Goal: Task Accomplishment & Management: Manage account settings

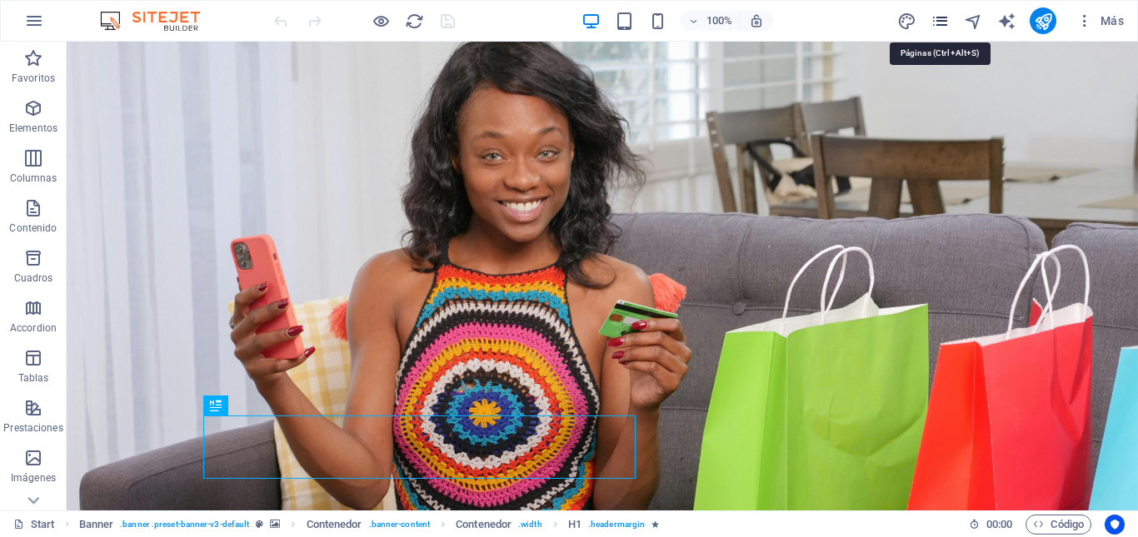
click at [944, 23] on icon "pages" at bounding box center [939, 21] width 19 height 19
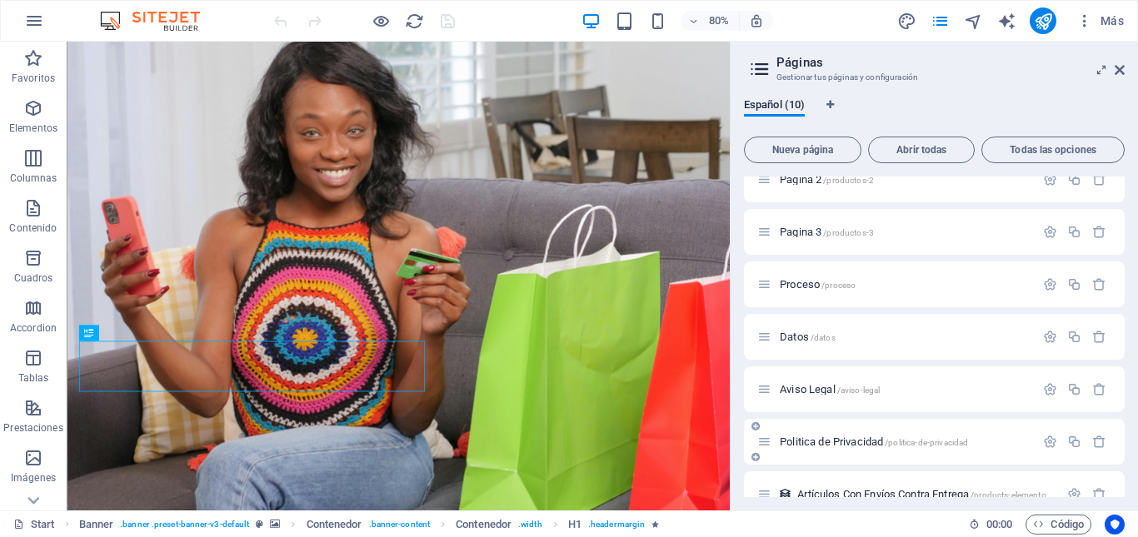
scroll to position [204, 0]
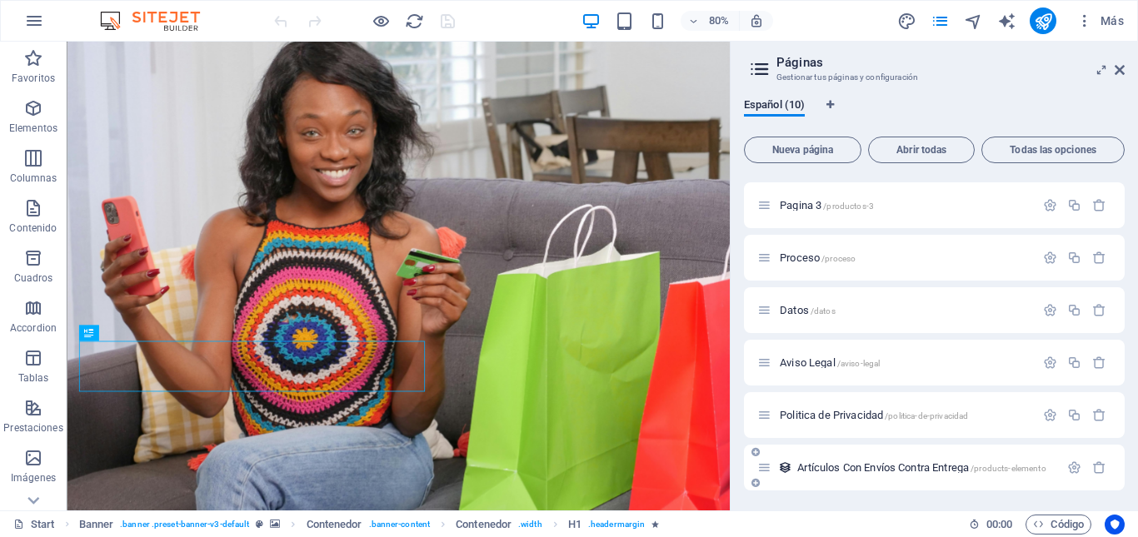
click at [876, 469] on span "Artículos Con Envíos Contra Entrega /products-elemento" at bounding box center [921, 467] width 248 height 12
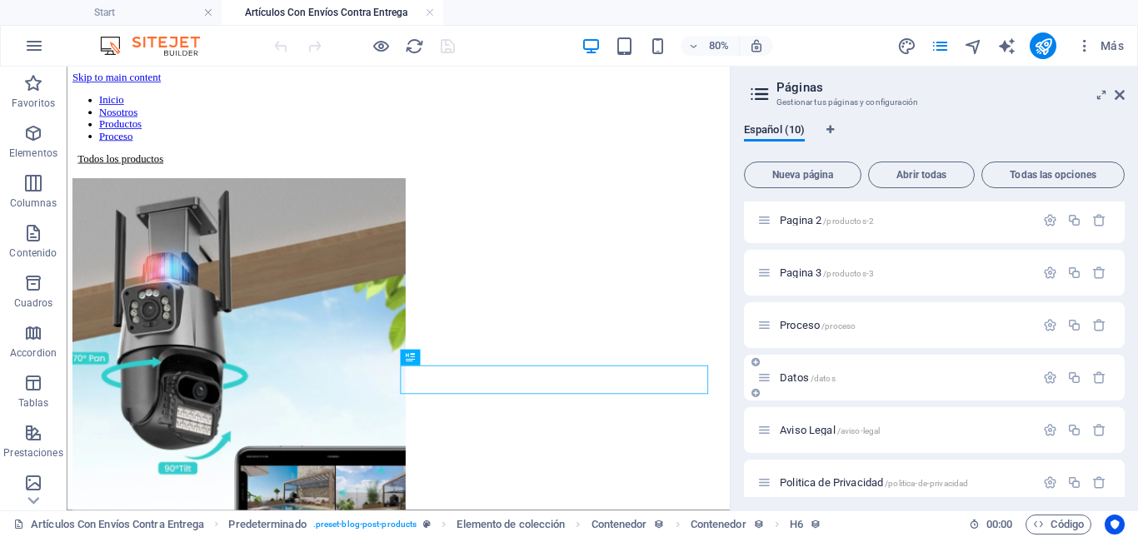
scroll to position [0, 0]
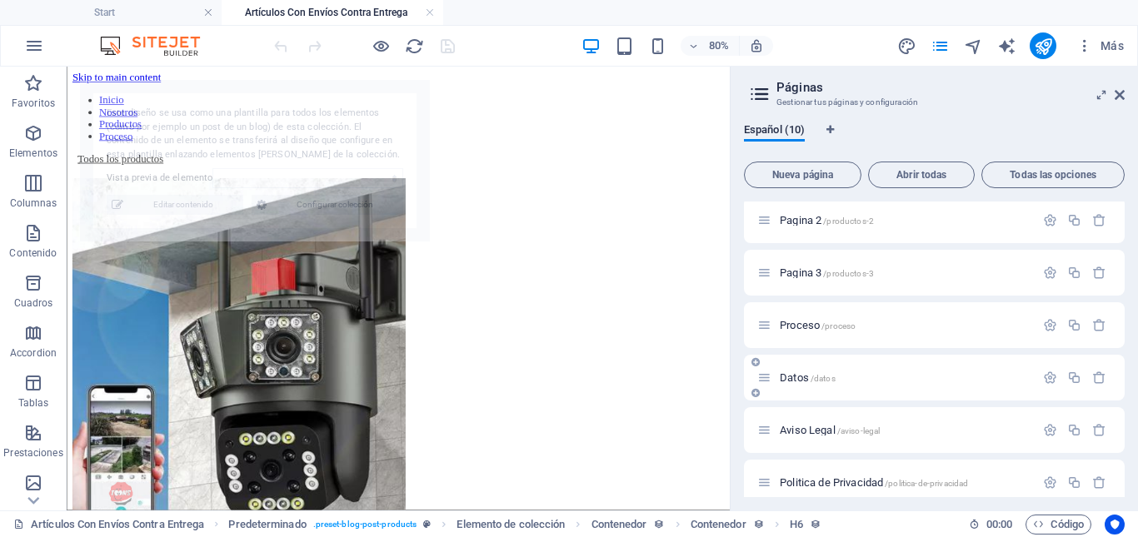
select select "68dc113d9de179a4040fff94"
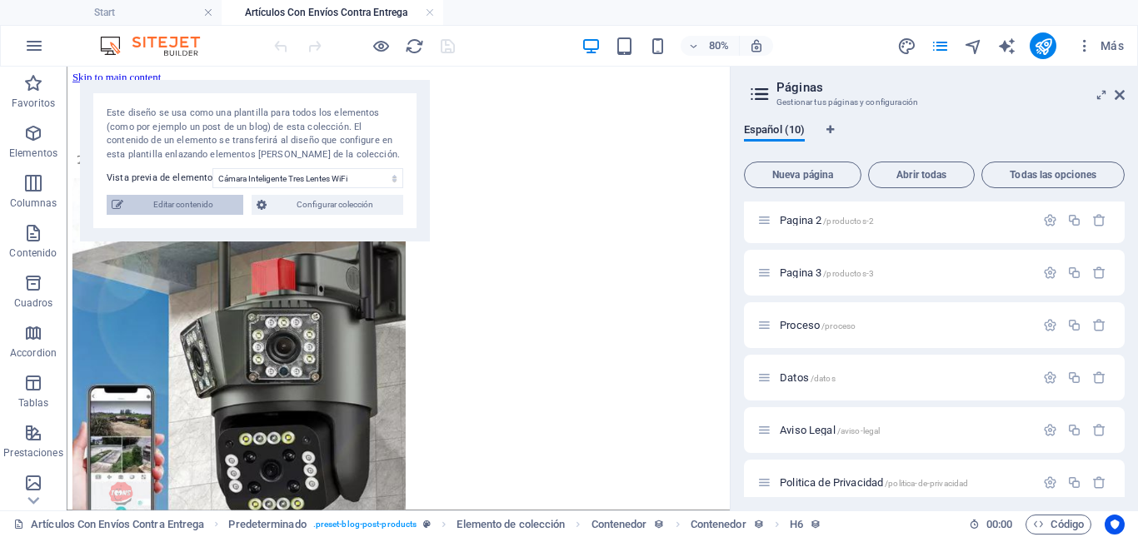
click at [188, 207] on span "Editar contenido" at bounding box center [183, 205] width 110 height 20
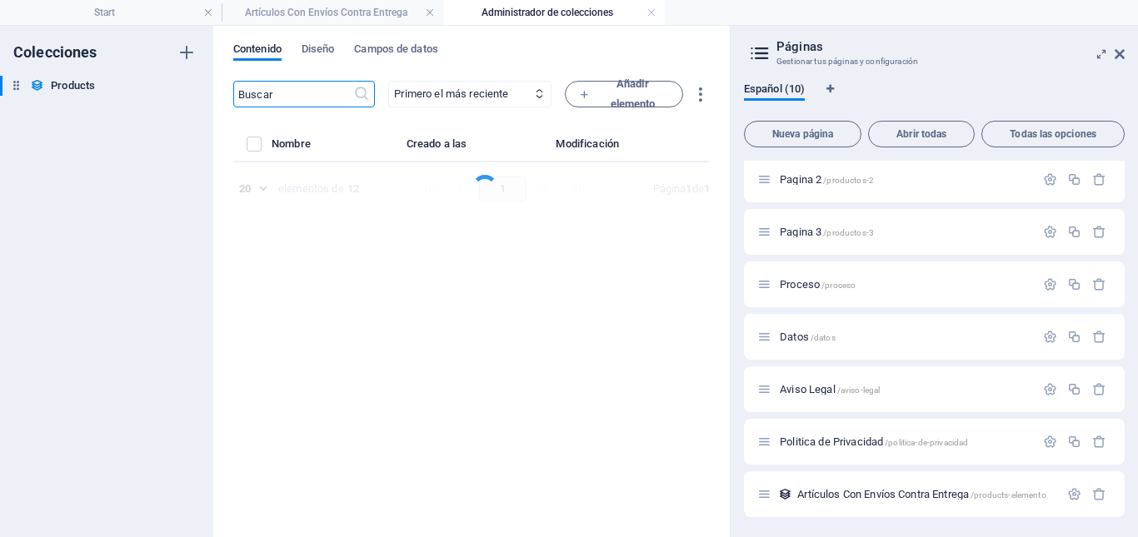
select select "Disponible"
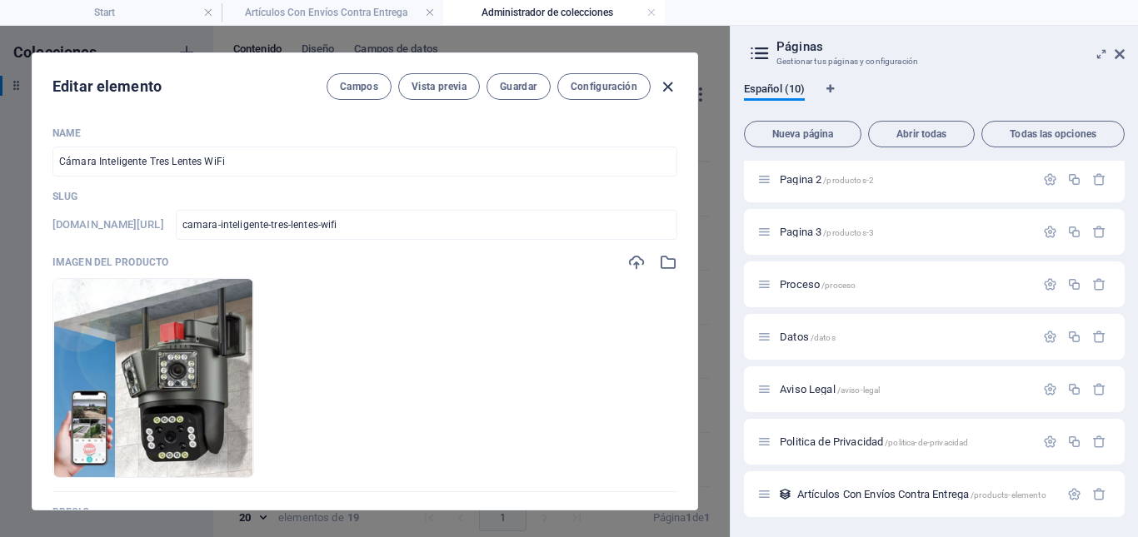
click at [668, 85] on icon "button" at bounding box center [667, 86] width 19 height 19
type input "camara-inteligente-tres-lentes-wifi"
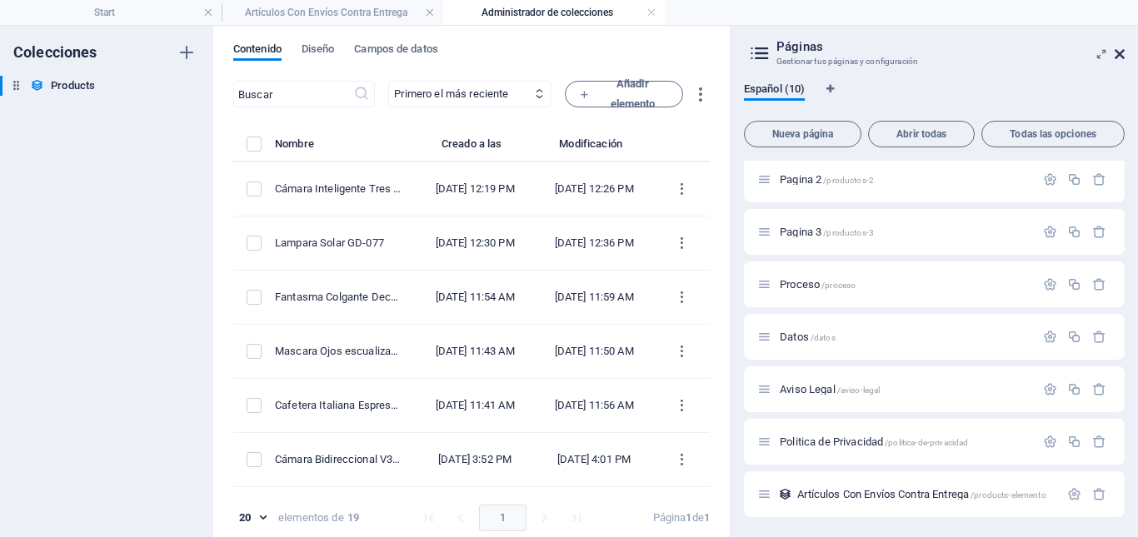
click at [1118, 55] on icon at bounding box center [1119, 53] width 10 height 13
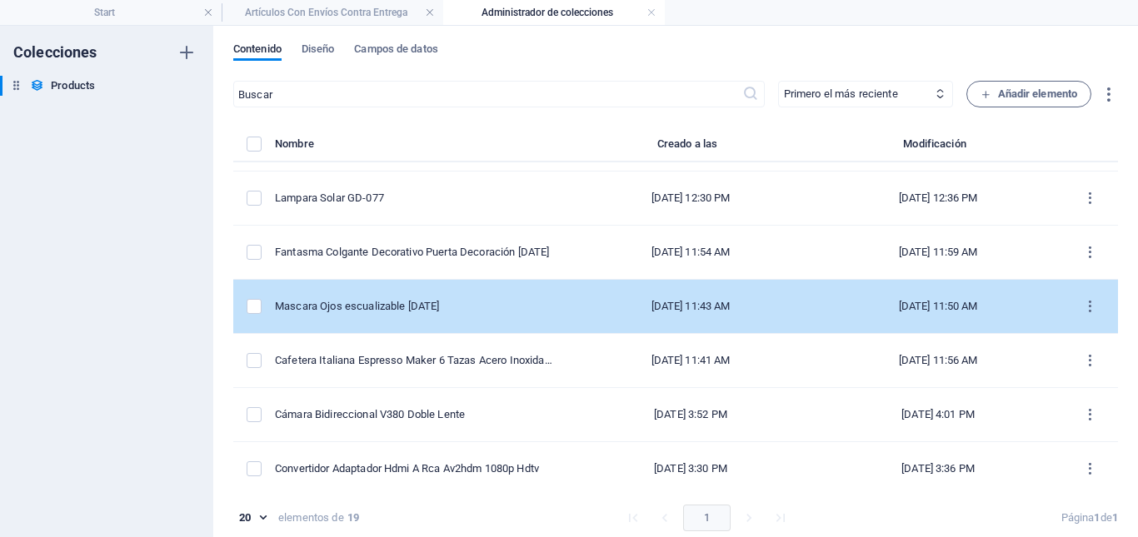
scroll to position [83, 0]
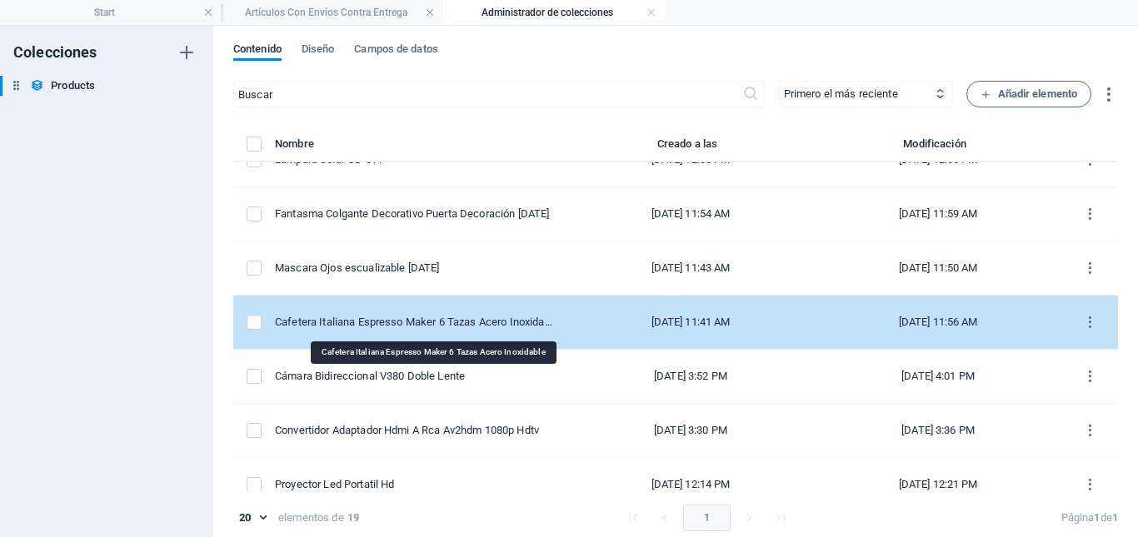
click at [515, 326] on div "Cafetera Italiana Espresso Maker 6 Tazas Acero Inoxidable" at bounding box center [414, 322] width 279 height 15
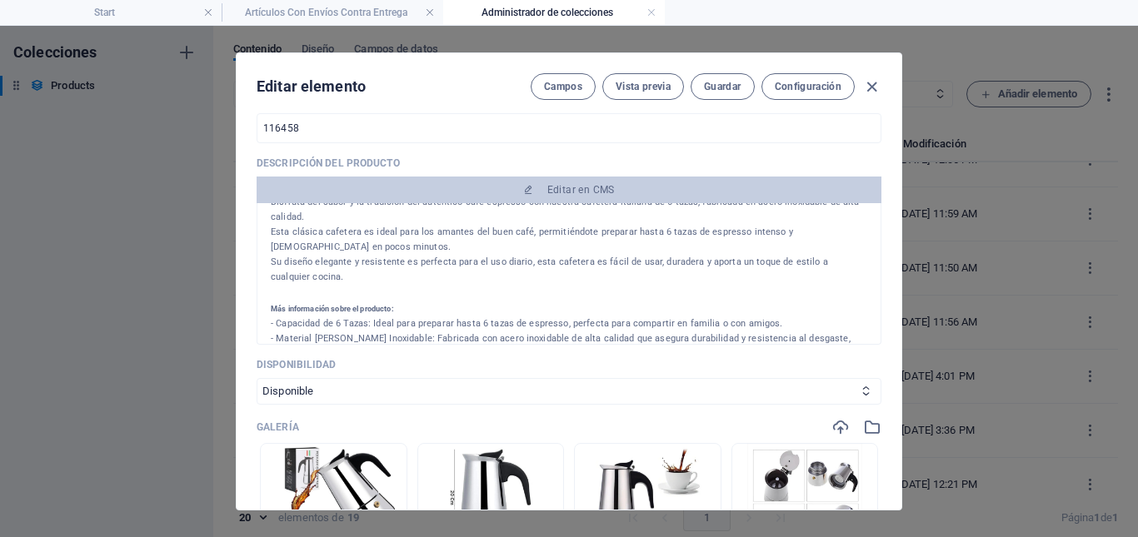
scroll to position [500, 0]
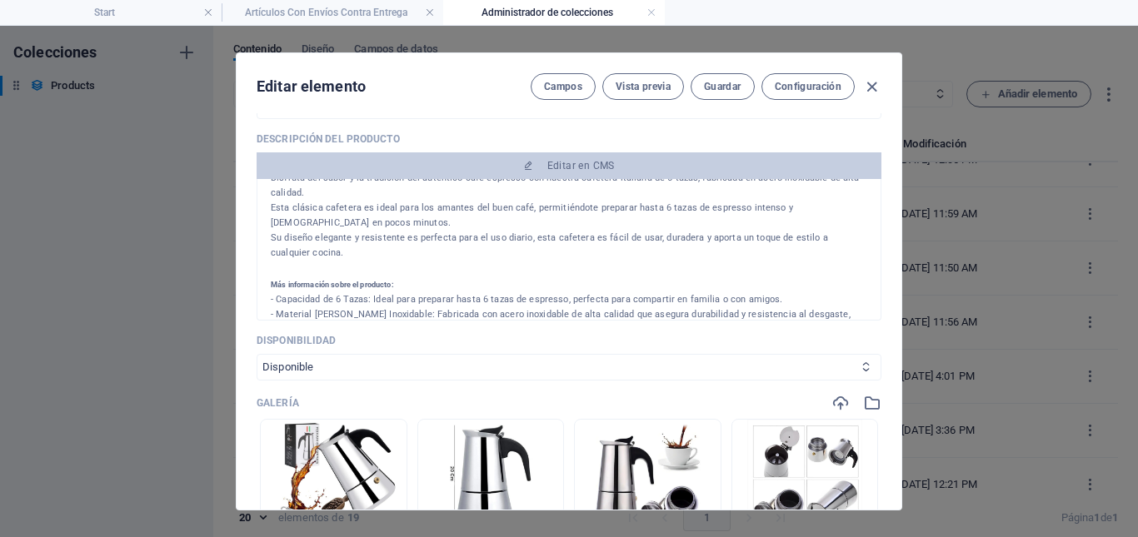
click at [346, 371] on select "Disponible Agotado" at bounding box center [568, 367] width 625 height 27
select select "Agotado"
click at [256, 354] on select "Disponible Agotado" at bounding box center [568, 367] width 625 height 27
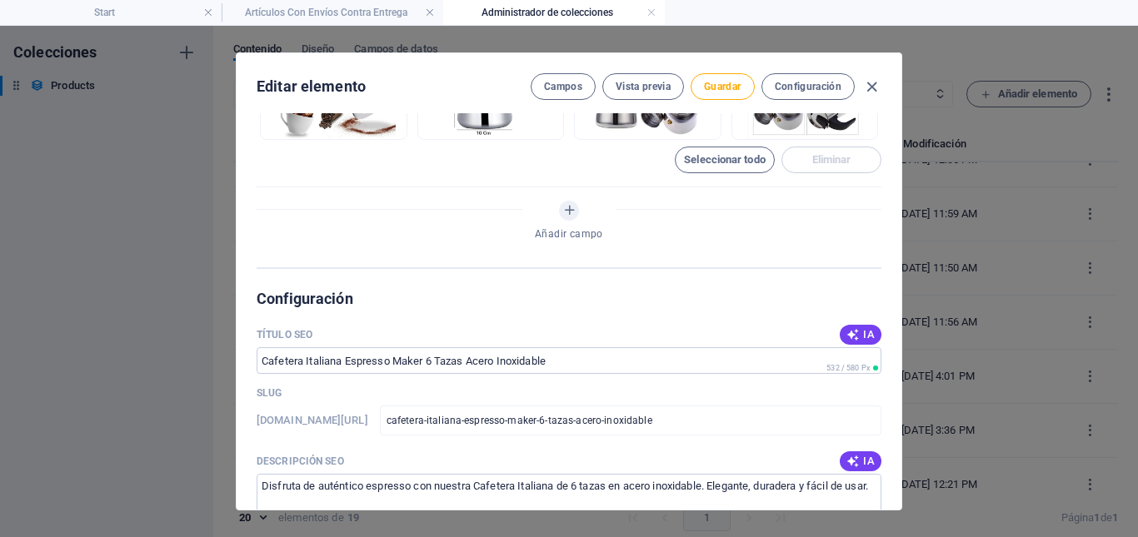
scroll to position [999, 0]
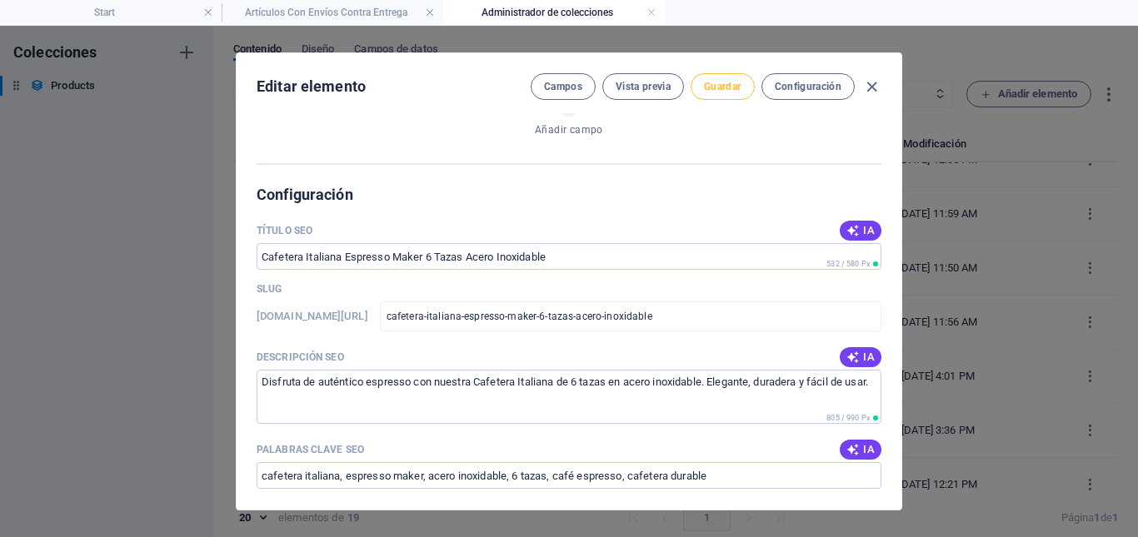
click at [710, 85] on span "Guardar" at bounding box center [722, 86] width 37 height 13
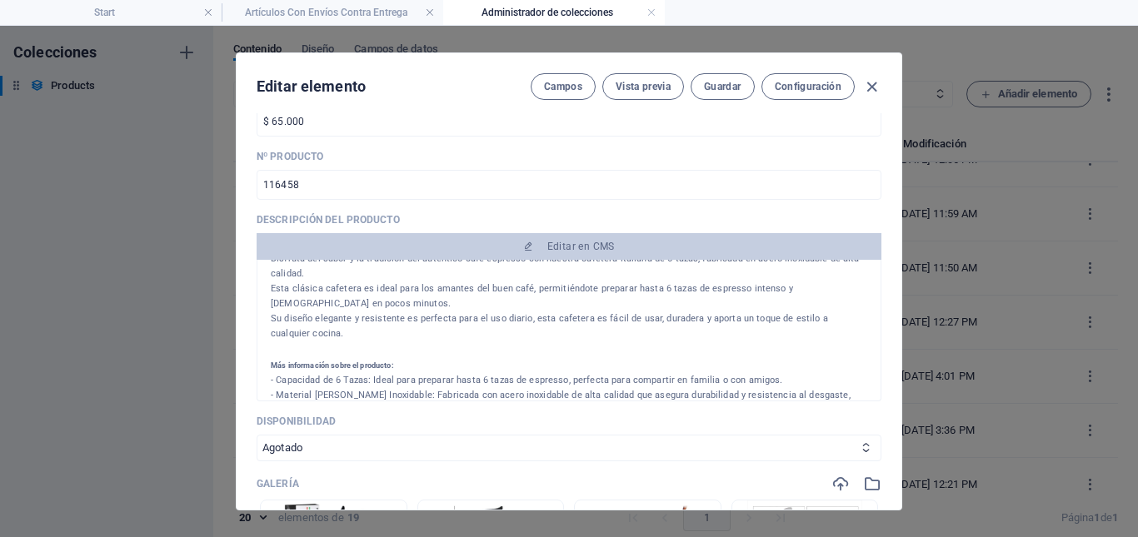
scroll to position [416, 0]
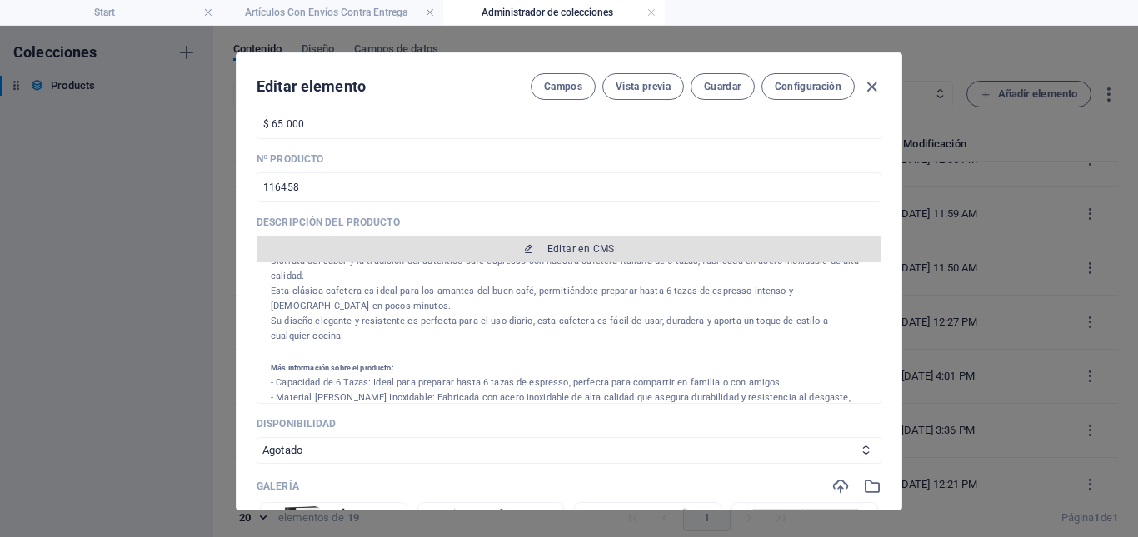
click at [572, 254] on span "Editar en CMS" at bounding box center [580, 248] width 67 height 13
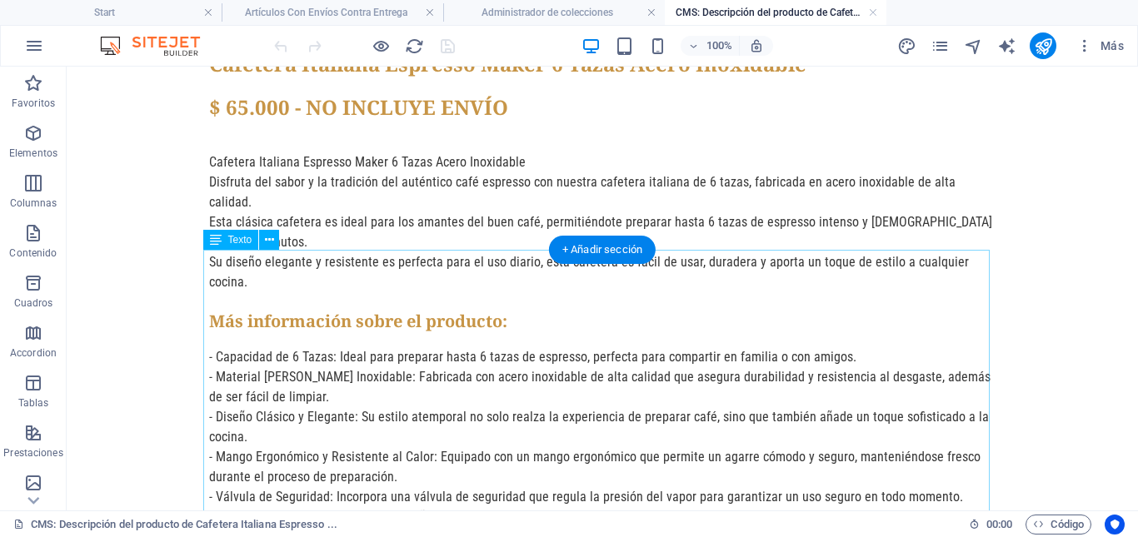
scroll to position [0, 0]
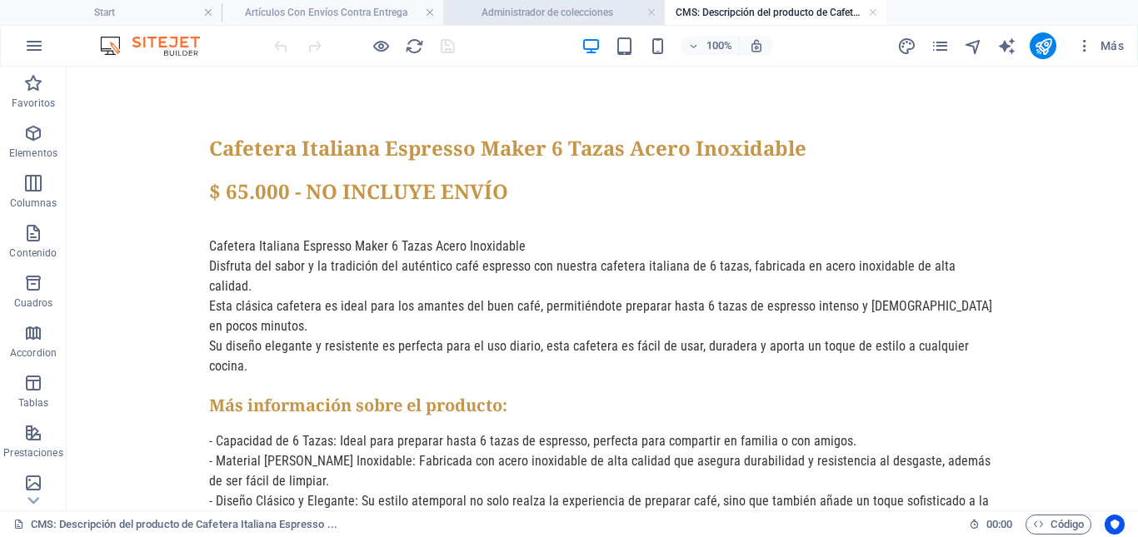
click at [557, 8] on h4 "Administrador de colecciones" at bounding box center [554, 12] width 222 height 18
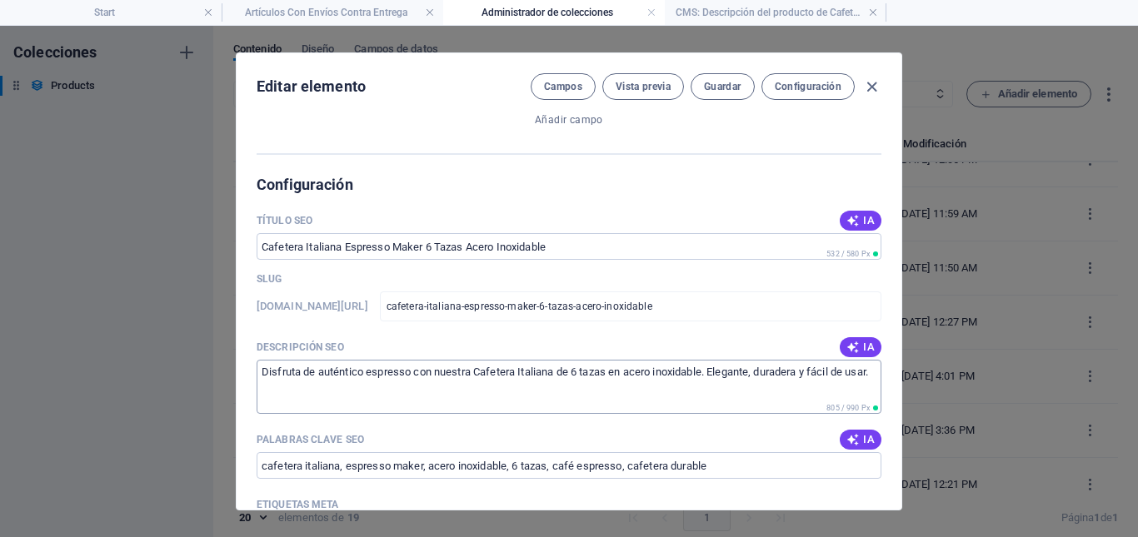
scroll to position [1004, 0]
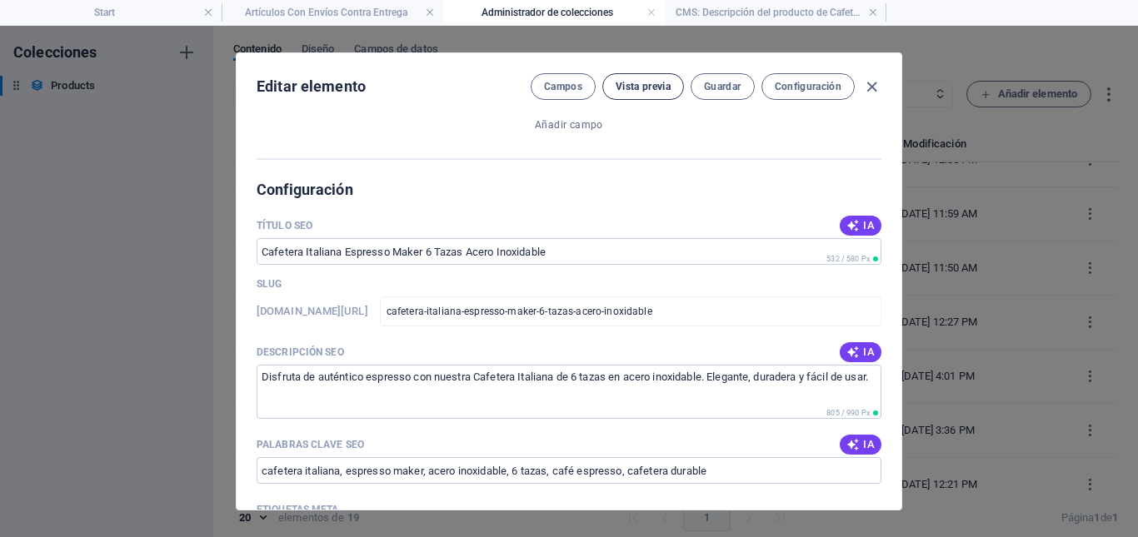
click at [639, 86] on span "Vista previa" at bounding box center [642, 86] width 55 height 13
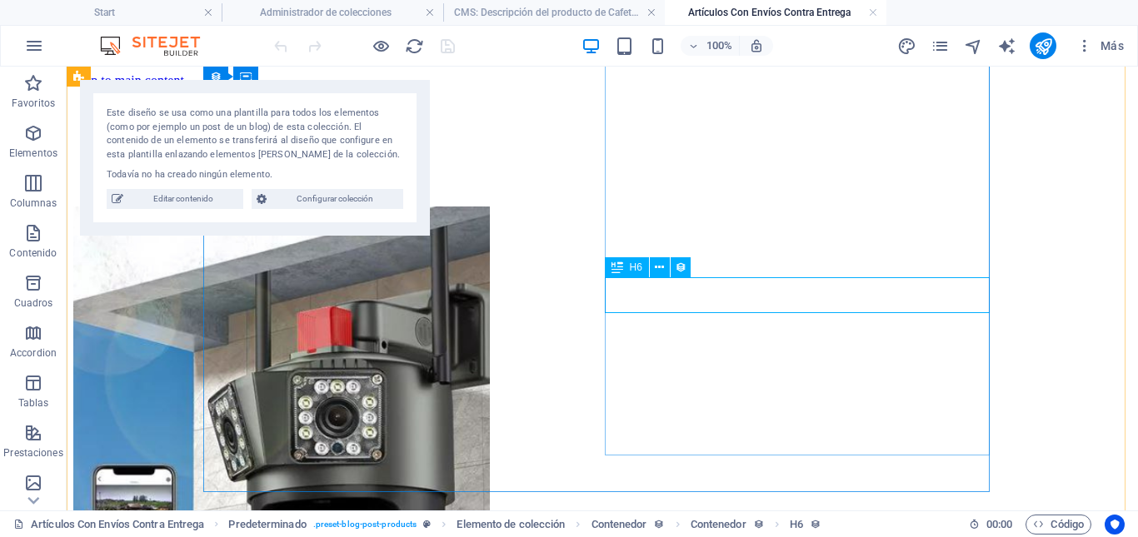
scroll to position [884, 0]
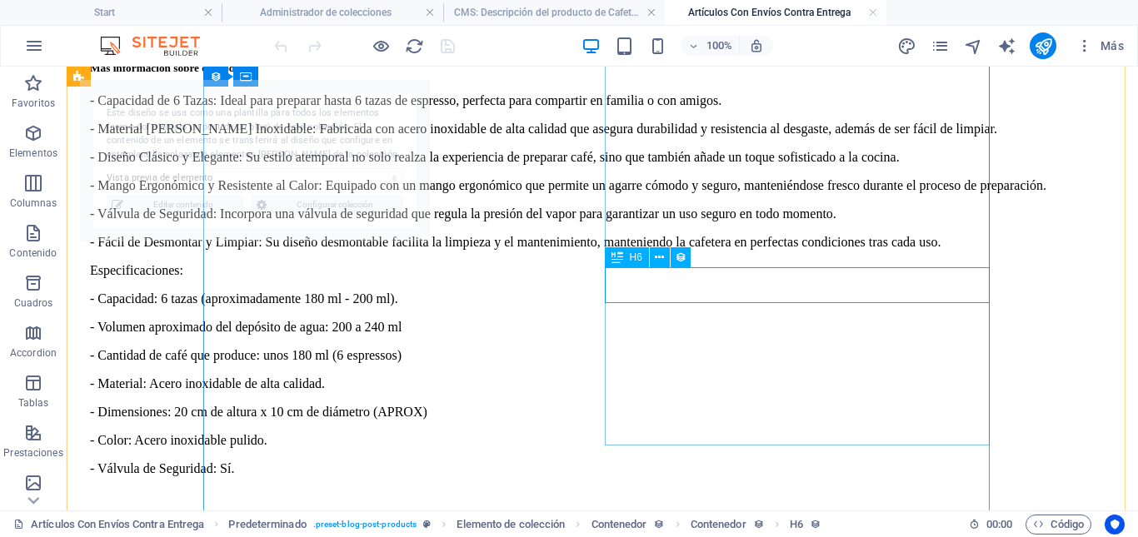
select select "68d17c3ccbb2583681078278"
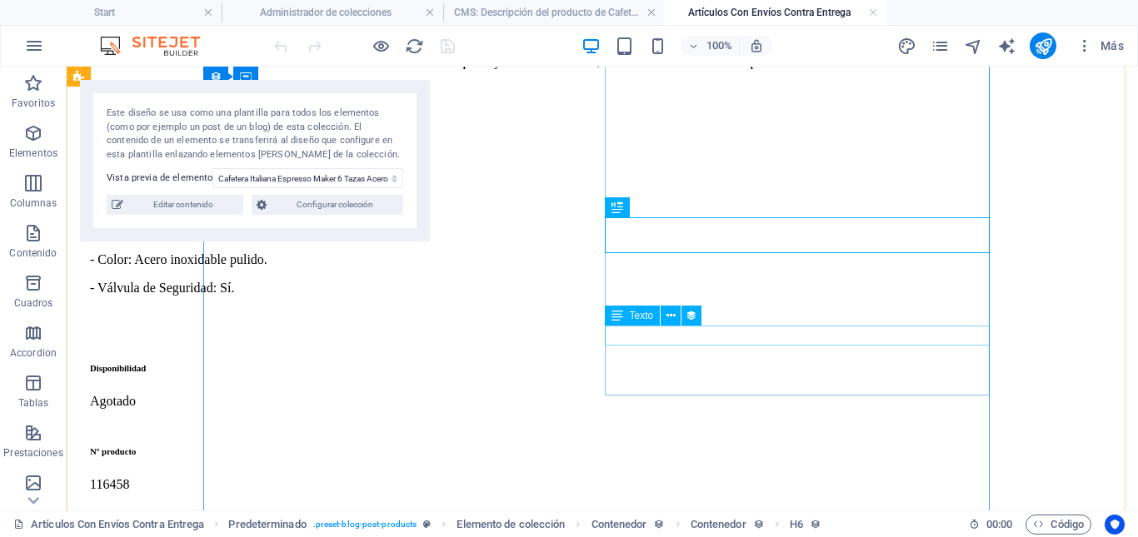
scroll to position [1097, 0]
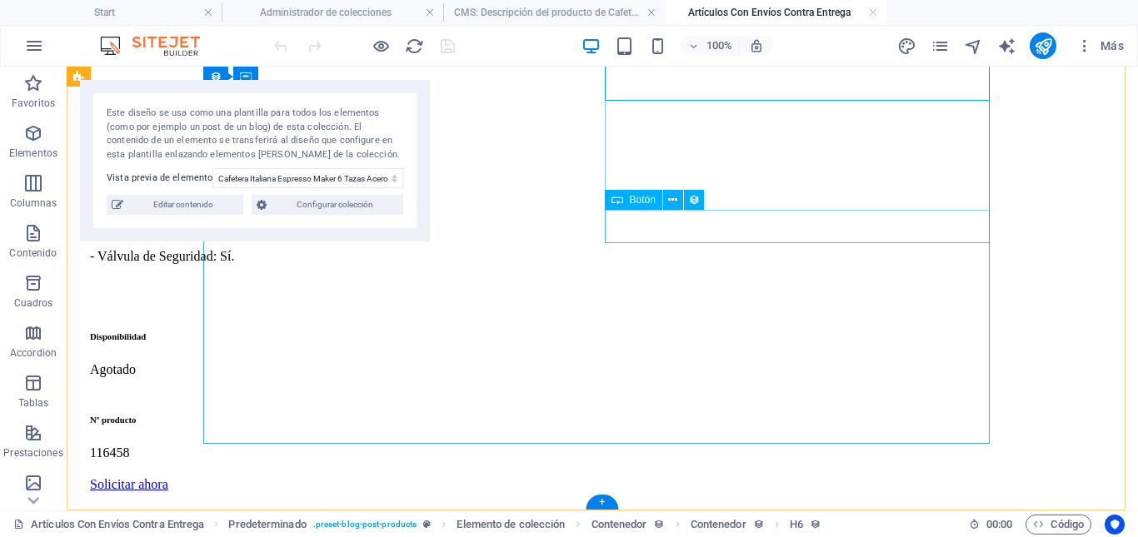
click at [694, 477] on div "Solicitar ahora" at bounding box center [610, 484] width 1041 height 15
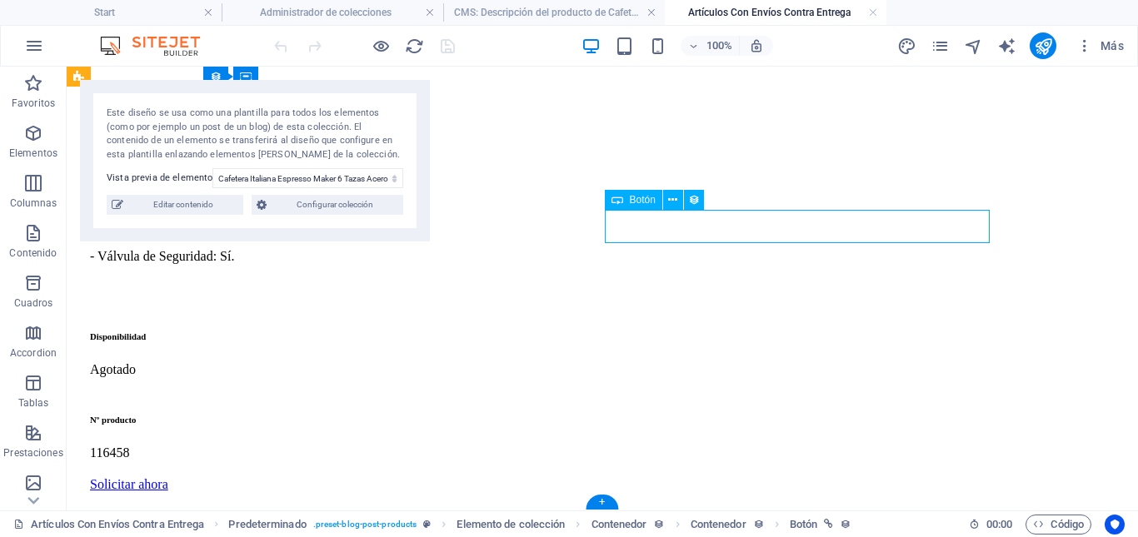
click at [694, 477] on div "Solicitar ahora" at bounding box center [610, 484] width 1041 height 15
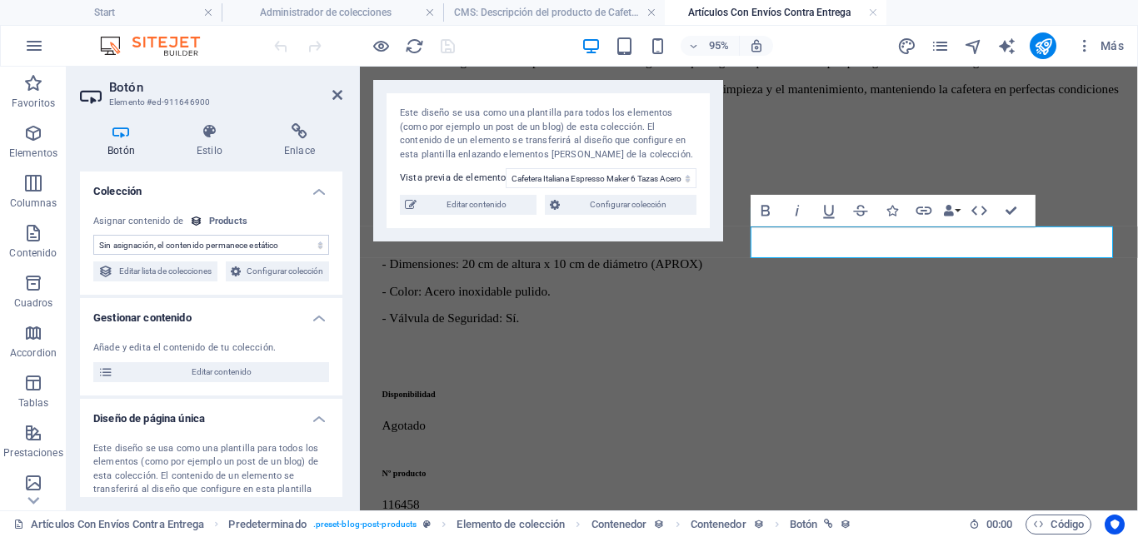
scroll to position [1072, 0]
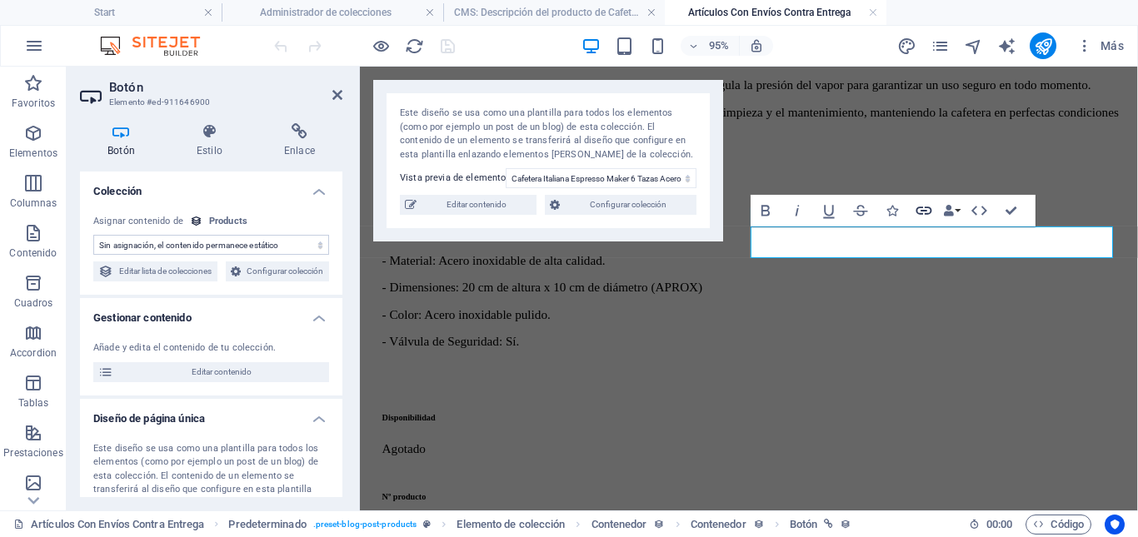
click at [923, 212] on icon "button" at bounding box center [923, 211] width 19 height 19
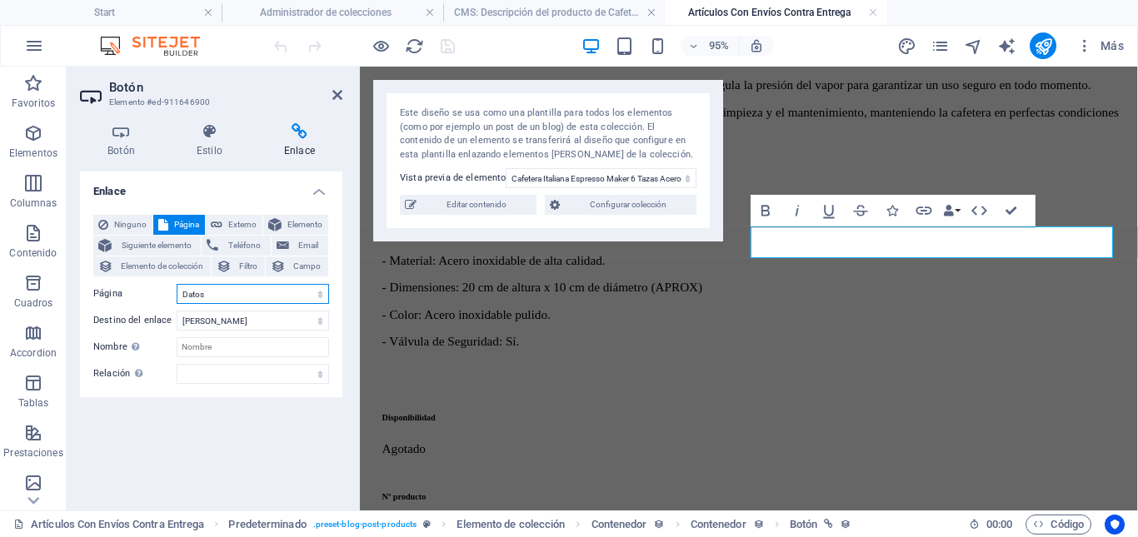
click at [321, 298] on select "Start Nosotros Productos Pagina 2 Pagina 3 Proceso Datos Aviso Legal Politica d…" at bounding box center [253, 294] width 152 height 20
select select "4"
click at [177, 284] on select "Start Nosotros Productos Pagina 2 Pagina 3 Proceso Datos Aviso Legal Politica d…" at bounding box center [253, 294] width 152 height 20
click at [447, 45] on icon "save" at bounding box center [447, 46] width 19 height 19
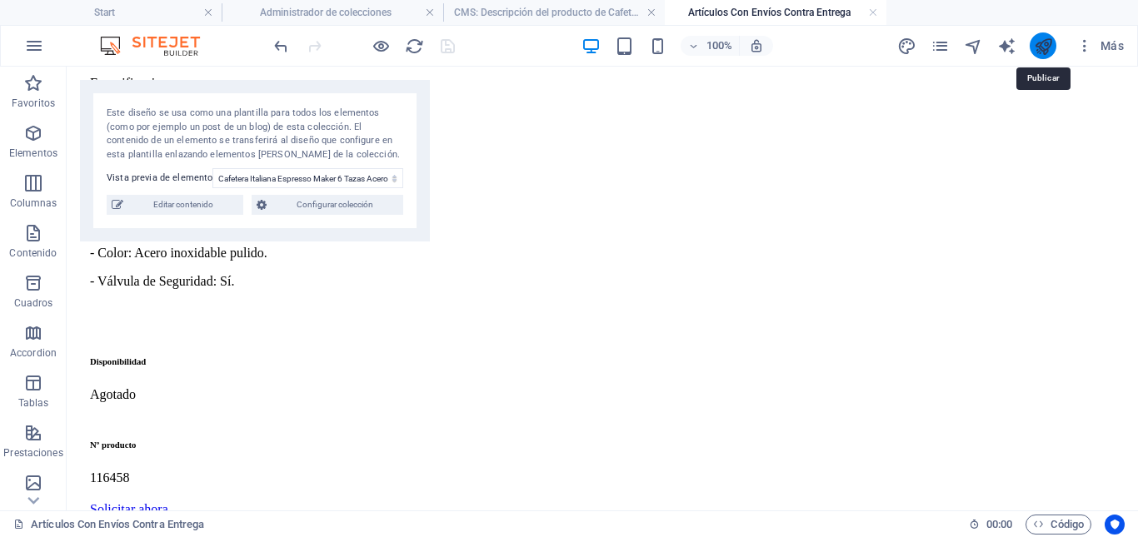
click at [1038, 50] on icon "publish" at bounding box center [1042, 46] width 19 height 19
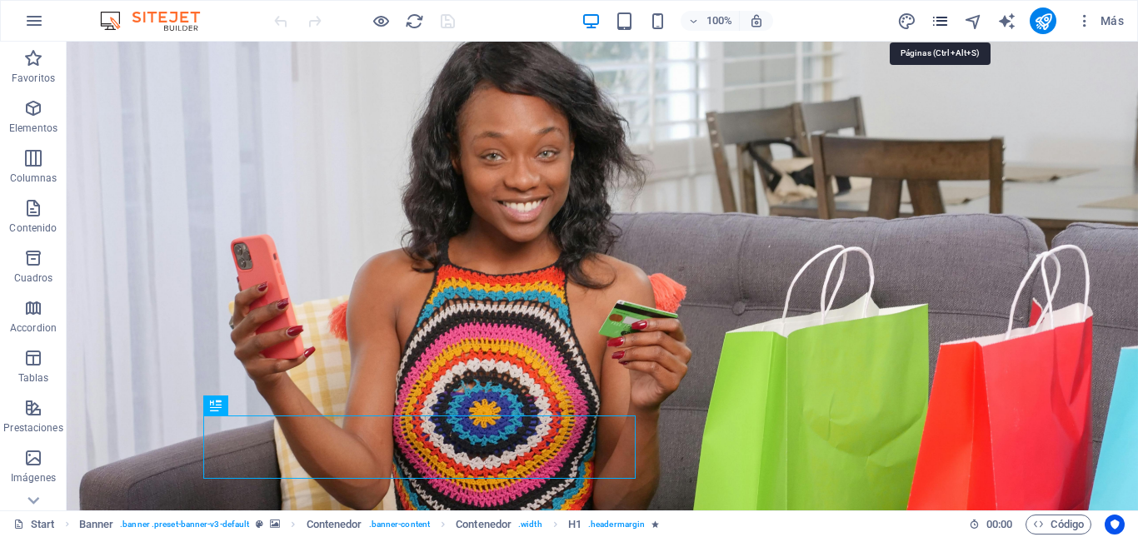
click at [939, 23] on icon "pages" at bounding box center [939, 21] width 19 height 19
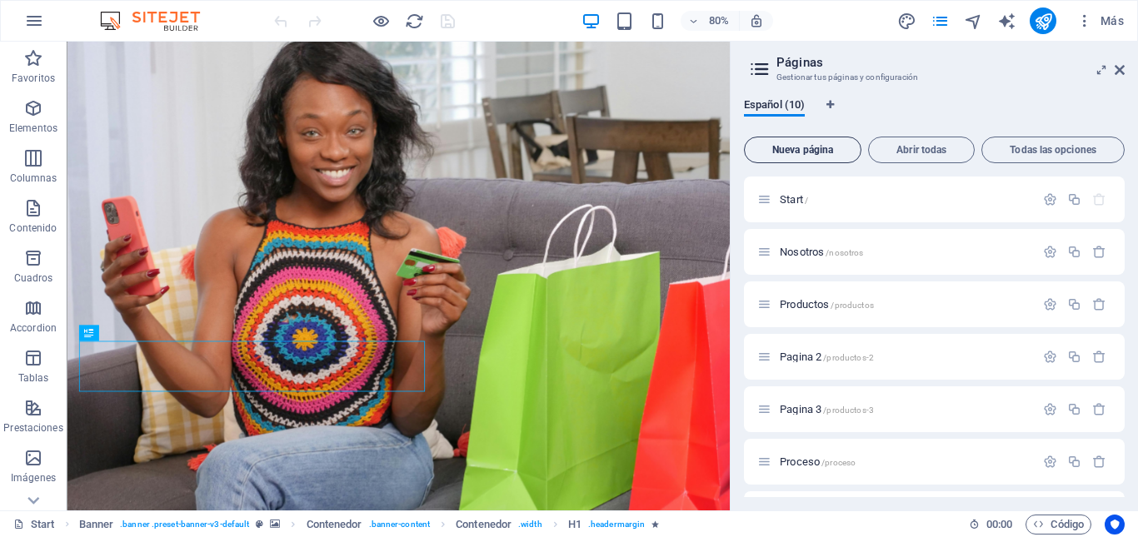
click at [816, 154] on span "Nueva página" at bounding box center [802, 150] width 102 height 10
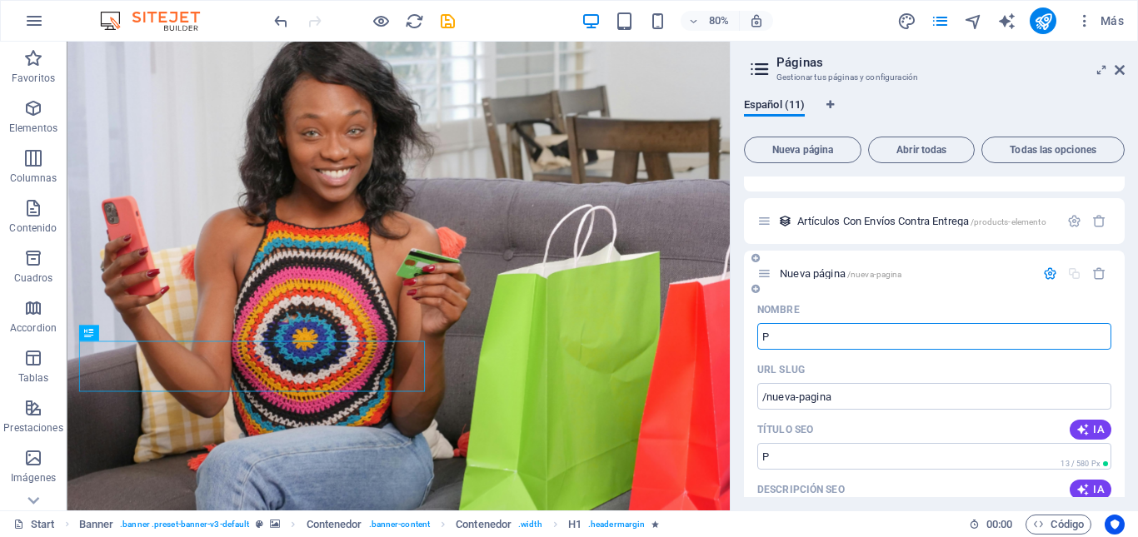
type input "Pr"
type input "/p"
type input "Producto A"
type input "/producto"
type input "Producto Ag"
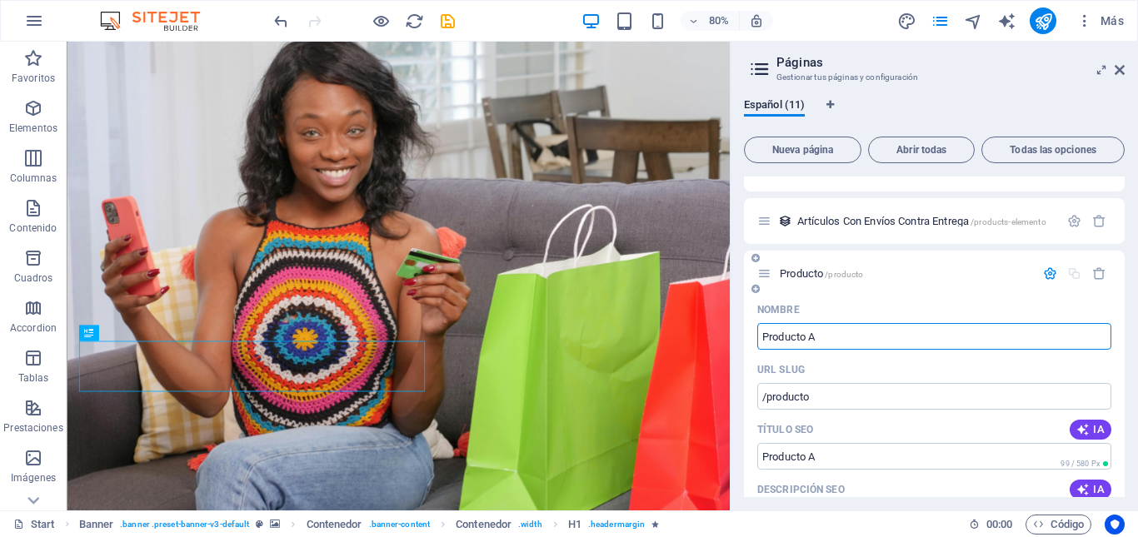
type input "/producto-a"
type input "Producto Agota"
type input "/producto-ago"
type input "Producto Agotado"
type input "/producto-agotado"
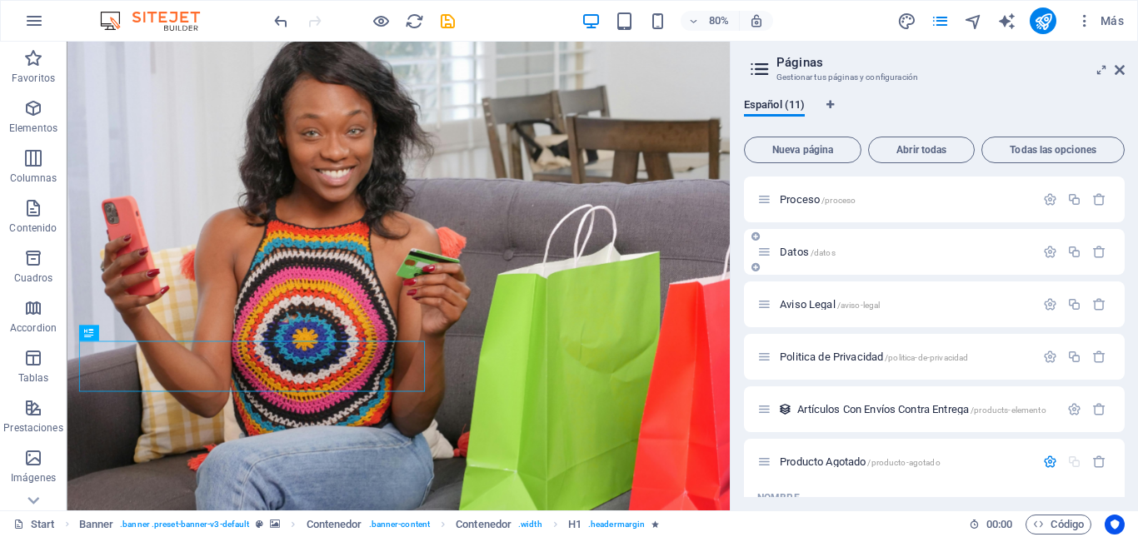
scroll to position [333, 0]
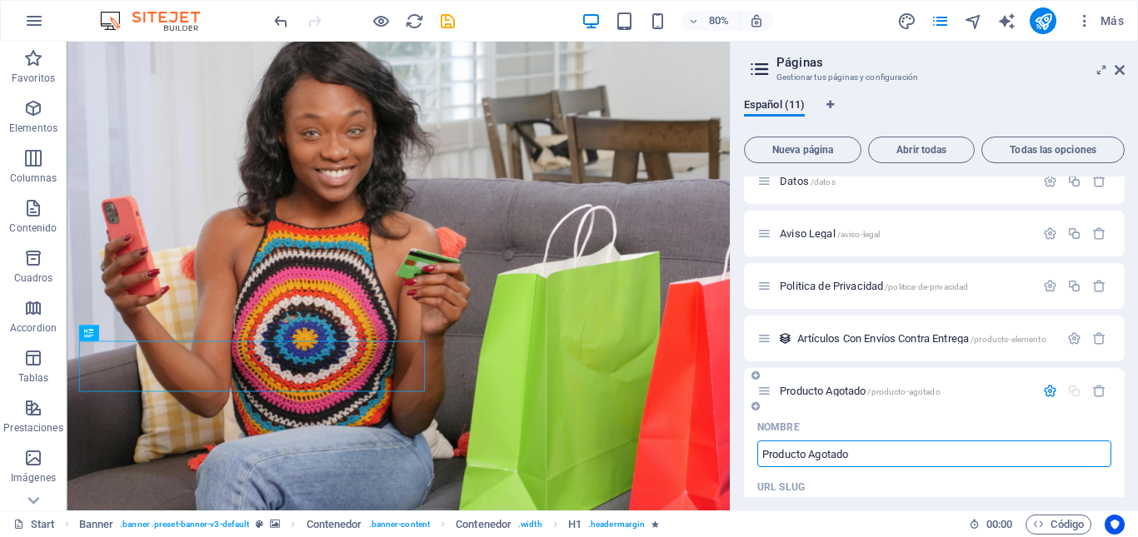
type input "Producto Agotado"
click at [829, 387] on span "Producto Agotado /producto-agotado" at bounding box center [859, 391] width 161 height 12
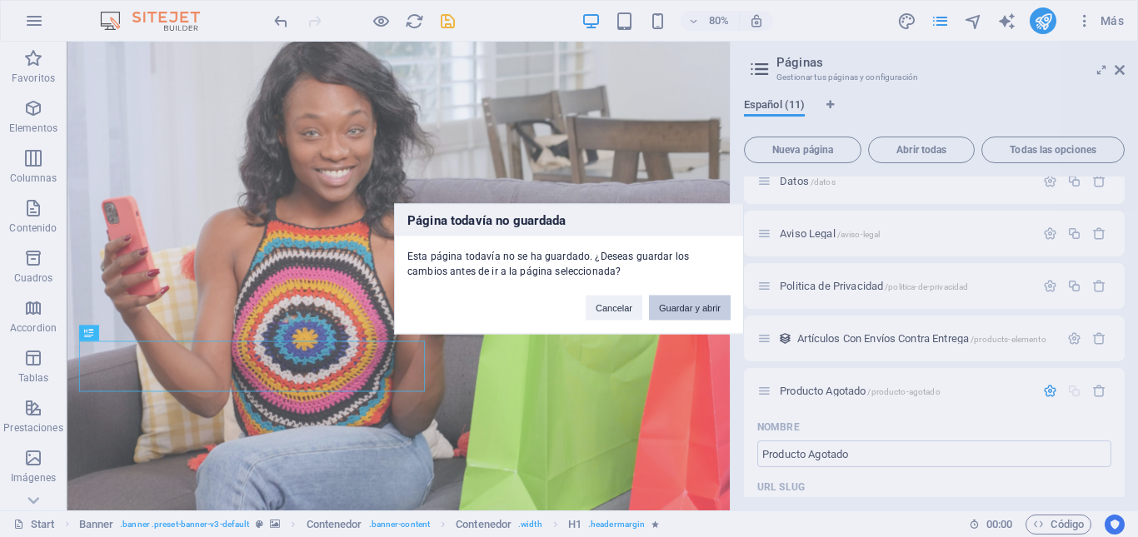
click at [685, 310] on button "Guardar y abrir" at bounding box center [690, 307] width 82 height 25
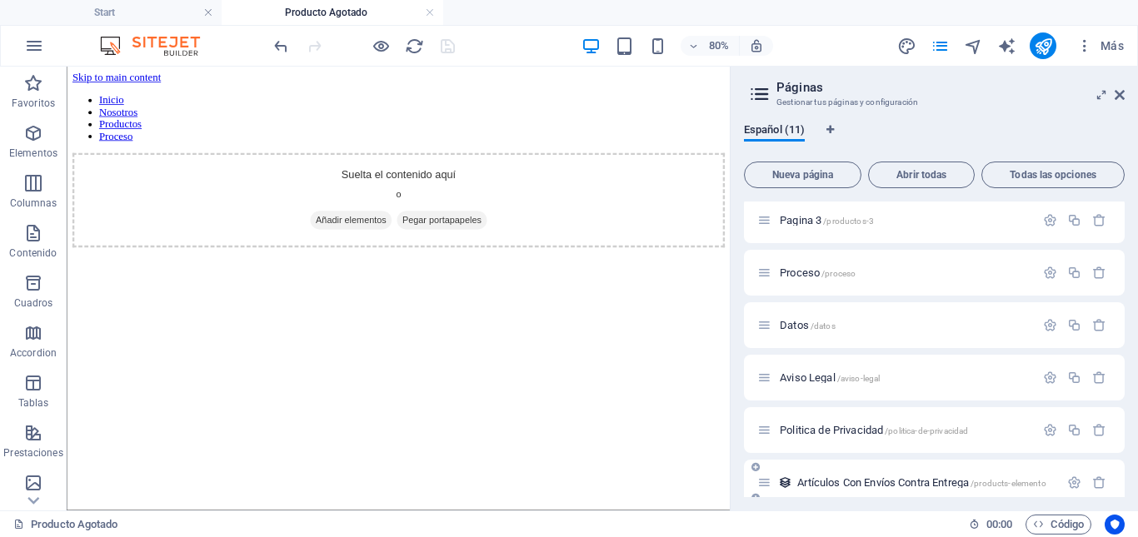
scroll to position [0, 0]
click at [1122, 97] on icon at bounding box center [1119, 94] width 10 height 13
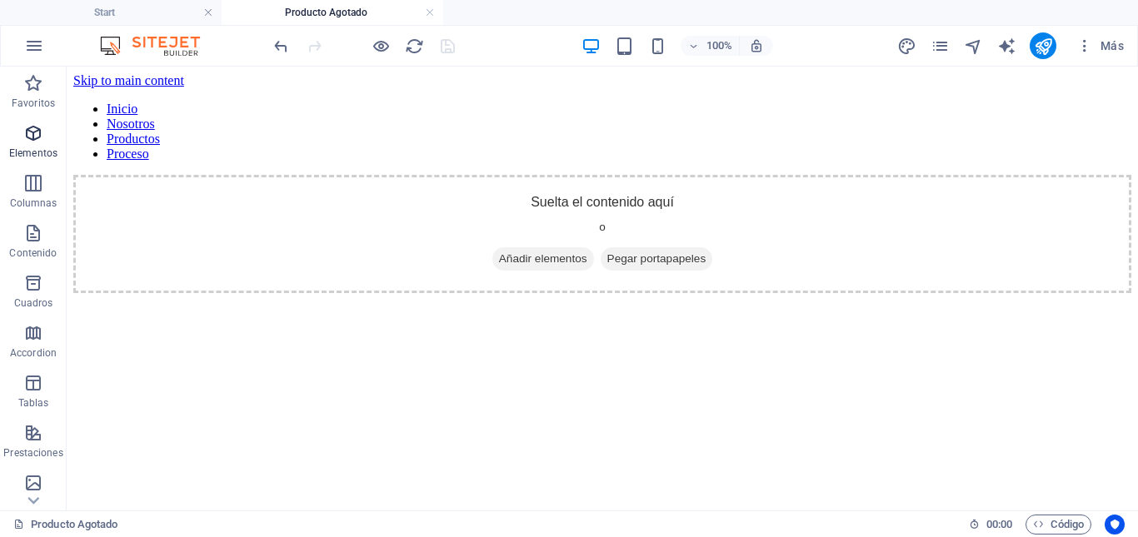
click at [33, 144] on span "Elementos" at bounding box center [33, 143] width 67 height 40
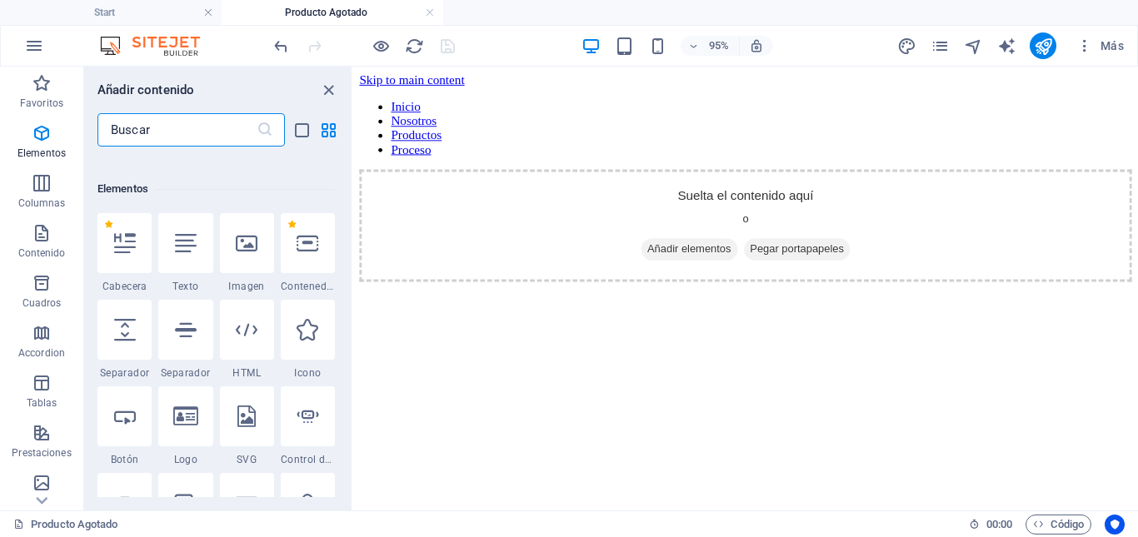
scroll to position [314, 0]
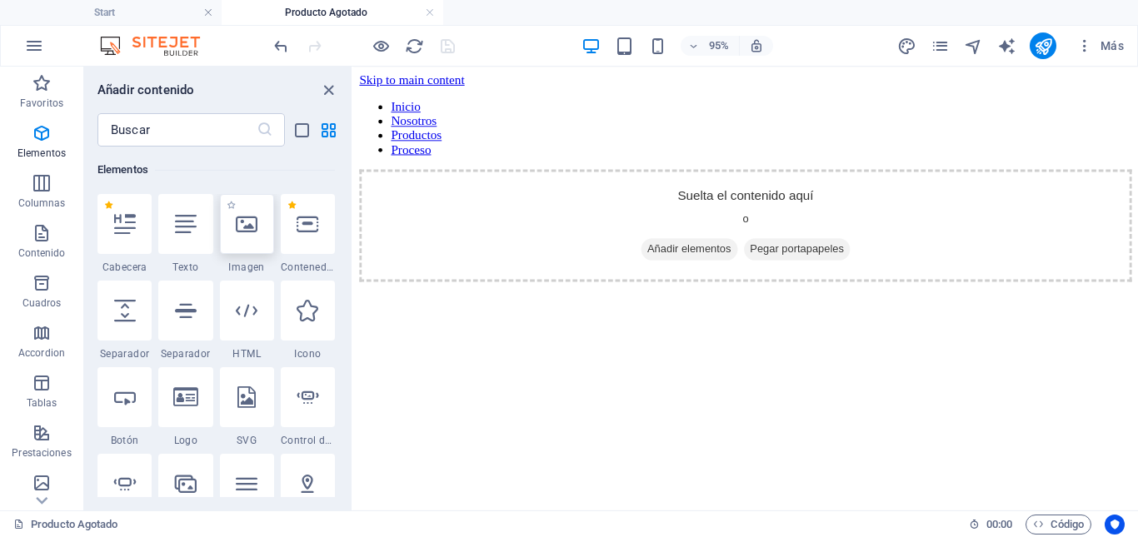
click at [262, 232] on div at bounding box center [247, 224] width 54 height 60
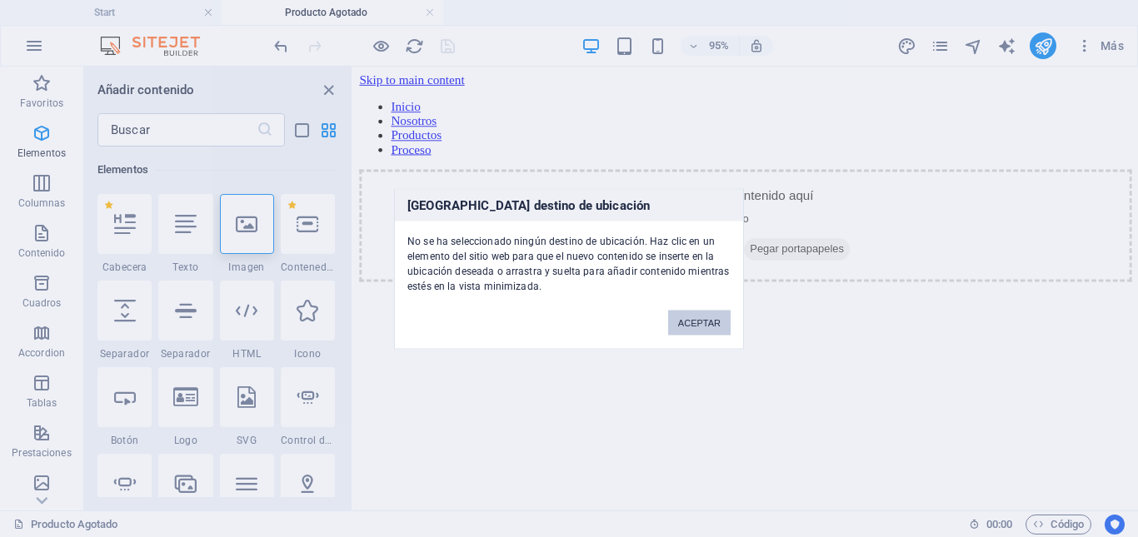
drag, startPoint x: 713, startPoint y: 321, endPoint x: 376, endPoint y: 268, distance: 341.5
click at [713, 321] on button "ACEPTAR" at bounding box center [699, 322] width 62 height 25
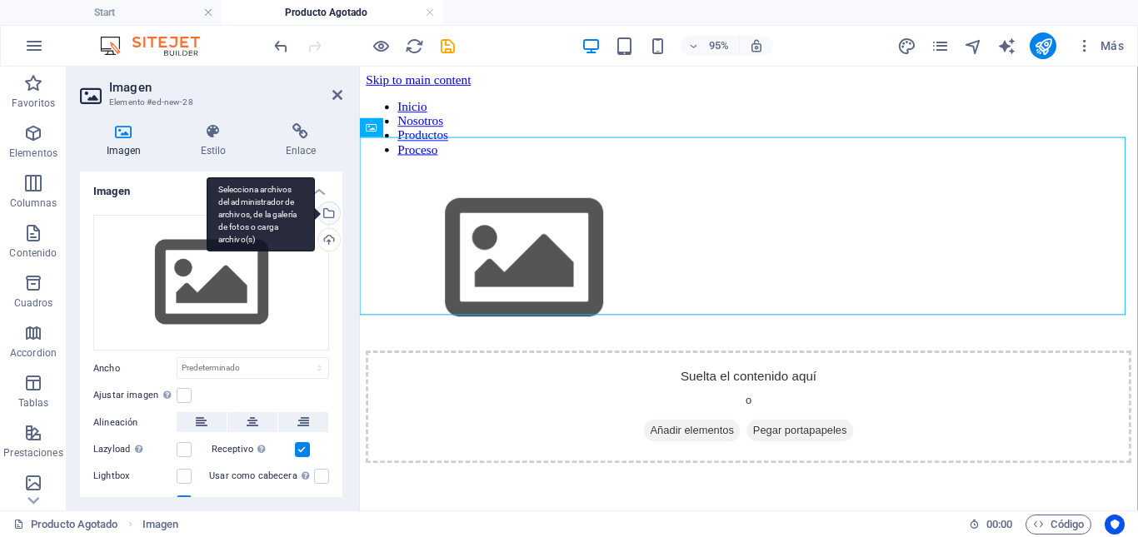
click at [328, 212] on div "Selecciona archivos del administrador de archivos, de la galería de fotos o car…" at bounding box center [327, 214] width 25 height 25
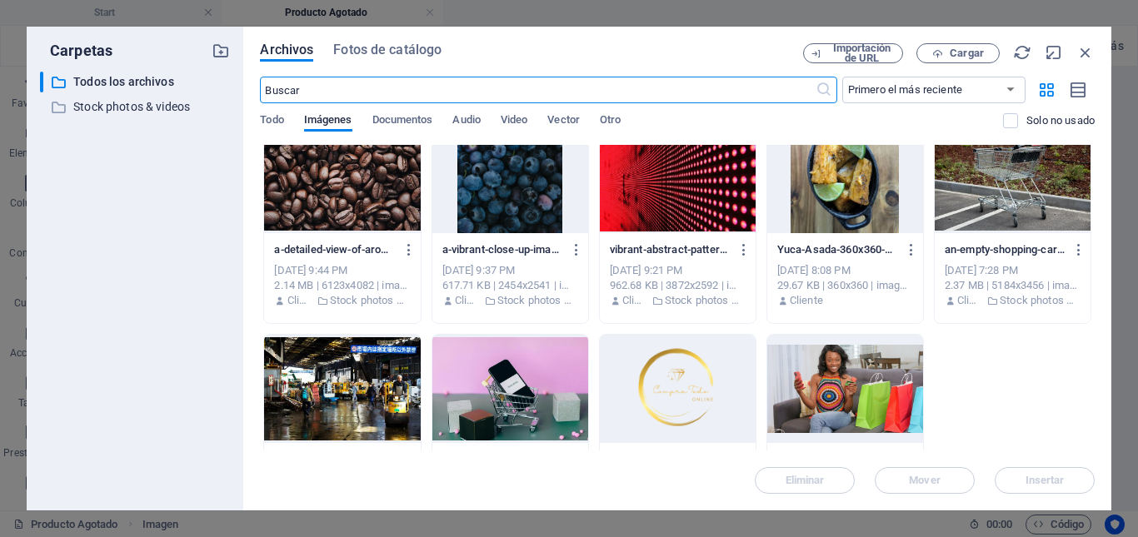
scroll to position [5770, 0]
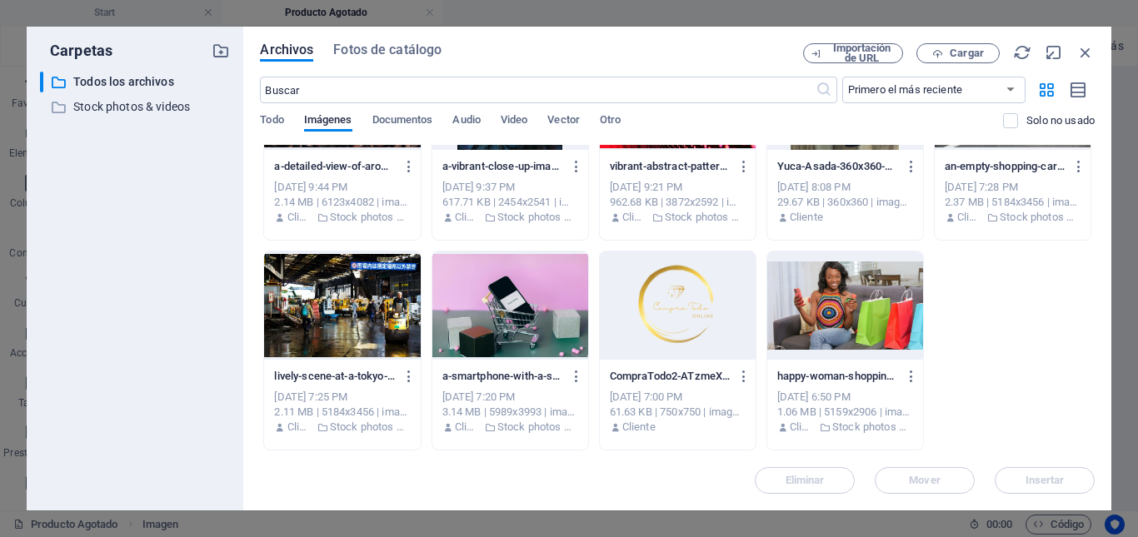
click at [667, 323] on div at bounding box center [678, 305] width 156 height 108
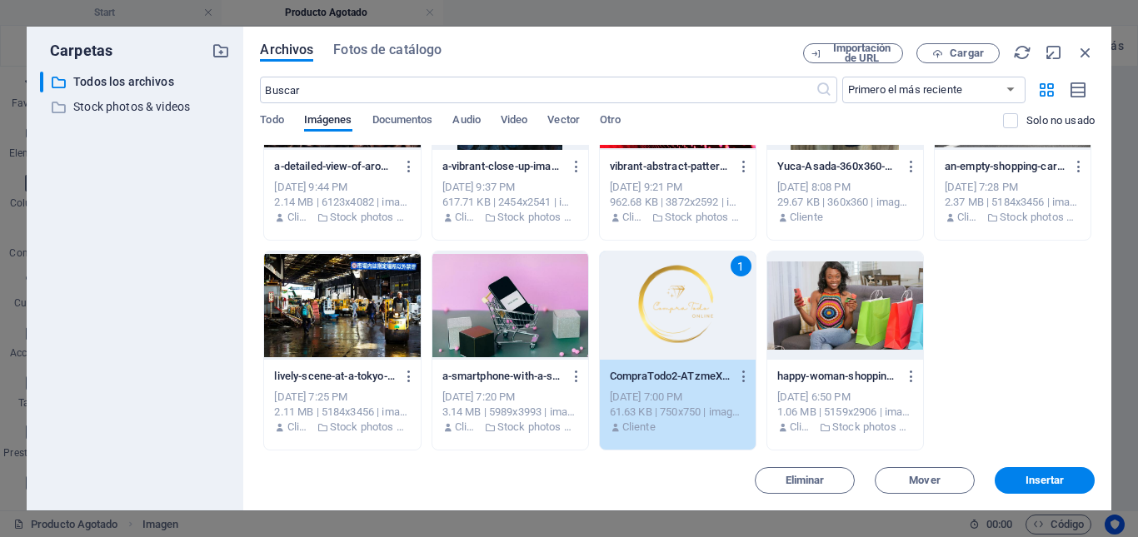
click at [667, 323] on div "1" at bounding box center [678, 305] width 156 height 108
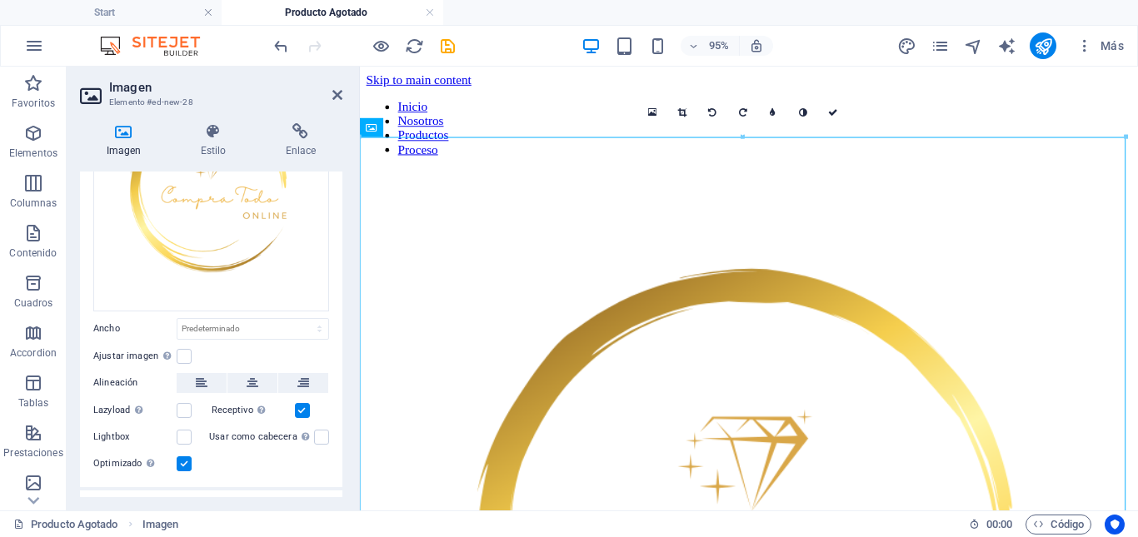
scroll to position [167, 0]
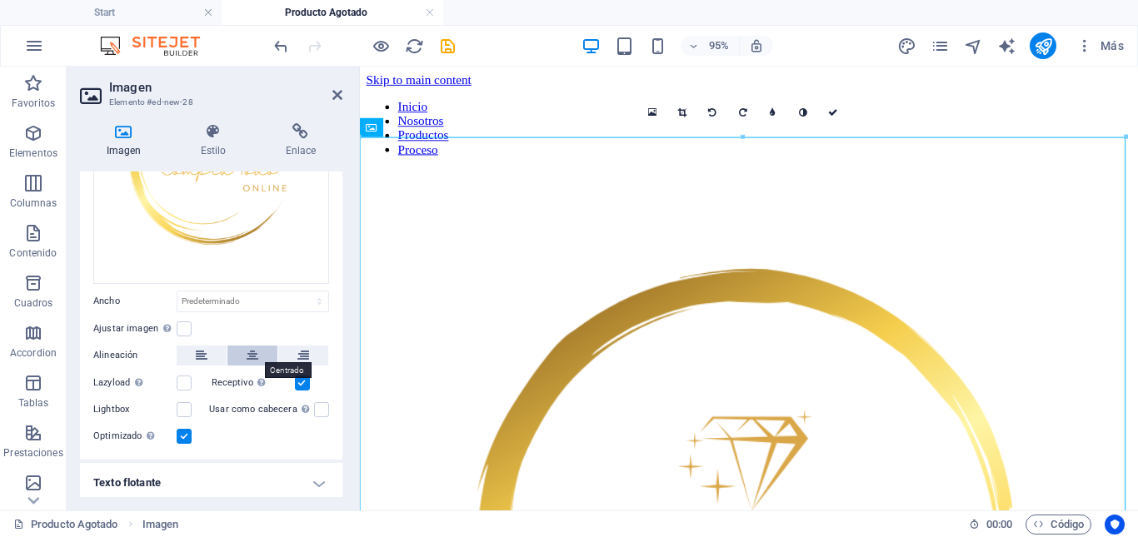
click at [249, 352] on icon at bounding box center [253, 356] width 12 height 20
click at [184, 326] on label at bounding box center [184, 328] width 15 height 15
click at [0, 0] on input "Ajustar imagen Ajustar imagen automáticamente a un ancho y alto fijo" at bounding box center [0, 0] width 0 height 0
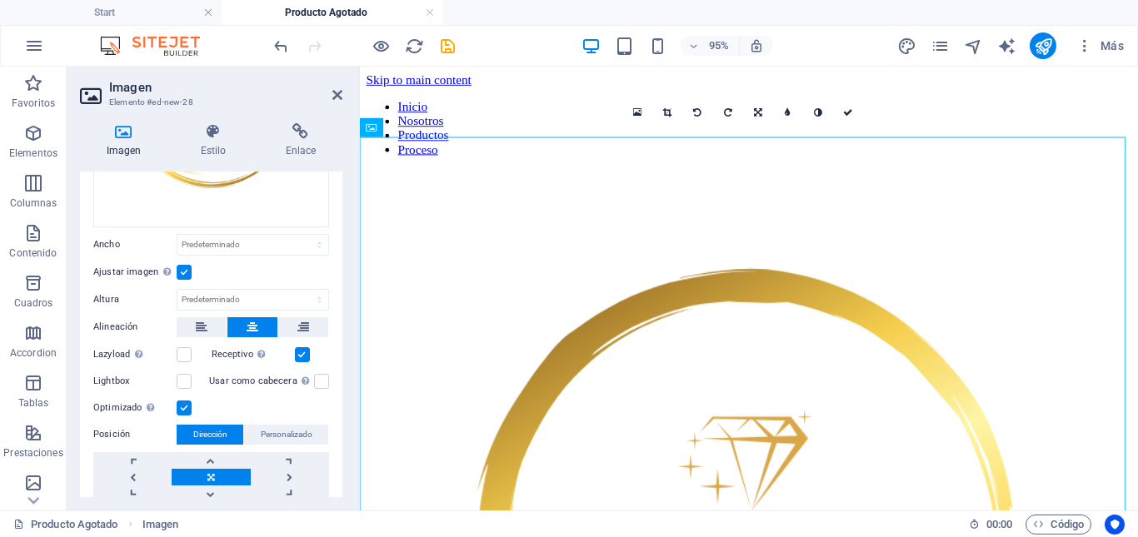
scroll to position [250, 0]
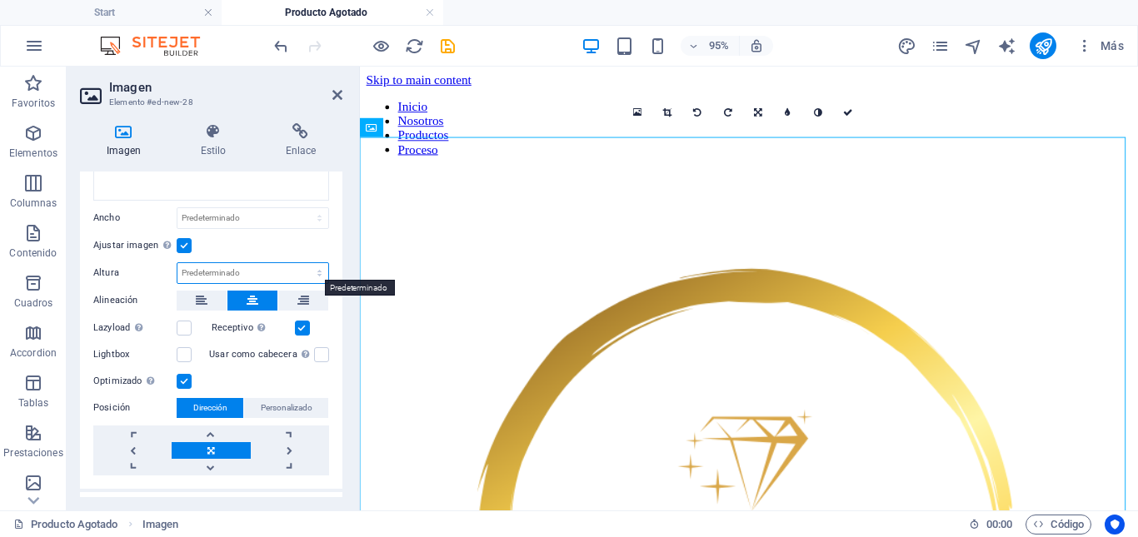
click at [311, 271] on select "Predeterminado automático px" at bounding box center [252, 273] width 151 height 20
select select "px"
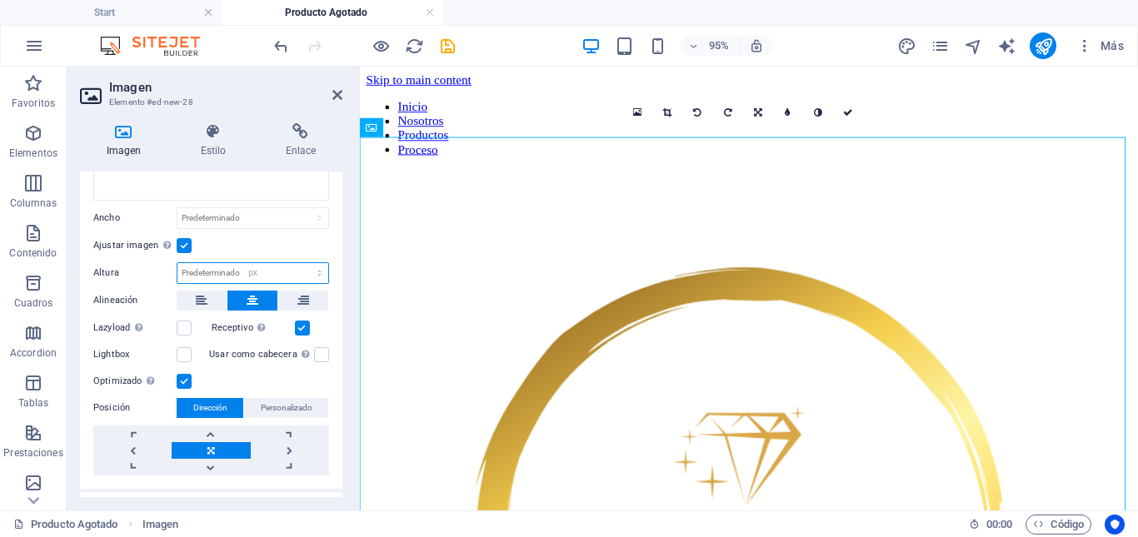
click at [301, 263] on select "Predeterminado automático px" at bounding box center [252, 273] width 151 height 20
type input "350"
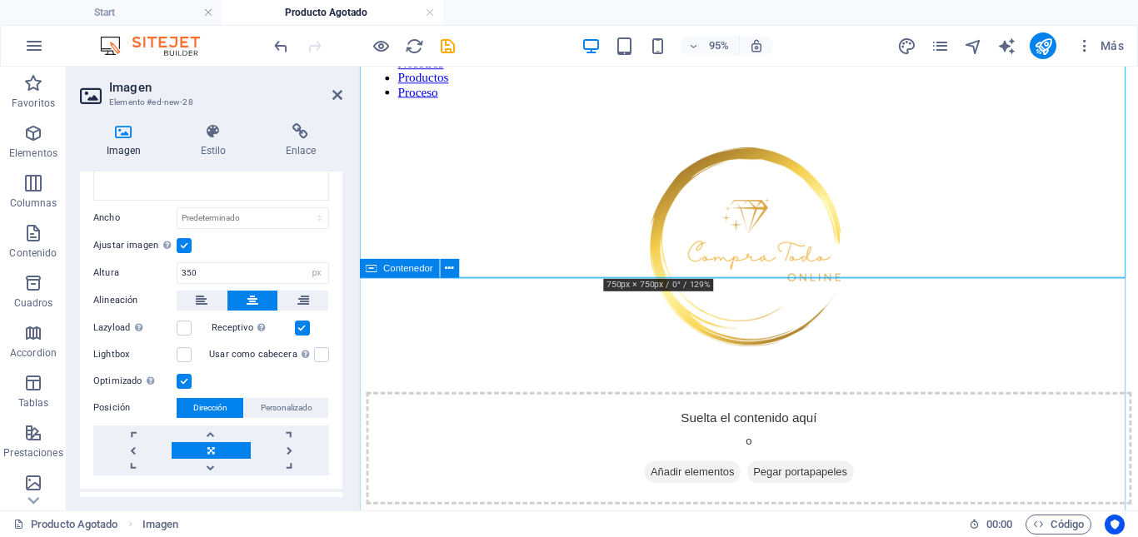
scroll to position [150, 0]
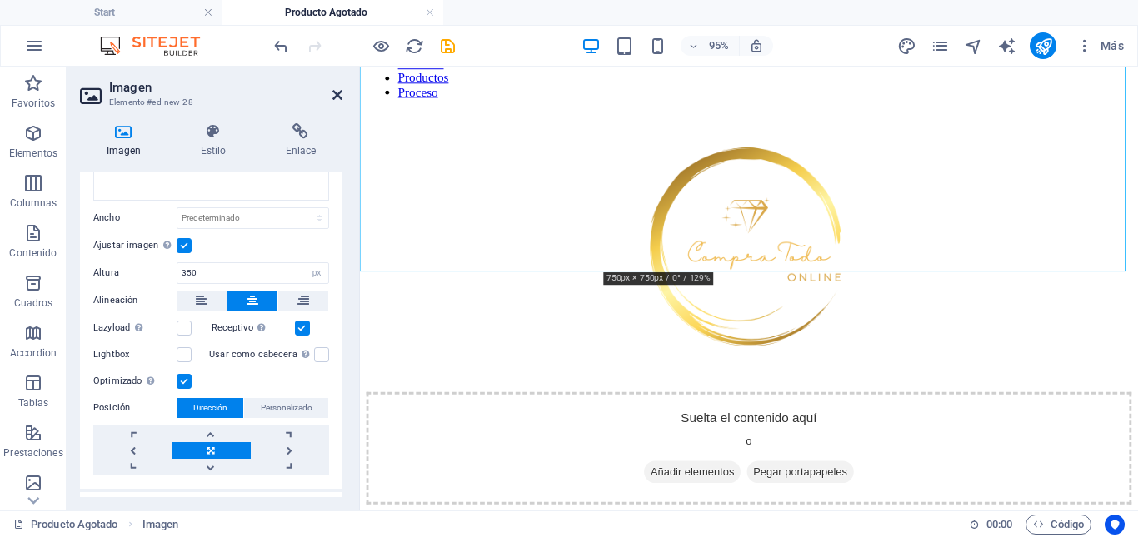
drag, startPoint x: 336, startPoint y: 93, endPoint x: 328, endPoint y: 77, distance: 17.9
click at [336, 93] on icon at bounding box center [337, 94] width 10 height 13
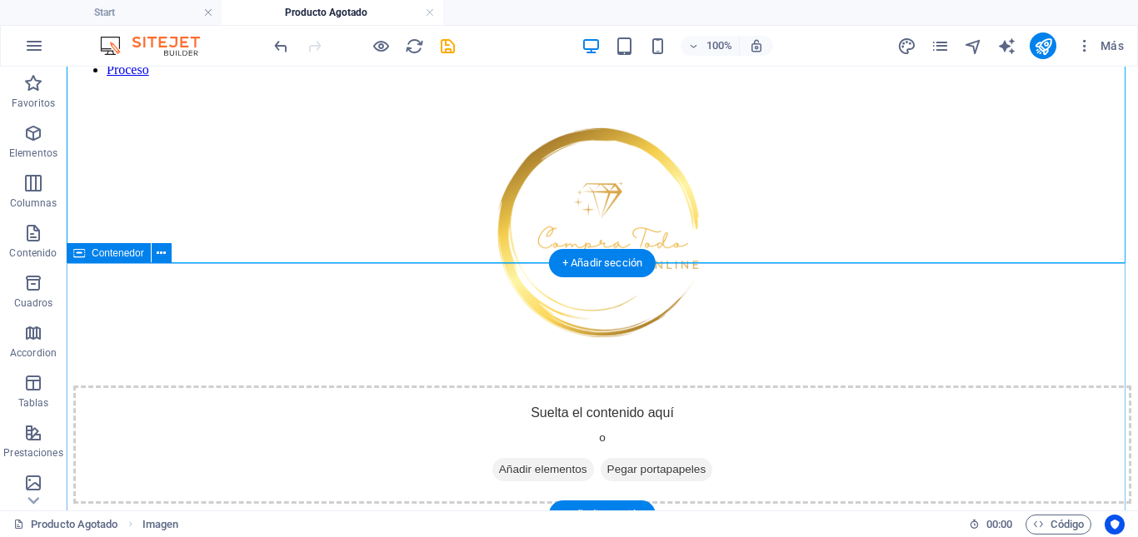
scroll to position [173, 0]
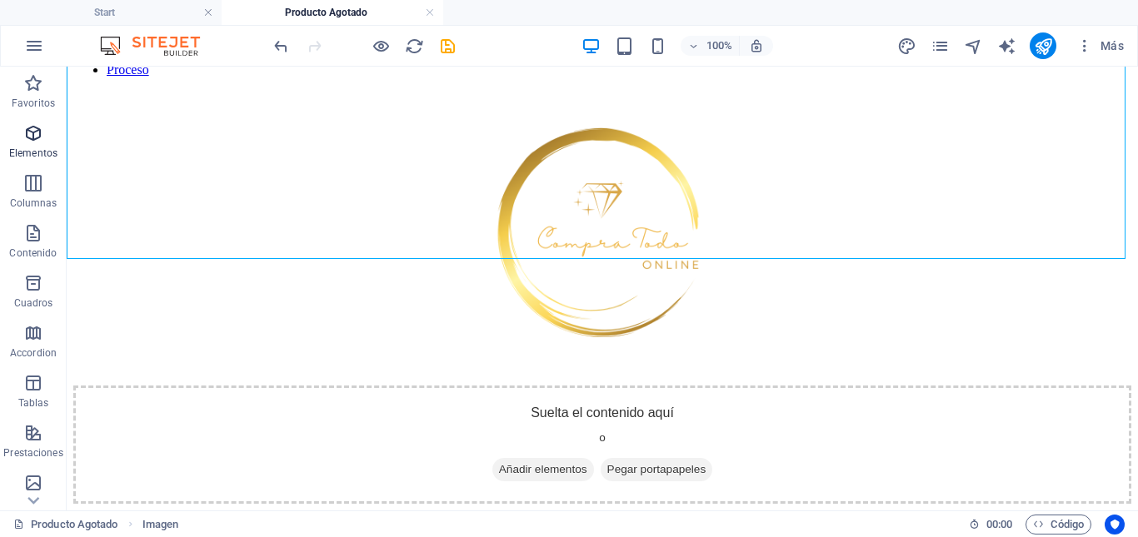
click at [30, 142] on icon "button" at bounding box center [33, 133] width 20 height 20
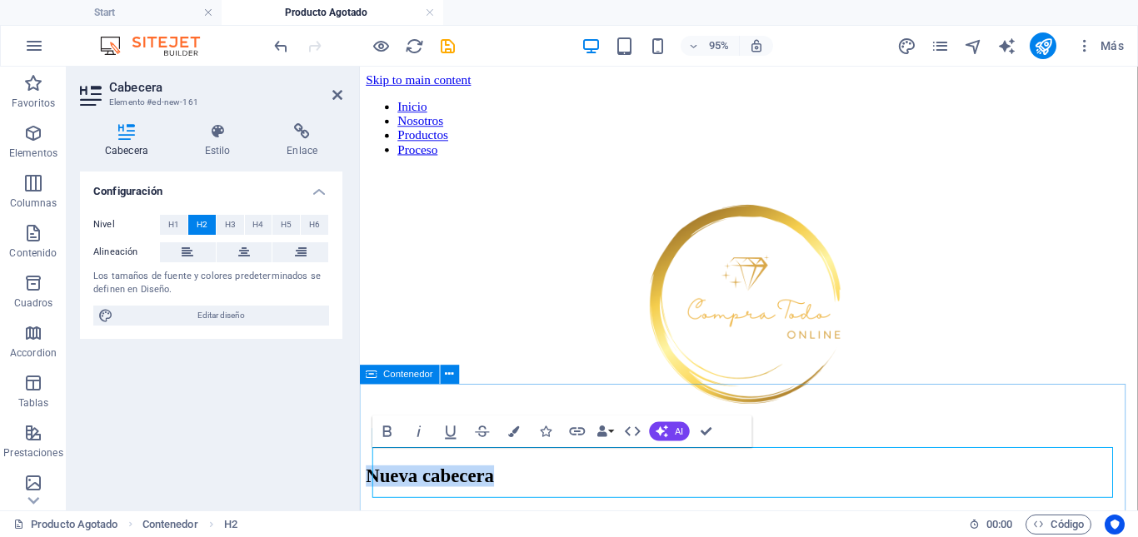
scroll to position [85, 0]
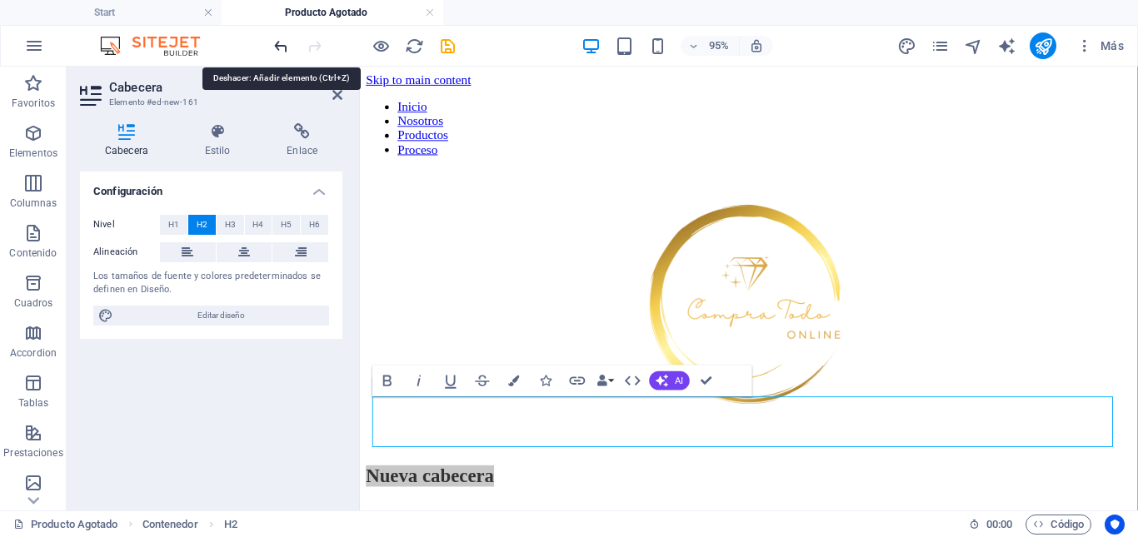
click at [275, 39] on icon "undo" at bounding box center [280, 46] width 19 height 19
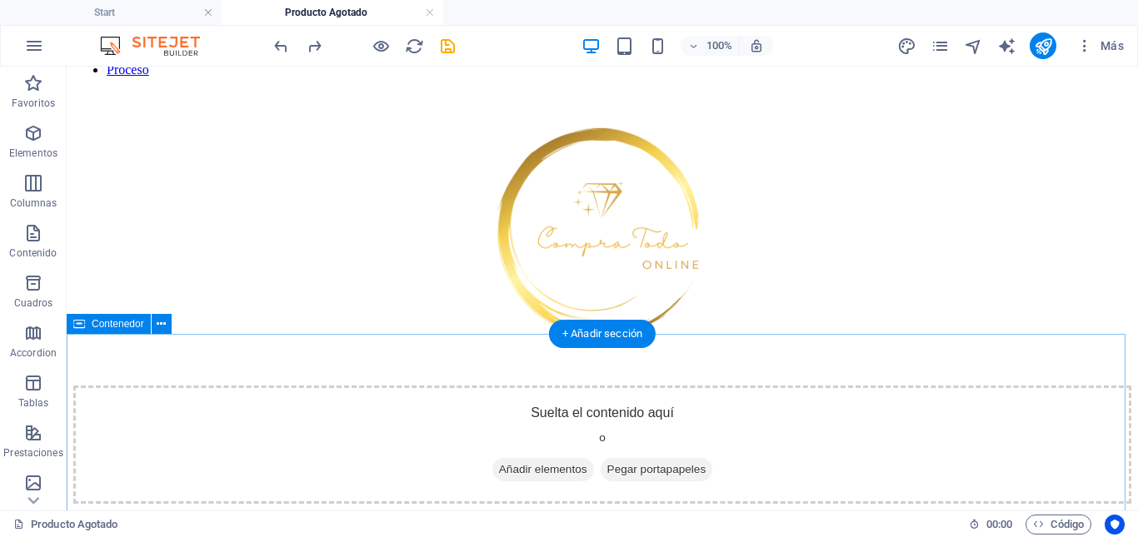
scroll to position [173, 0]
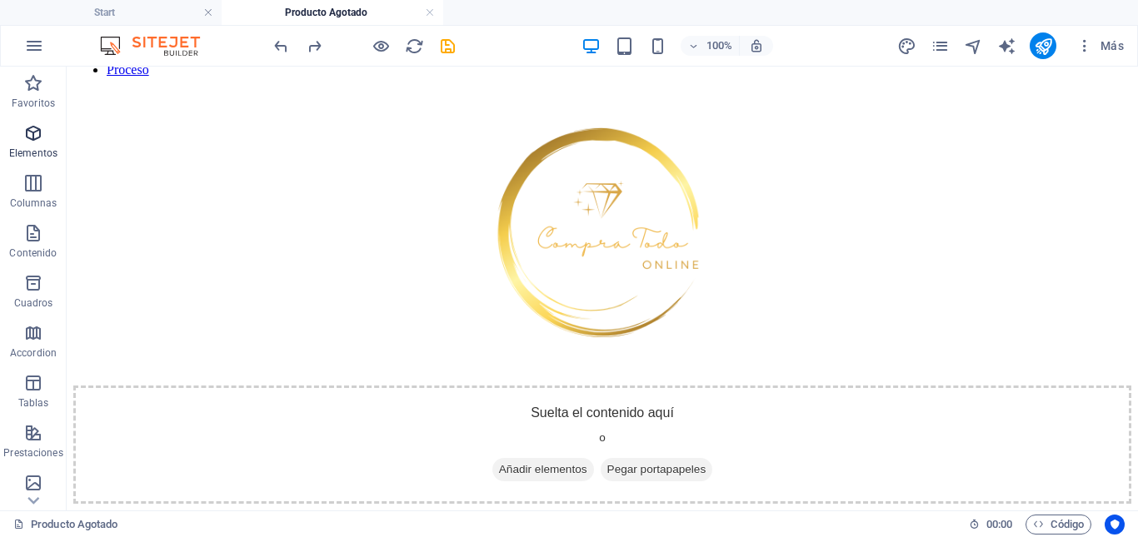
click at [34, 142] on icon "button" at bounding box center [33, 133] width 20 height 20
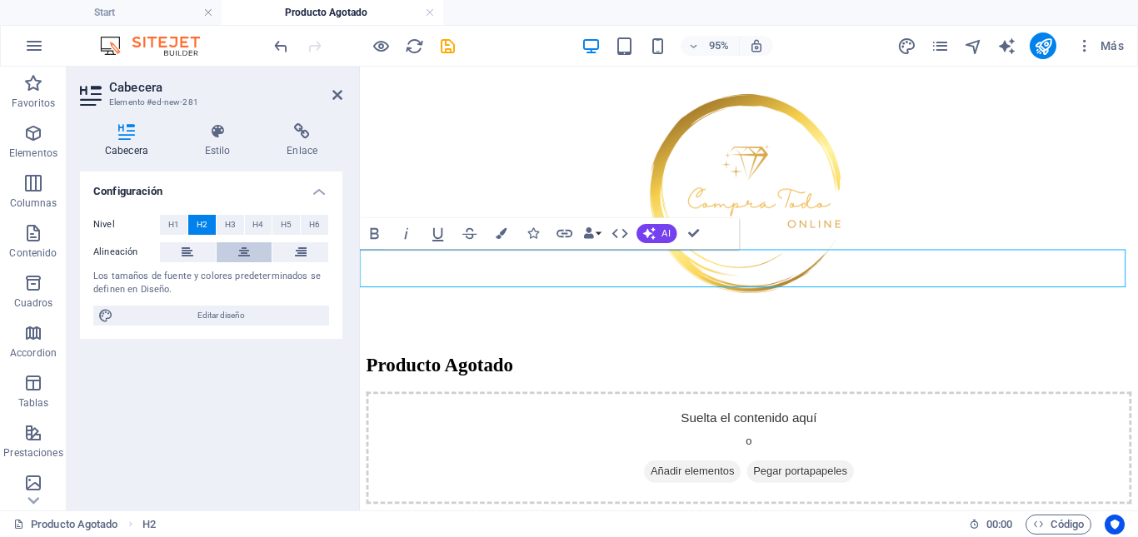
click at [245, 251] on icon at bounding box center [244, 252] width 12 height 20
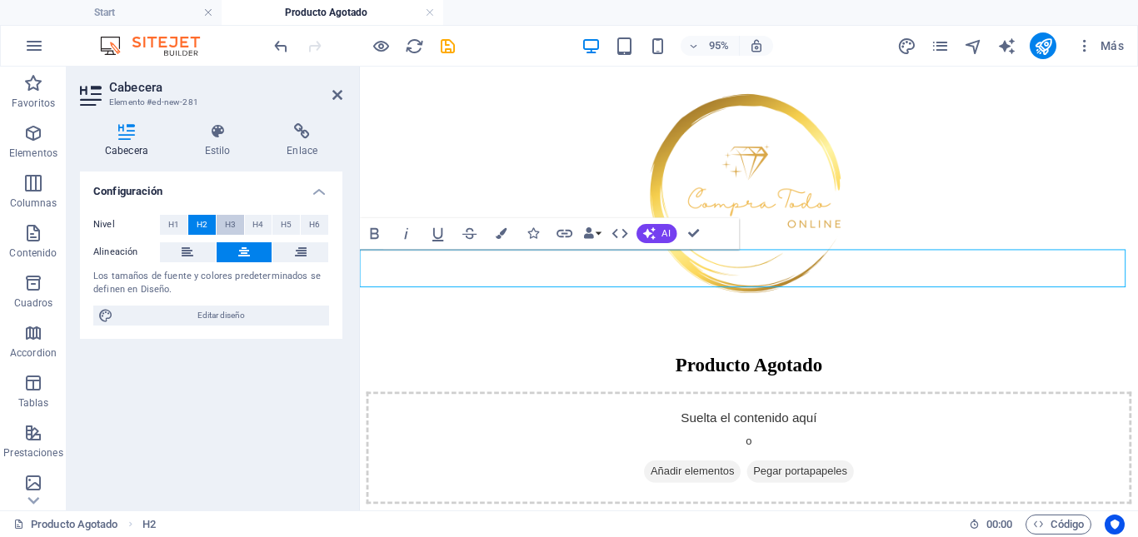
click at [232, 227] on span "H3" at bounding box center [230, 225] width 11 height 20
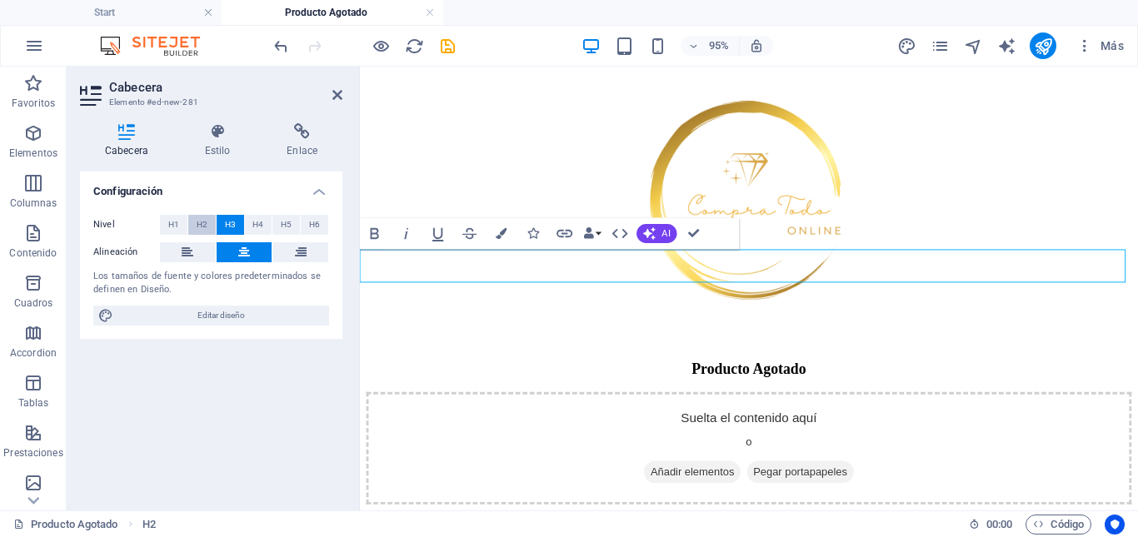
click at [199, 223] on span "H2" at bounding box center [202, 225] width 11 height 20
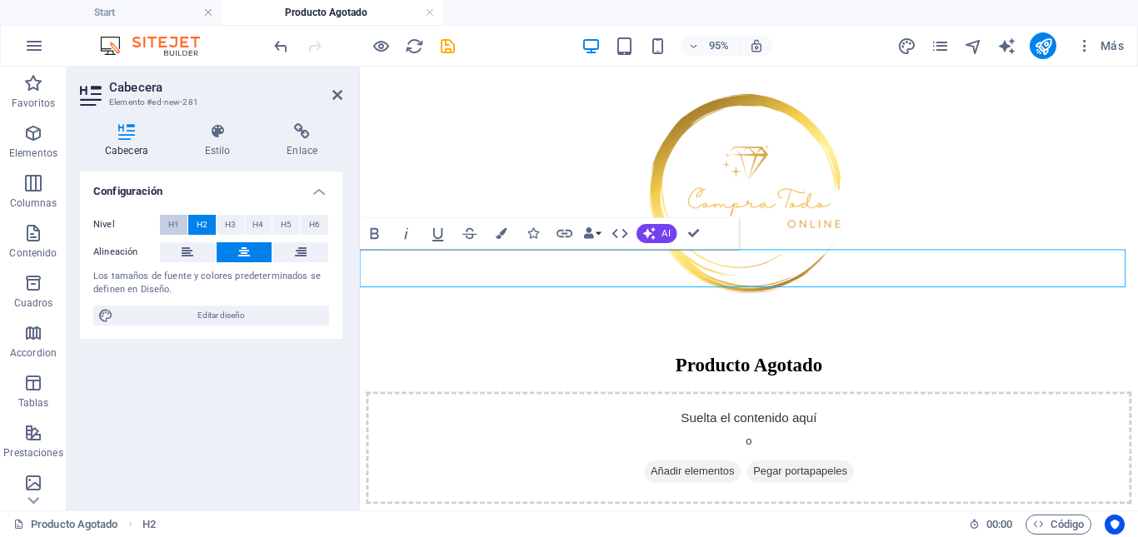
click at [172, 224] on span "H1" at bounding box center [173, 225] width 11 height 20
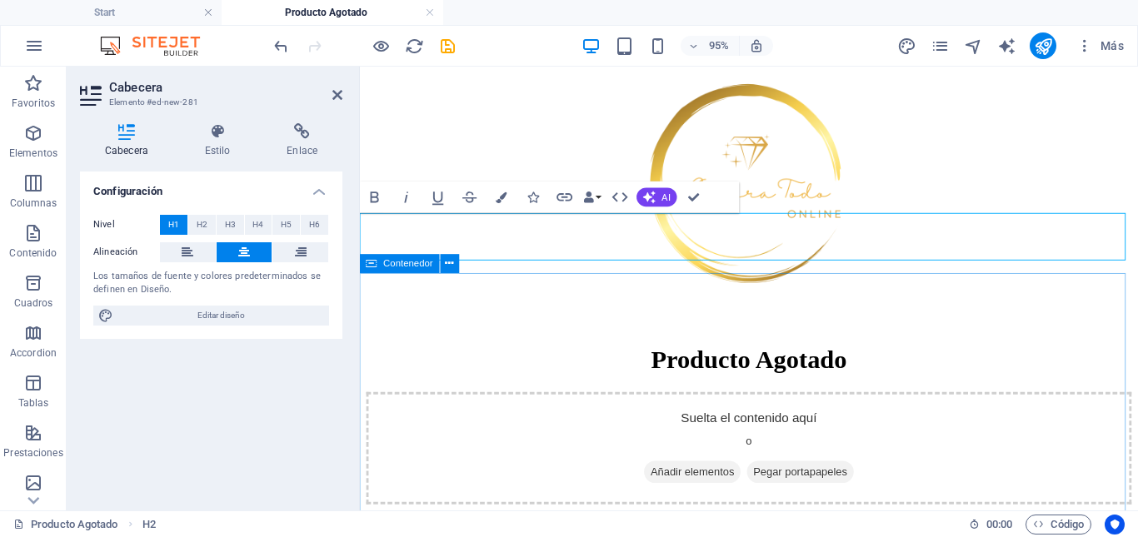
scroll to position [213, 0]
click at [34, 142] on icon "button" at bounding box center [33, 133] width 20 height 20
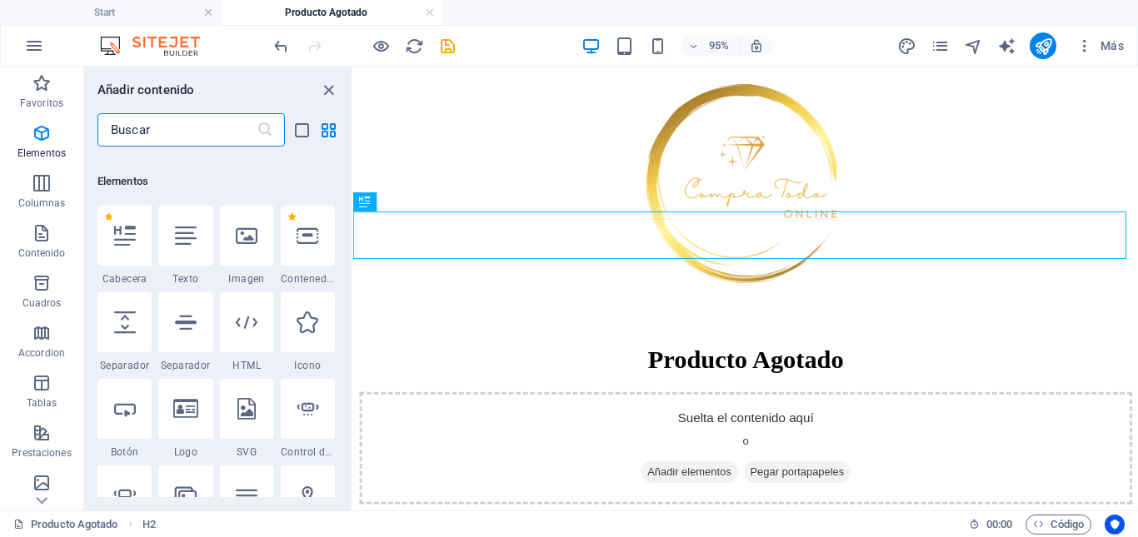
scroll to position [314, 0]
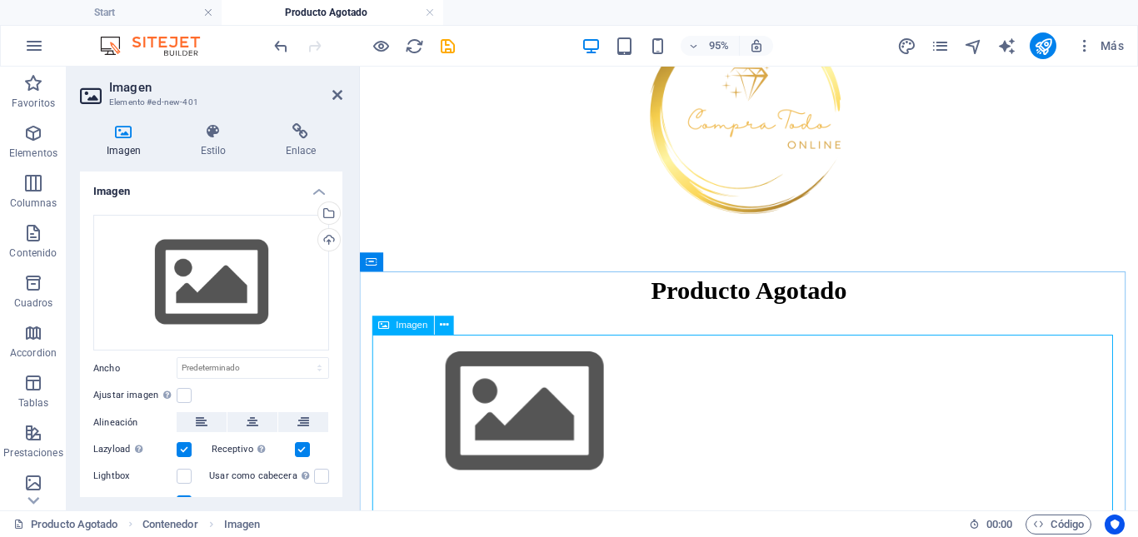
click at [562, 428] on figure at bounding box center [768, 431] width 805 height 191
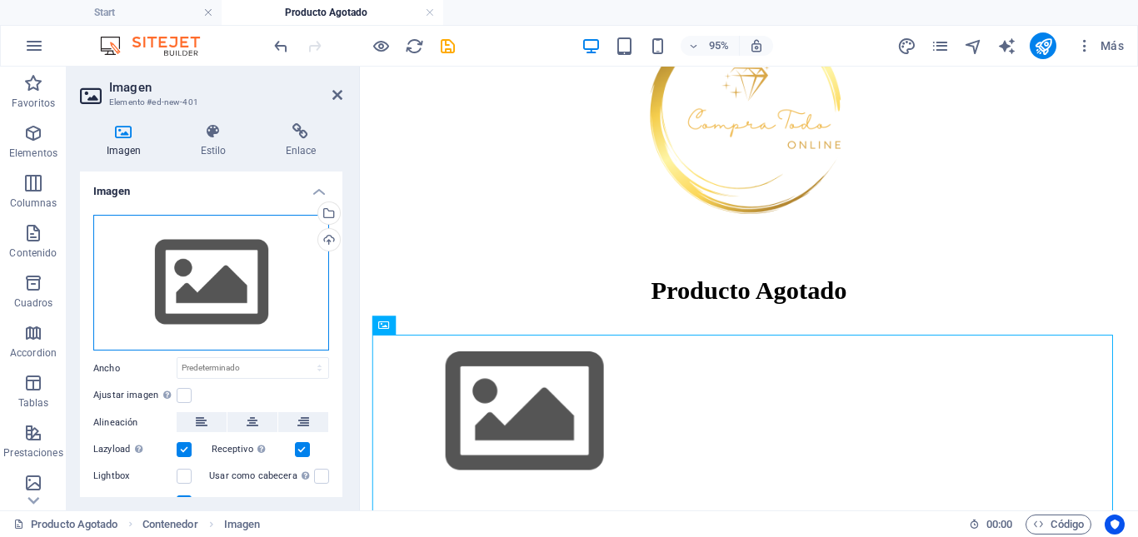
click at [251, 291] on div "Arrastra archivos aquí, haz clic para escoger archivos o selecciona archivos de…" at bounding box center [211, 283] width 236 height 137
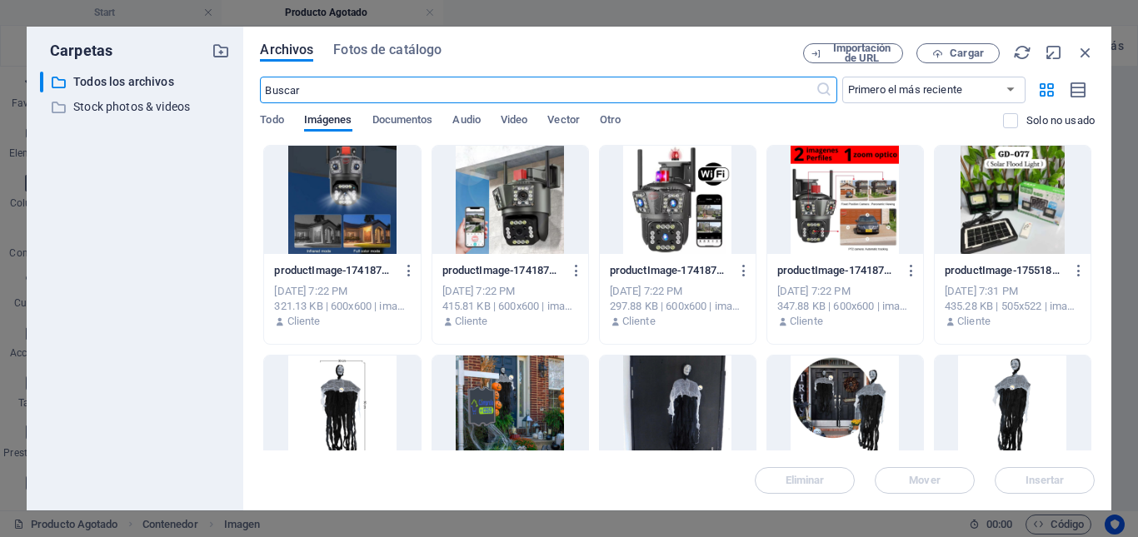
scroll to position [0, 0]
click at [416, 47] on span "Fotos de catálogo" at bounding box center [387, 50] width 108 height 20
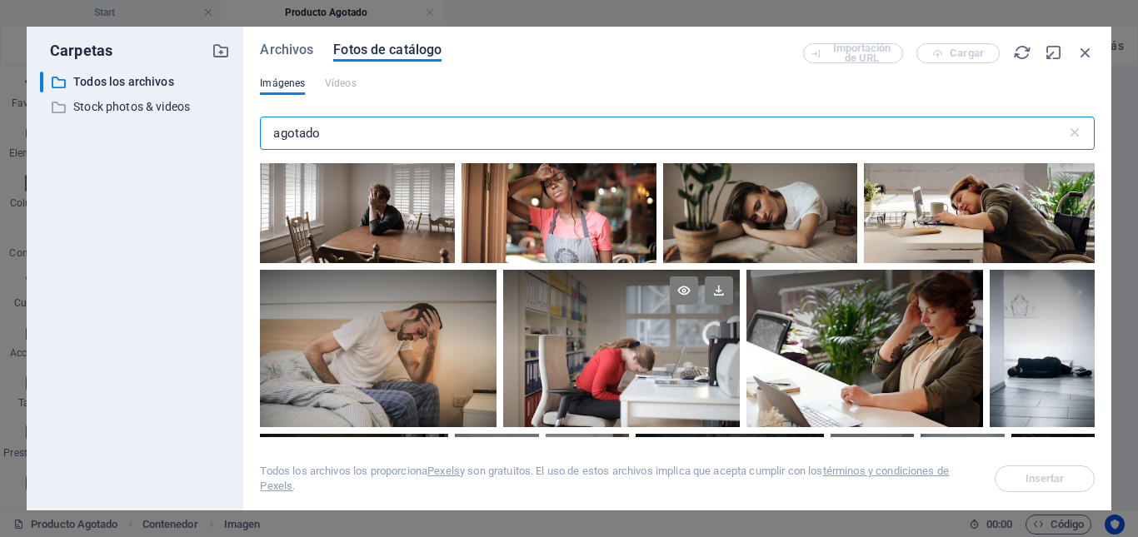
scroll to position [83, 0]
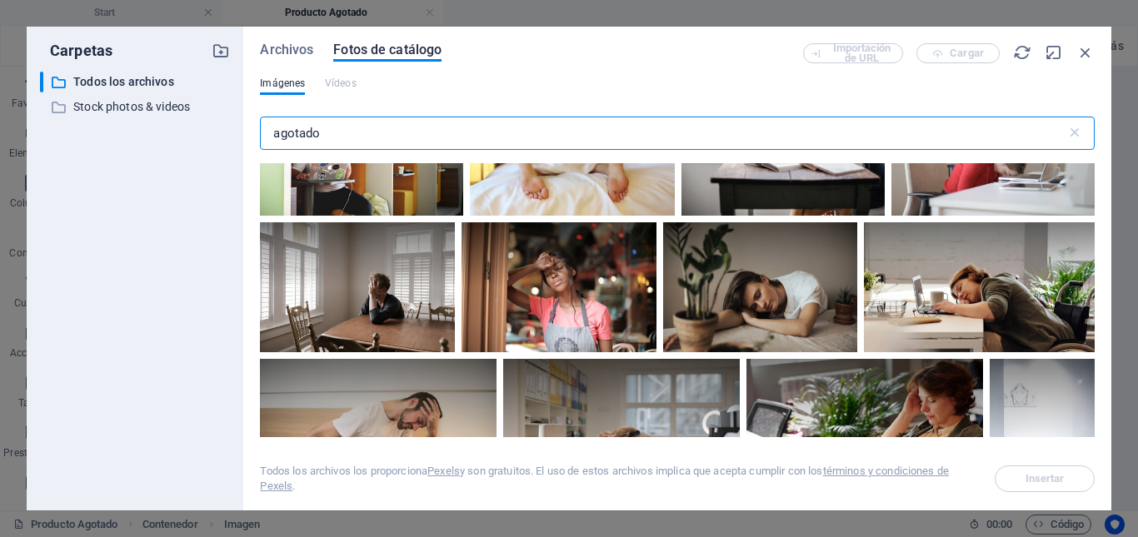
click at [336, 132] on input "agotado" at bounding box center [662, 133] width 805 height 33
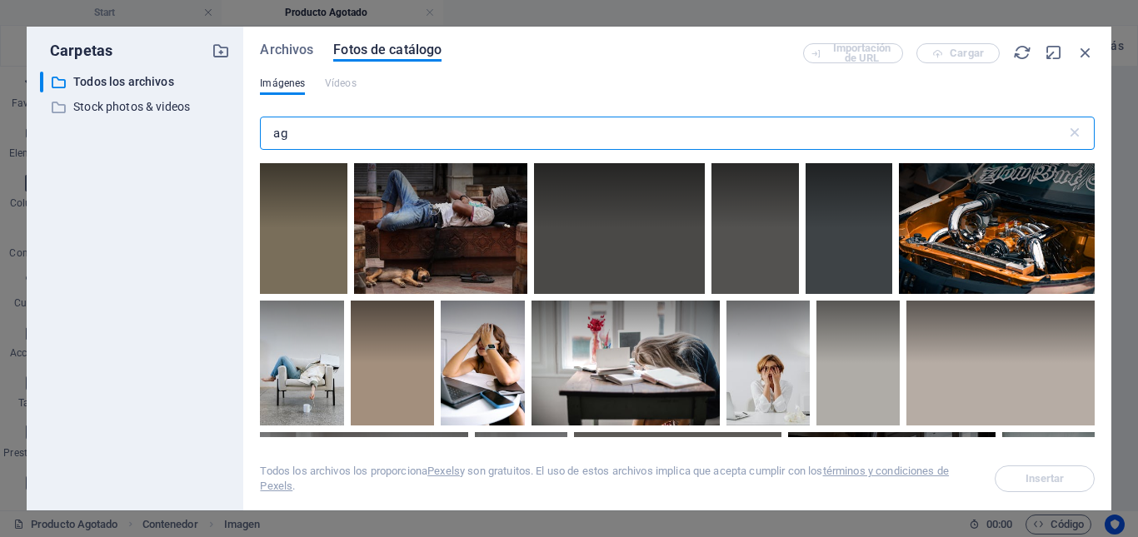
type input "a"
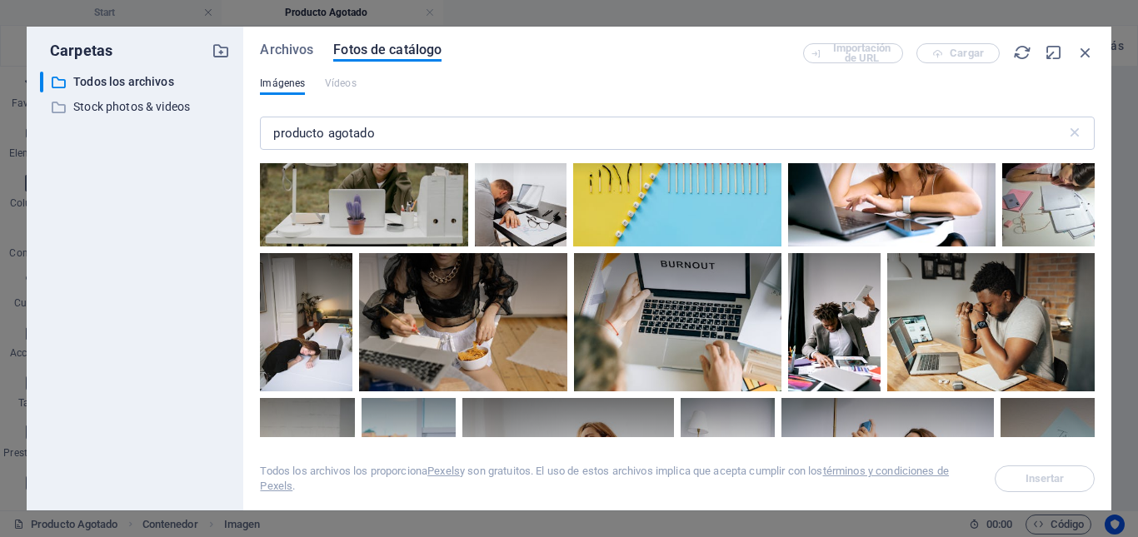
scroll to position [1749, 0]
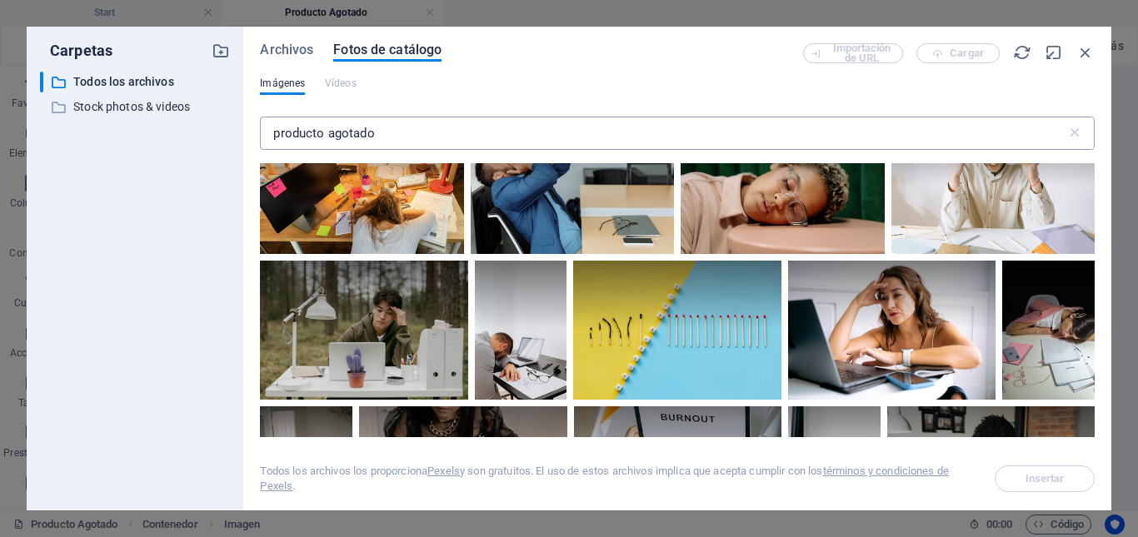
click at [397, 135] on input "producto agotado" at bounding box center [662, 133] width 805 height 33
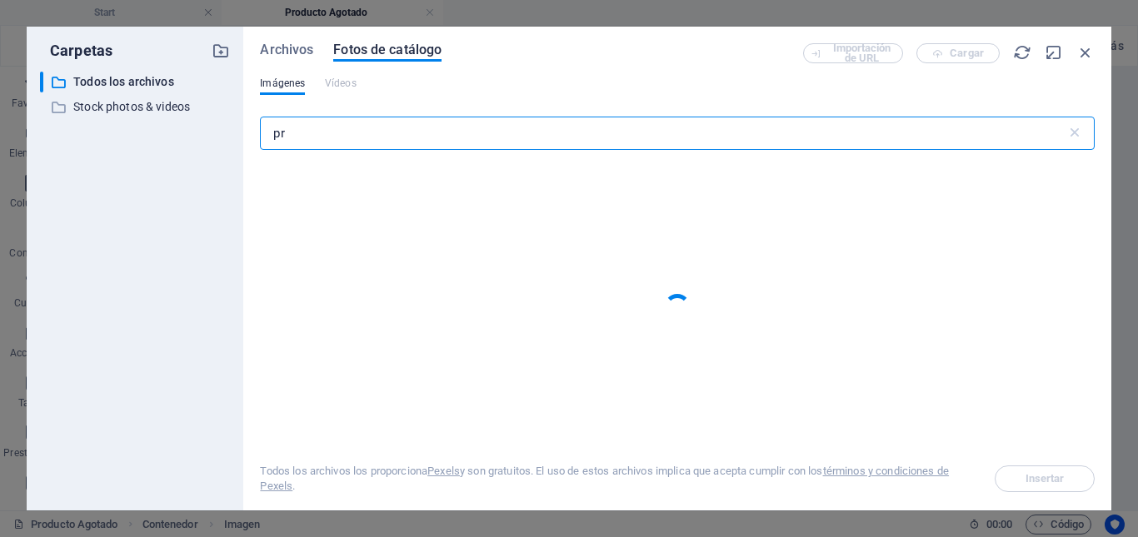
type input "p"
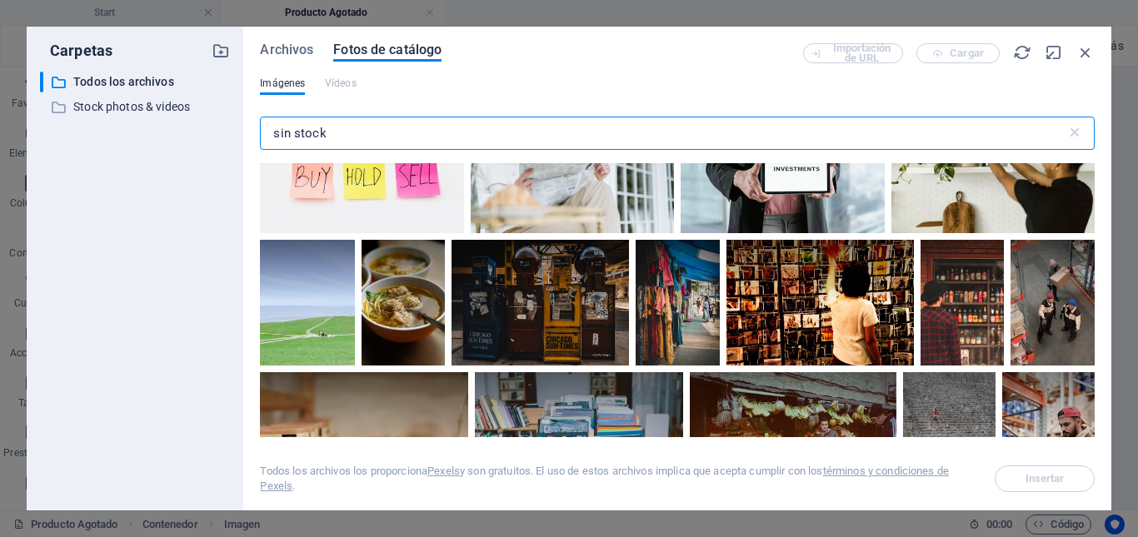
scroll to position [5996, 0]
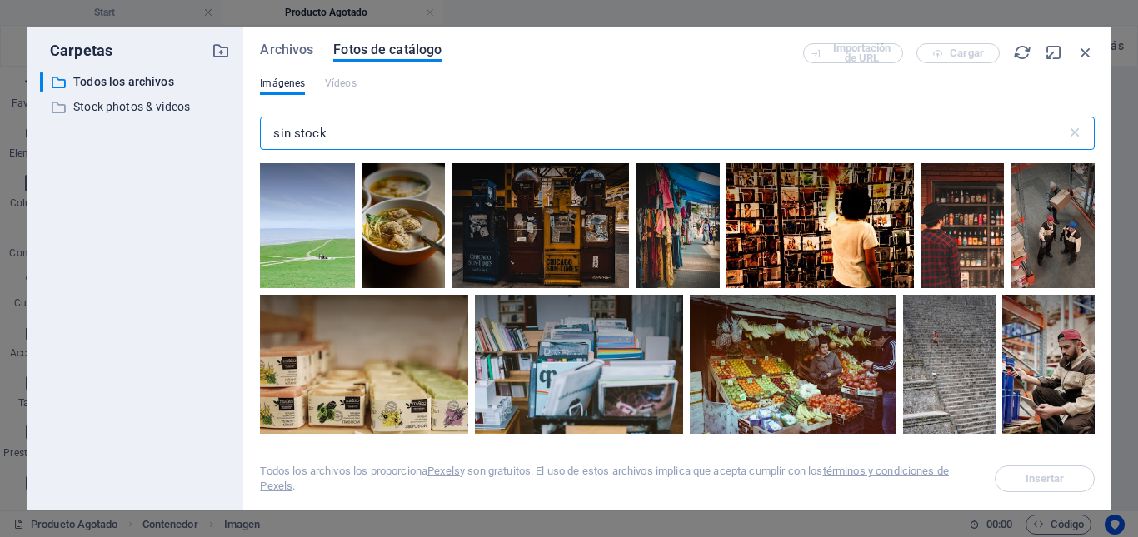
click at [355, 130] on input "sin stock" at bounding box center [662, 133] width 805 height 33
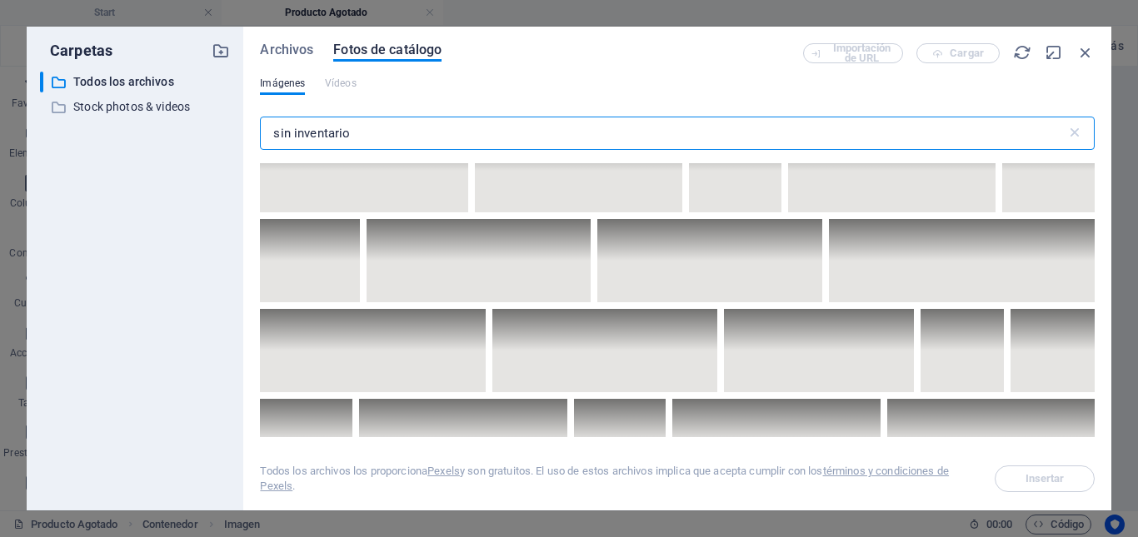
scroll to position [9827, 0]
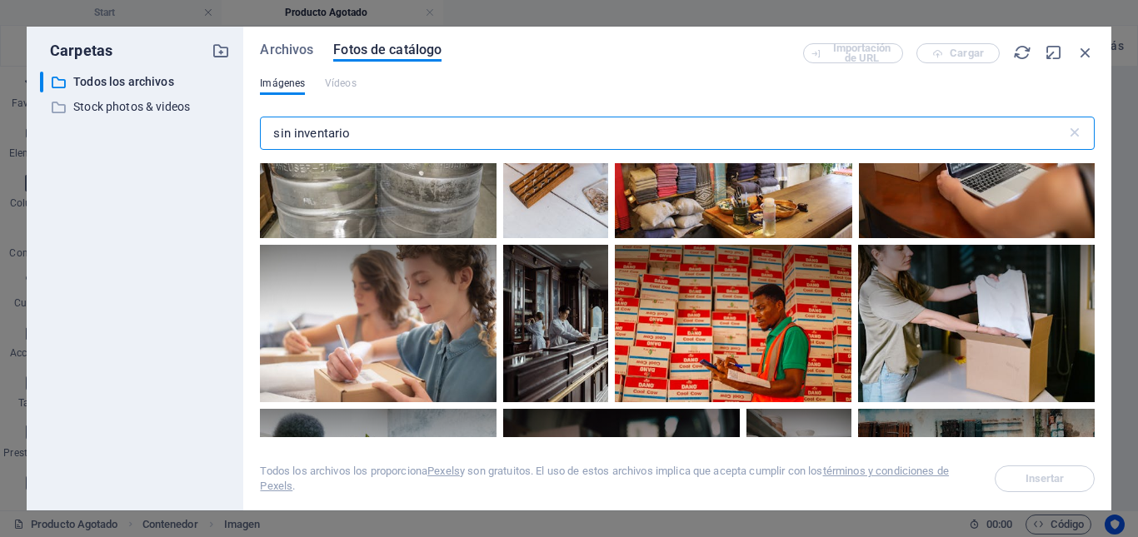
click at [401, 141] on input "sin inventario" at bounding box center [662, 133] width 805 height 33
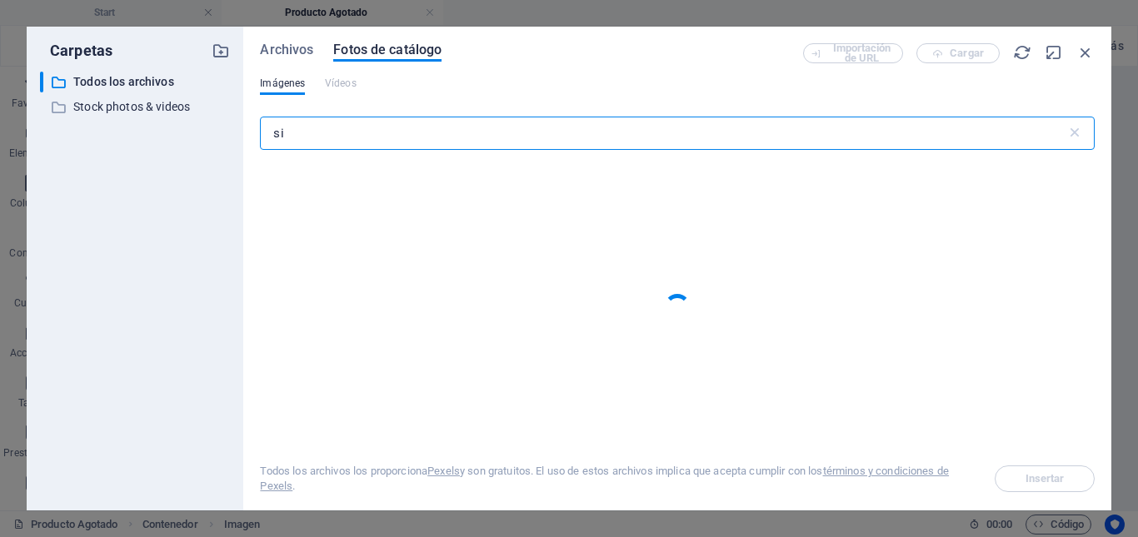
type input "s"
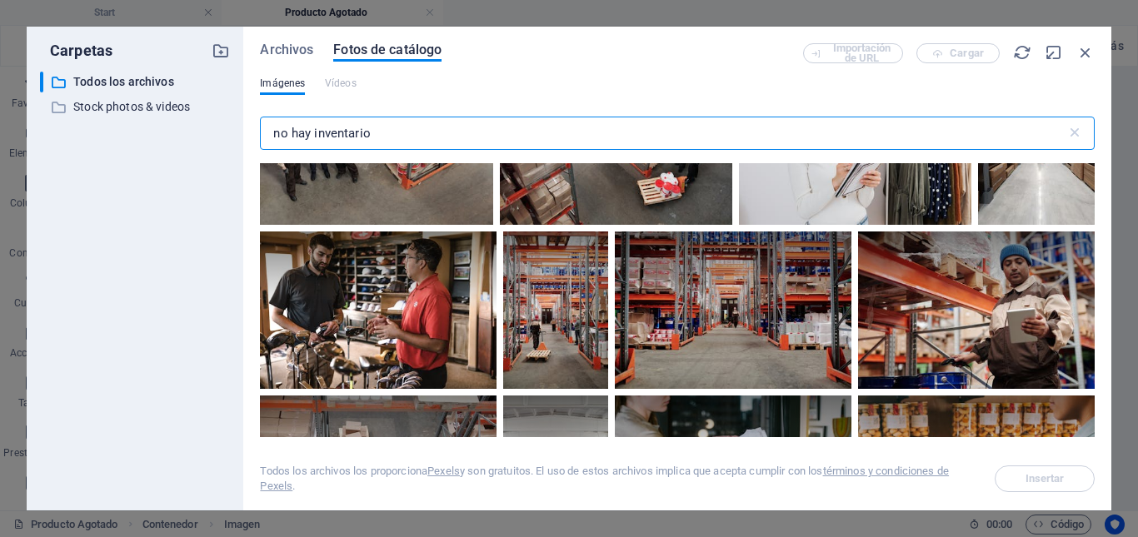
scroll to position [2831, 0]
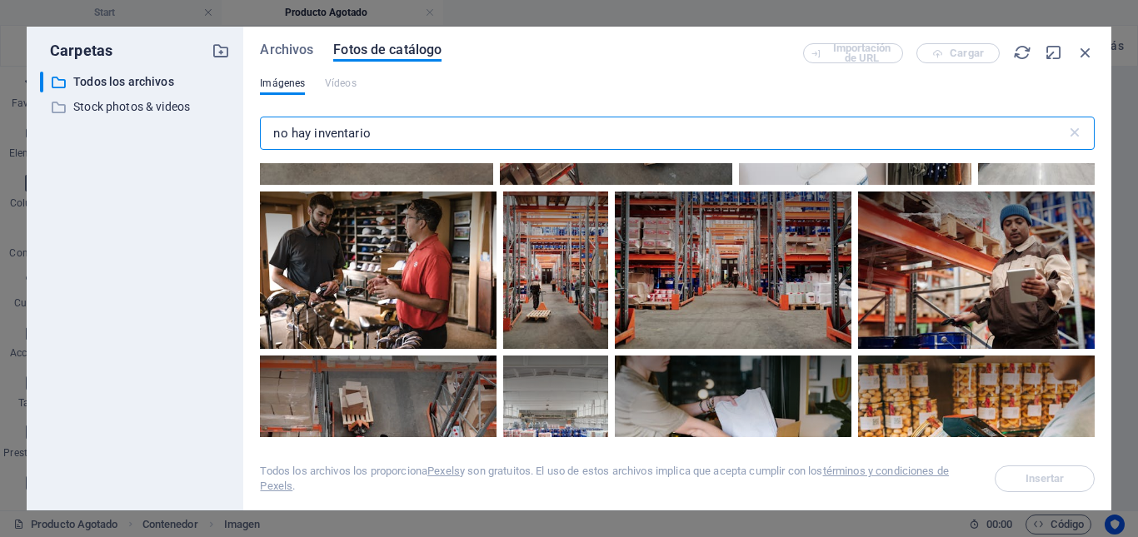
type input "no hay inventario"
click at [1086, 52] on icon "button" at bounding box center [1085, 52] width 18 height 18
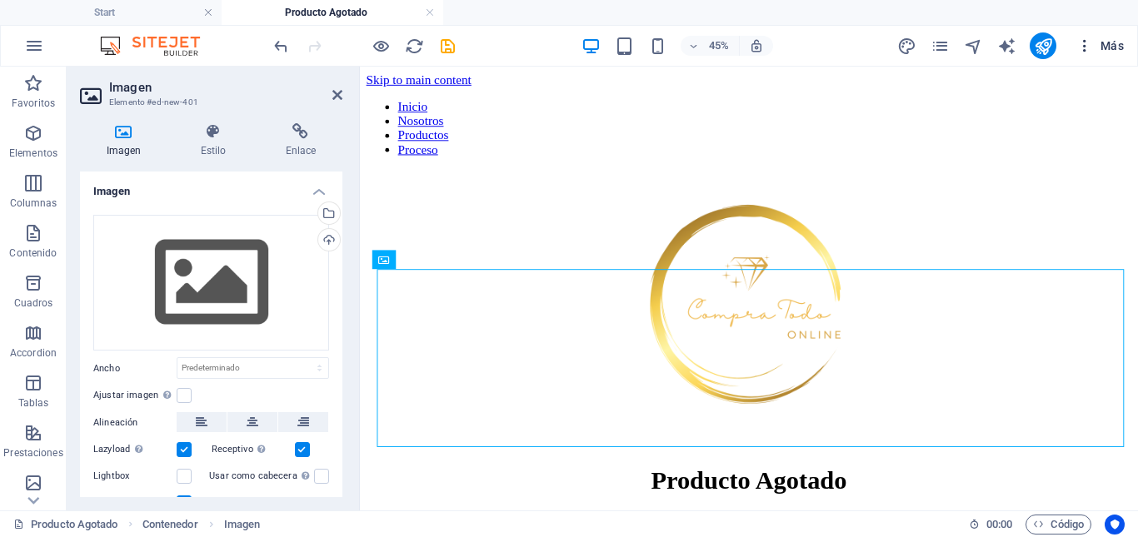
scroll to position [282, 0]
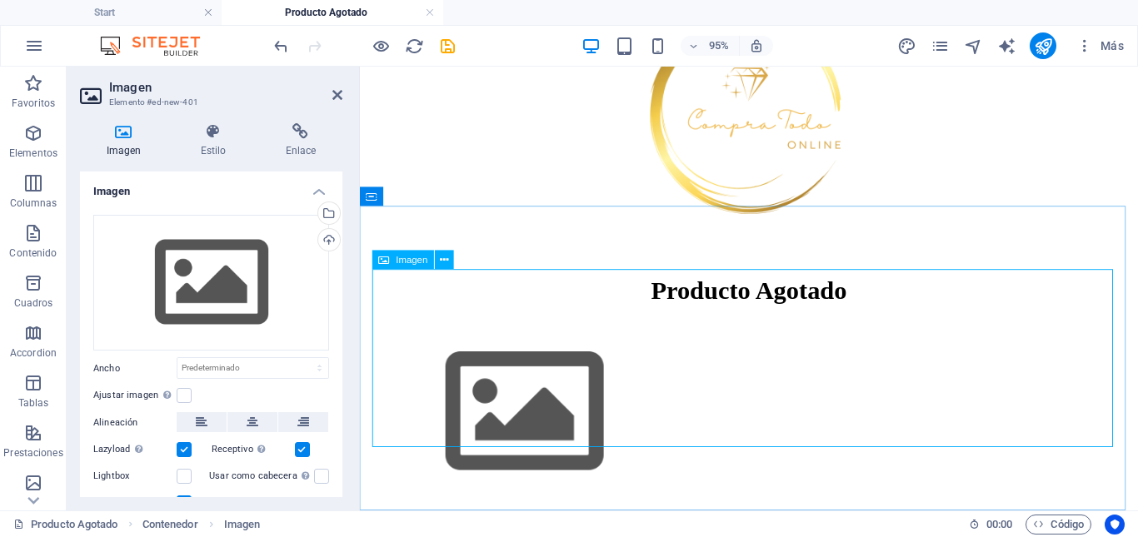
click at [616, 371] on figure at bounding box center [768, 431] width 805 height 191
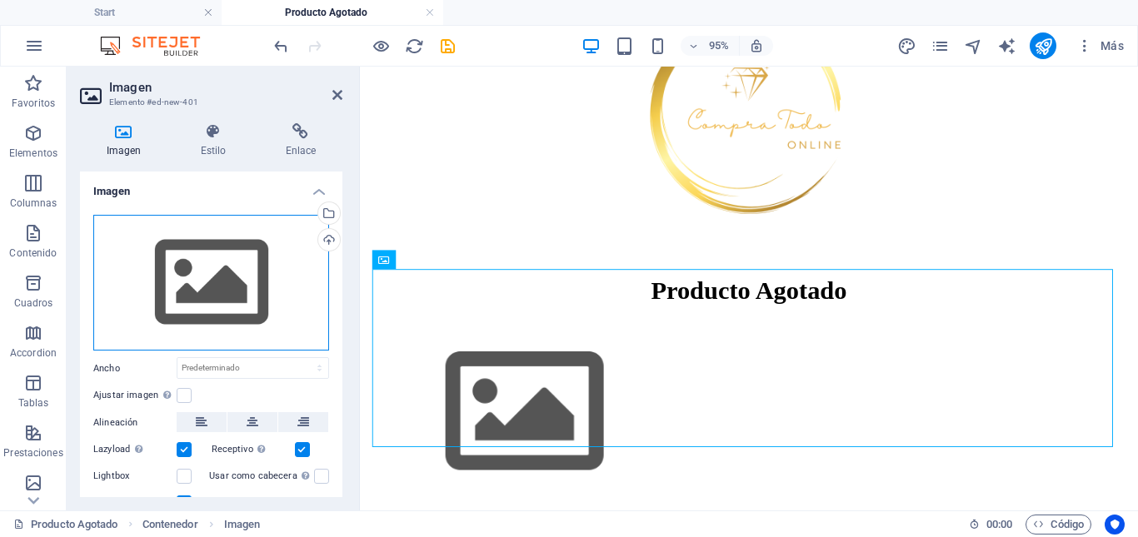
click at [222, 290] on div "Arrastra archivos aquí, haz clic para escoger archivos o selecciona archivos de…" at bounding box center [211, 283] width 236 height 137
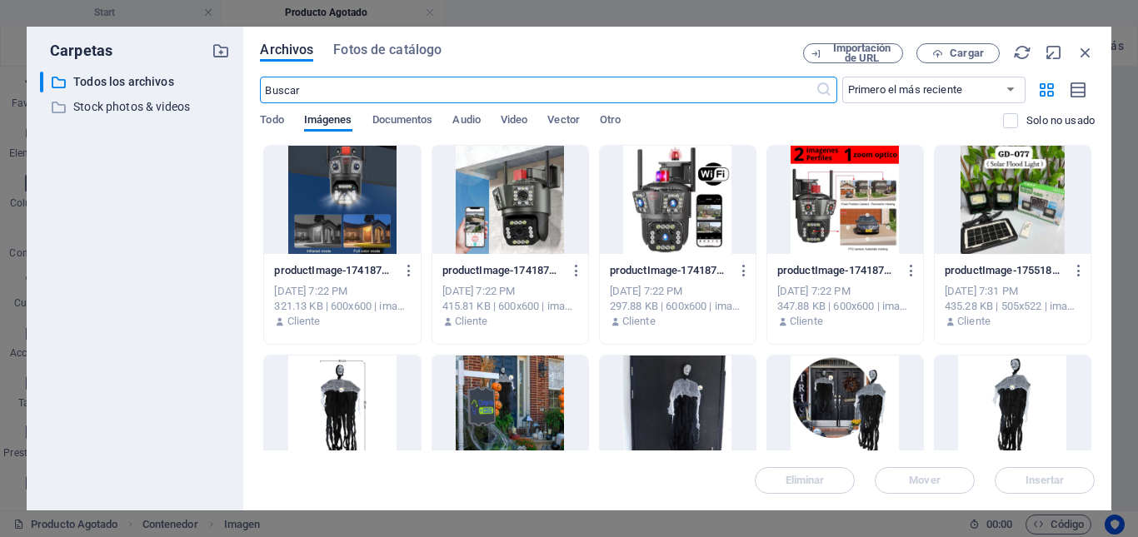
scroll to position [0, 0]
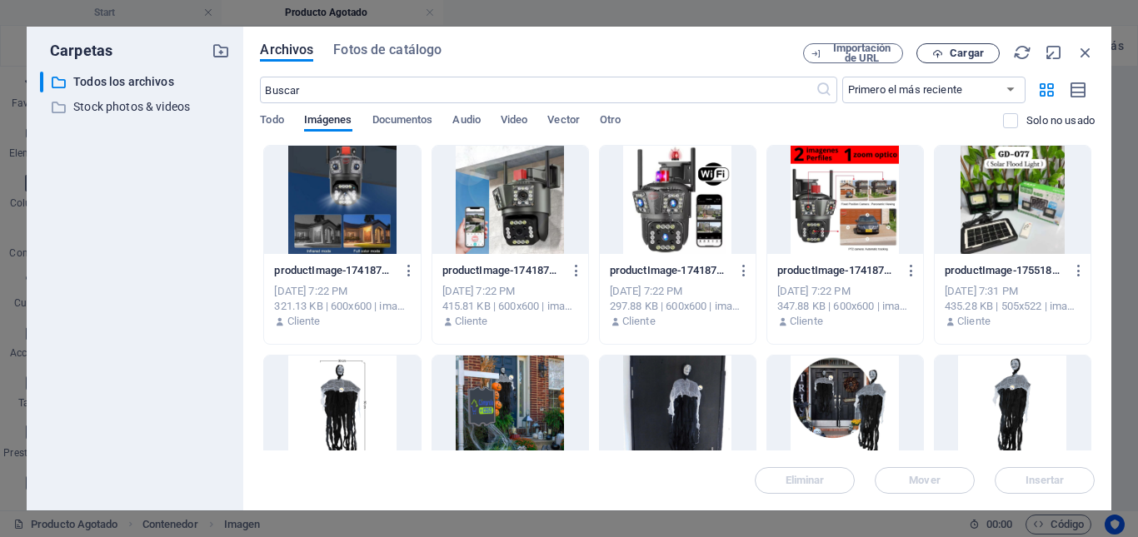
click at [973, 53] on span "Cargar" at bounding box center [966, 53] width 34 height 10
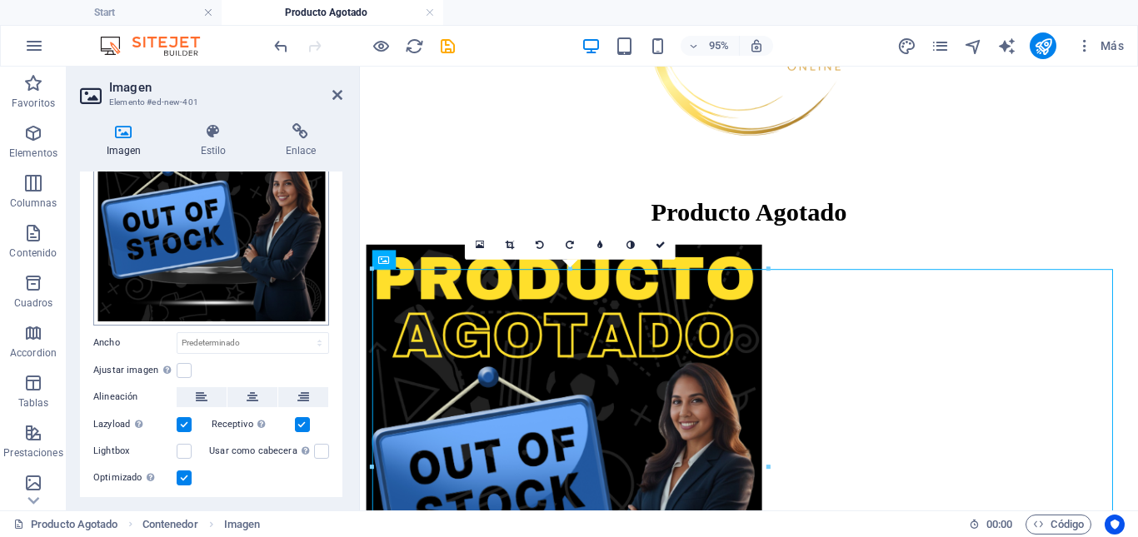
scroll to position [166, 0]
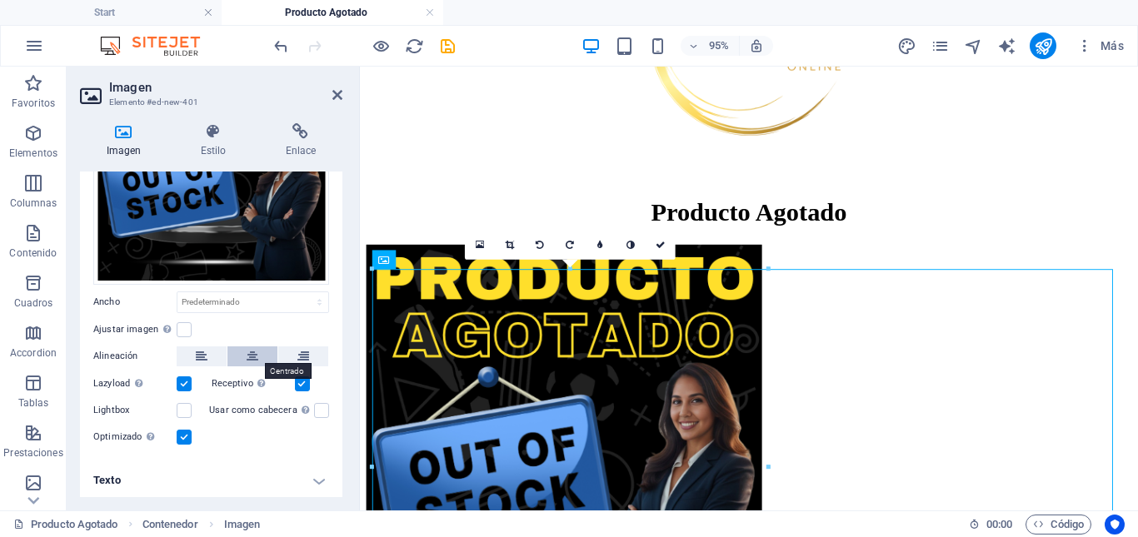
click at [252, 353] on icon at bounding box center [253, 356] width 12 height 20
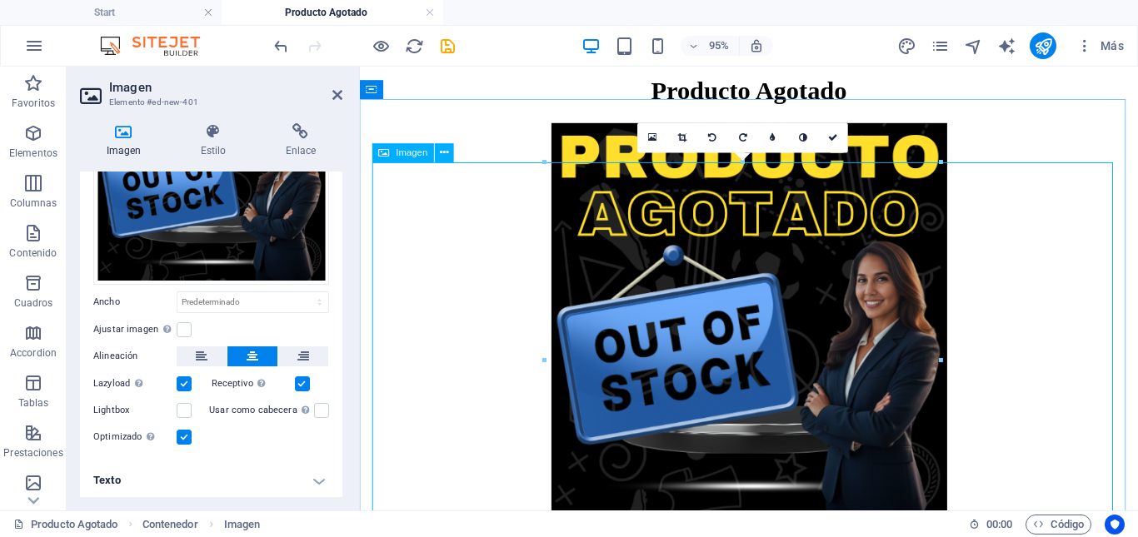
scroll to position [511, 0]
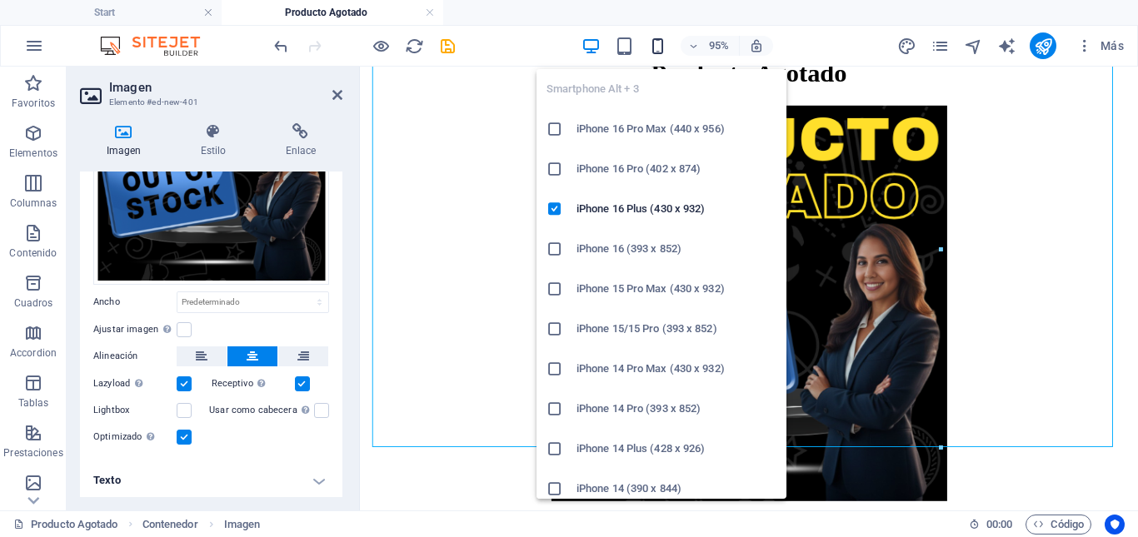
click at [653, 50] on icon "button" at bounding box center [657, 46] width 19 height 19
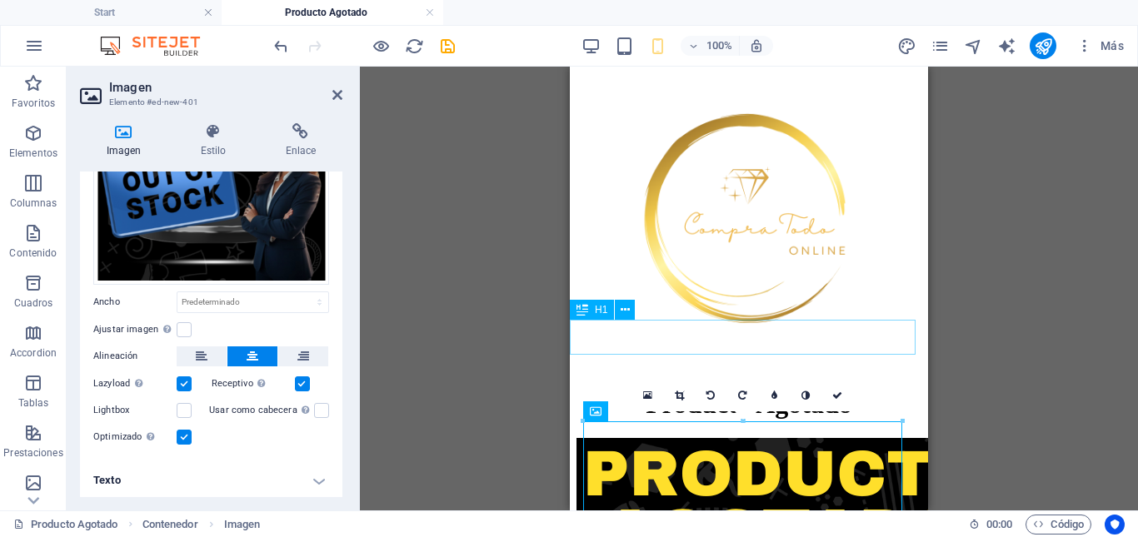
scroll to position [119, 0]
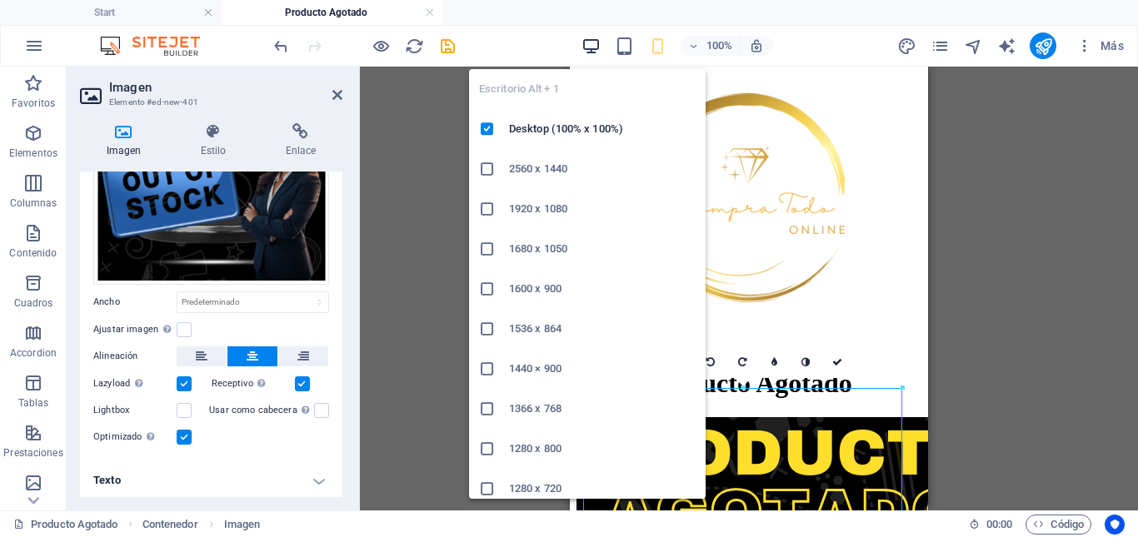
click at [588, 47] on icon "button" at bounding box center [590, 46] width 19 height 19
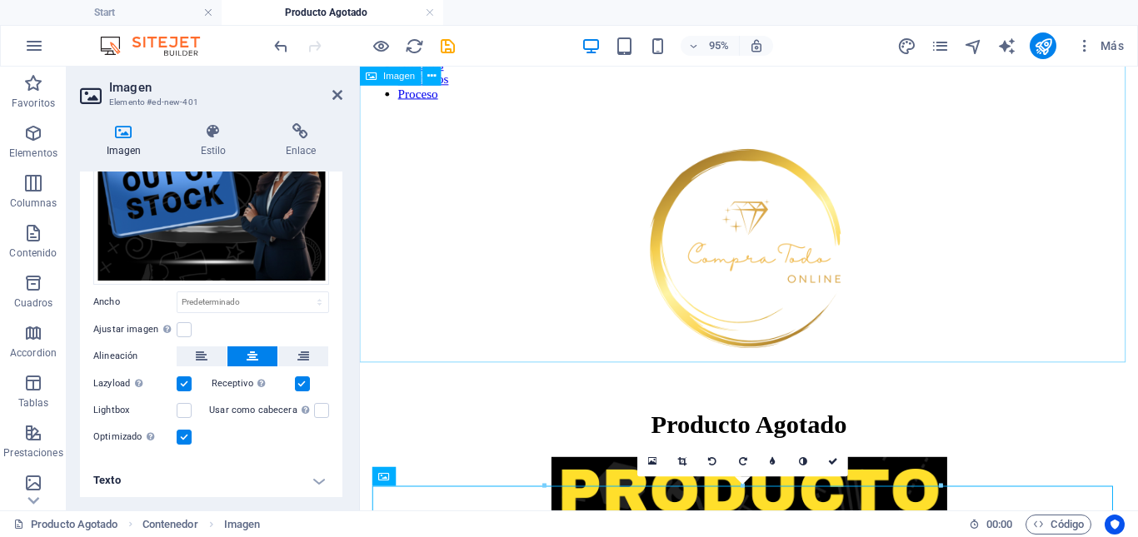
scroll to position [0, 0]
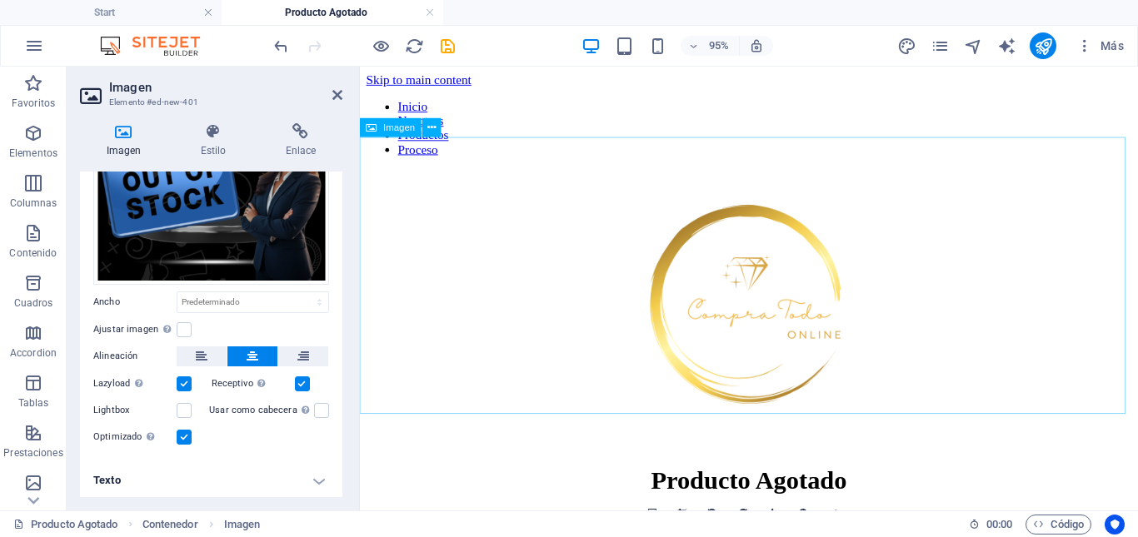
click at [765, 295] on figure at bounding box center [768, 322] width 805 height 295
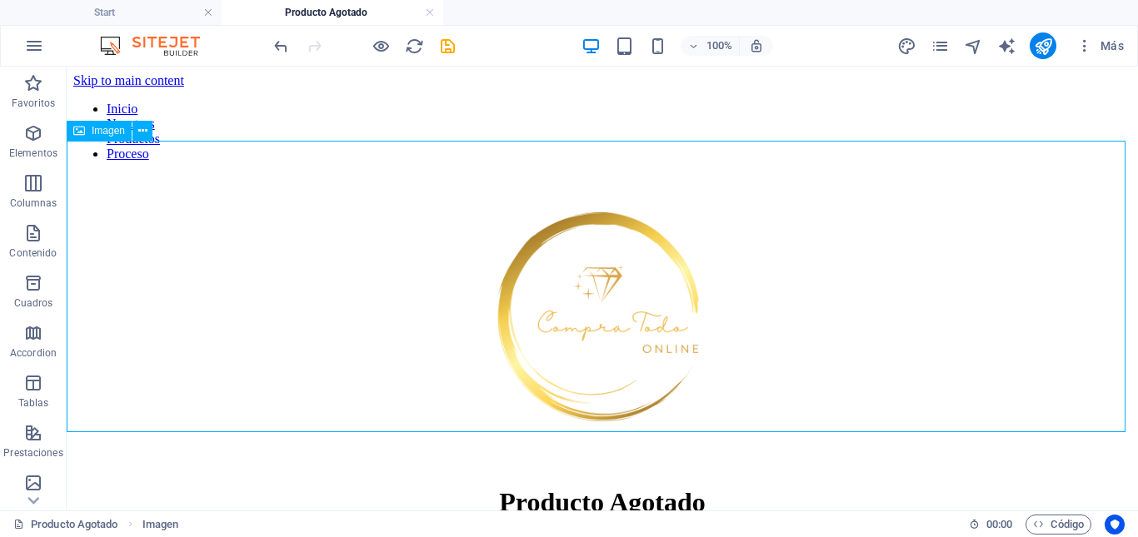
click at [611, 301] on figure at bounding box center [602, 322] width 1058 height 295
select select "px"
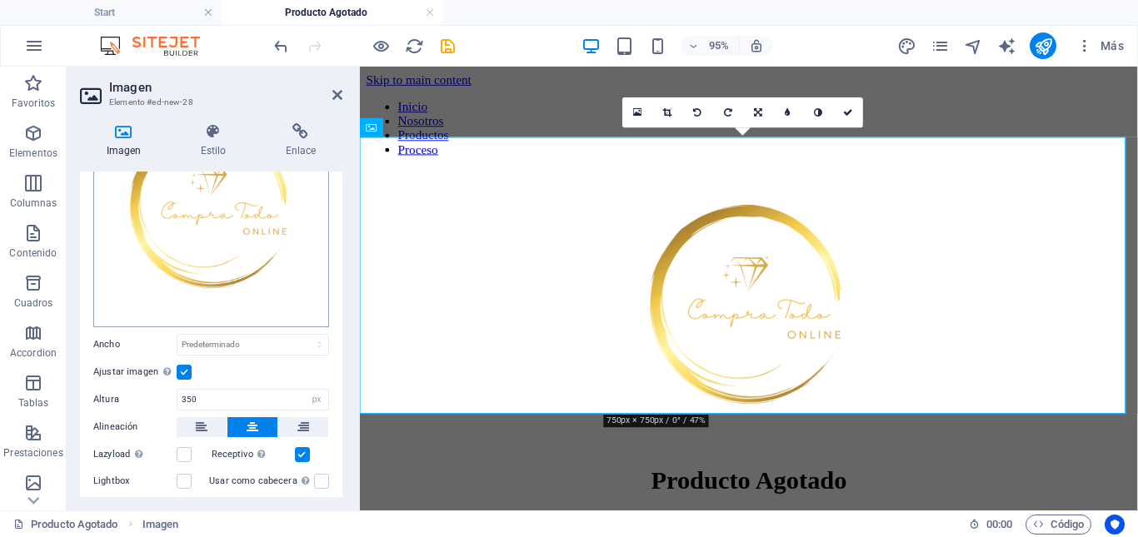
scroll to position [167, 0]
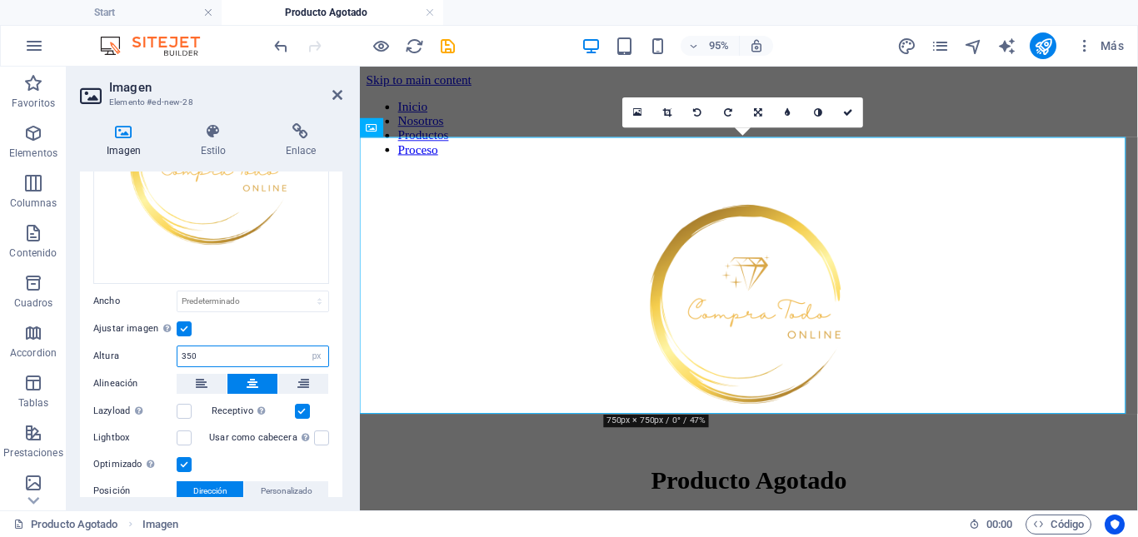
click at [214, 358] on input "350" at bounding box center [252, 356] width 151 height 20
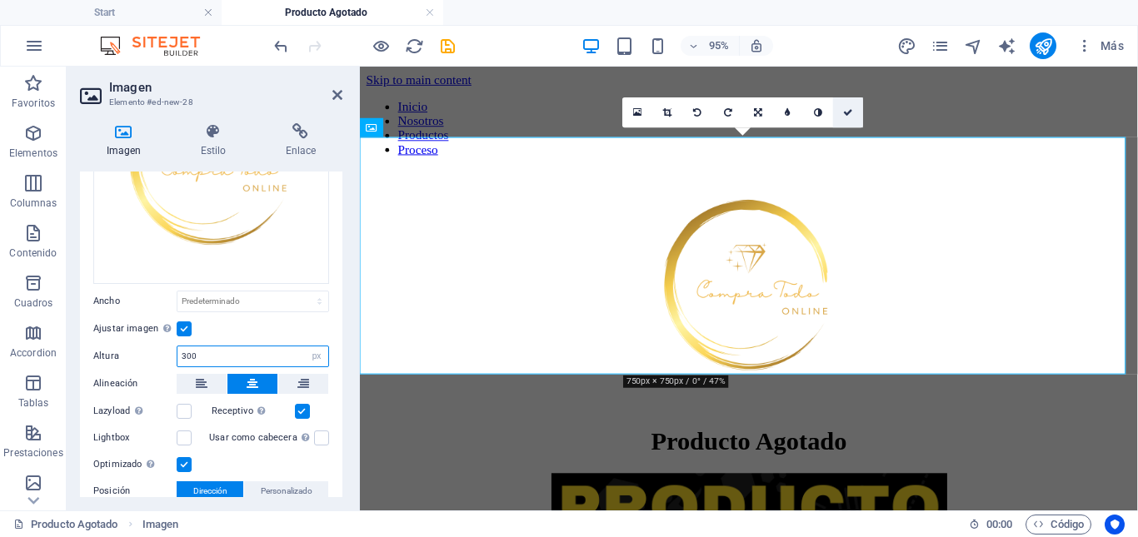
type input "300"
click at [850, 112] on icon at bounding box center [848, 111] width 10 height 9
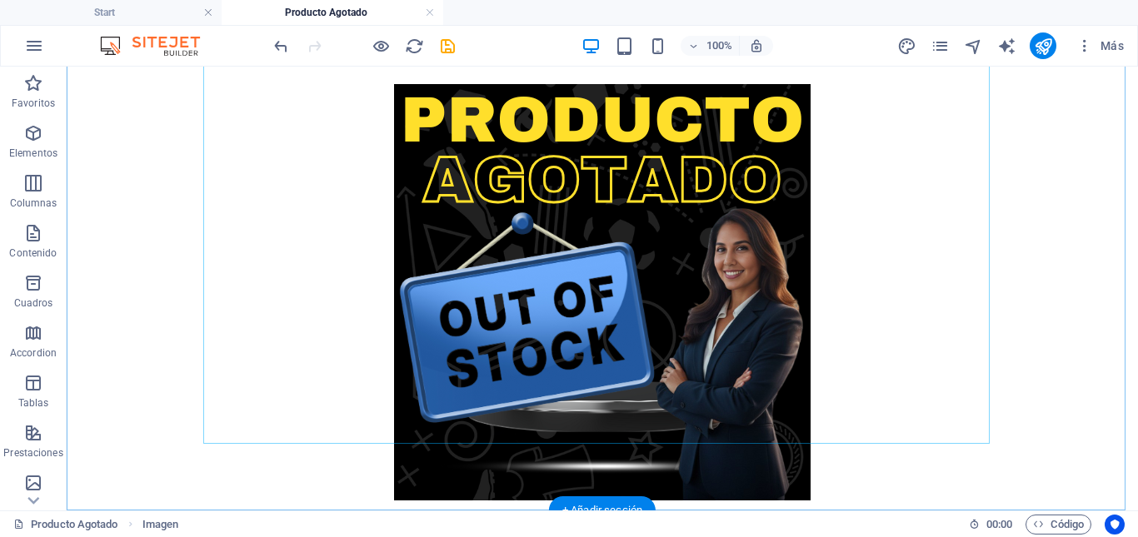
scroll to position [493, 0]
click at [30, 141] on icon "button" at bounding box center [33, 133] width 20 height 20
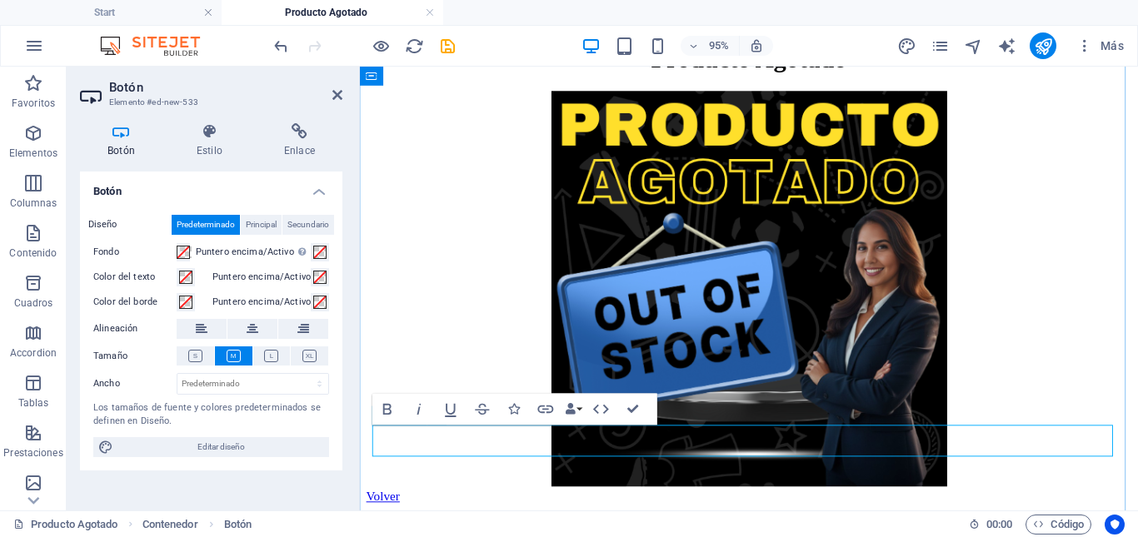
click at [401, 512] on link "Volver" at bounding box center [383, 519] width 35 height 14
click at [545, 407] on icon "button" at bounding box center [545, 409] width 19 height 19
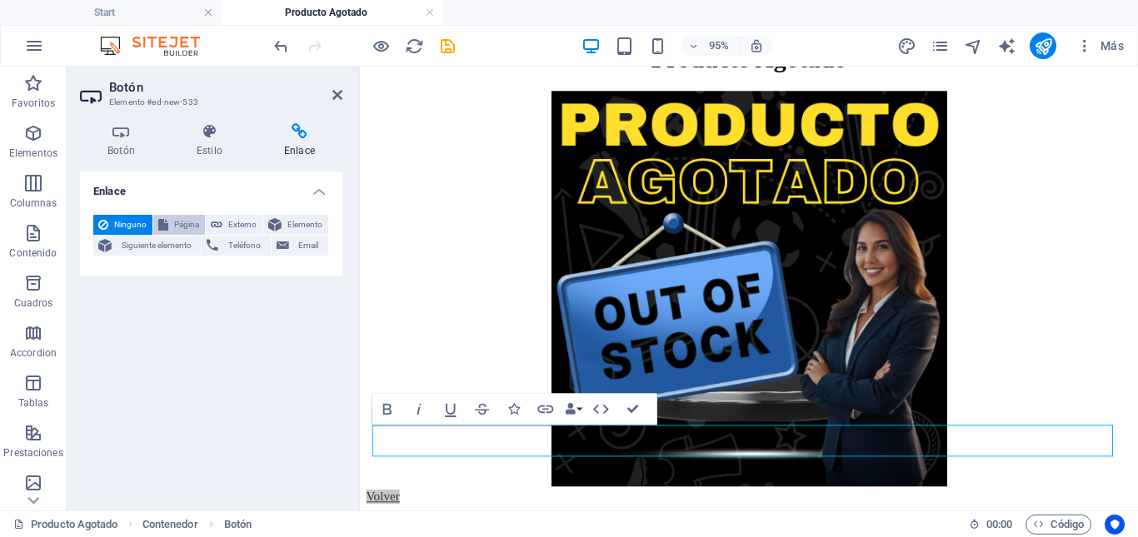
click at [187, 223] on span "Página" at bounding box center [186, 225] width 27 height 20
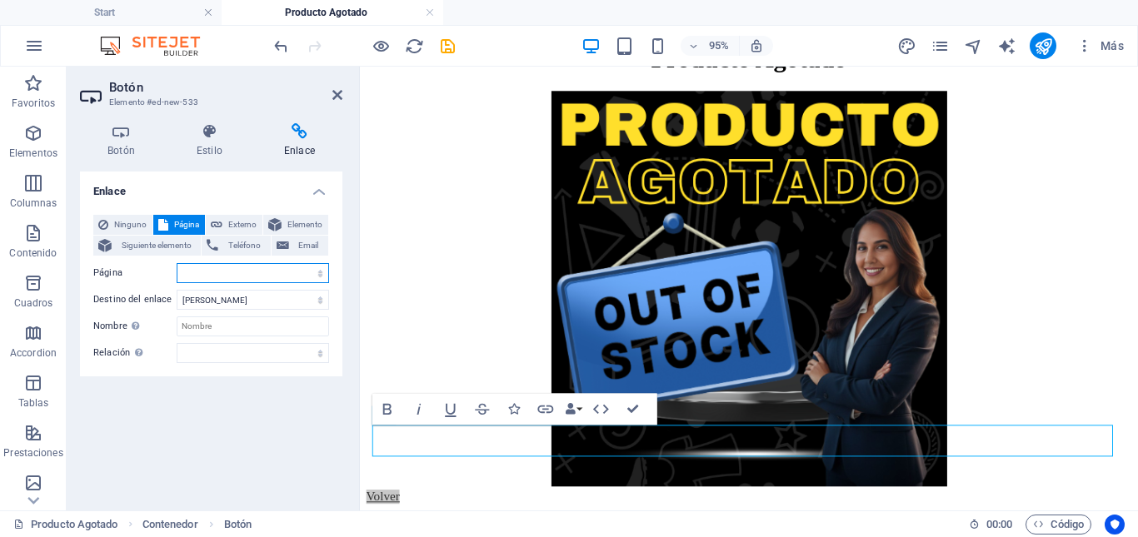
click at [320, 275] on select "Start Nosotros Productos Pagina 2 Pagina 3 Proceso Datos Aviso Legal Politica d…" at bounding box center [253, 273] width 152 height 20
select select "4"
click at [177, 263] on select "Start Nosotros Productos Pagina 2 Pagina 3 Proceso Datos Aviso Legal Politica d…" at bounding box center [253, 273] width 152 height 20
click at [337, 94] on icon at bounding box center [337, 94] width 10 height 13
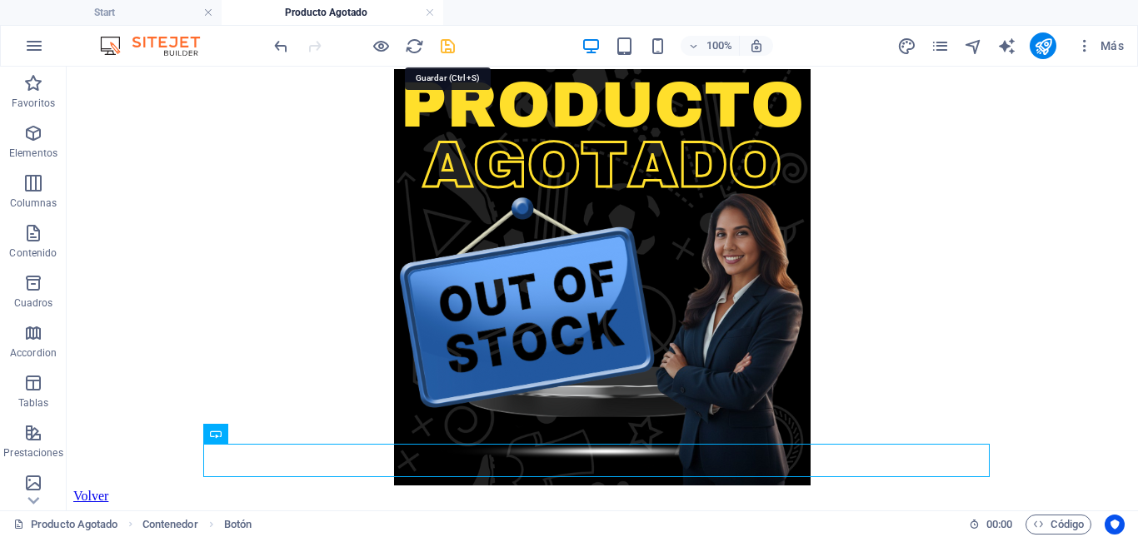
click at [447, 47] on icon "save" at bounding box center [447, 46] width 19 height 19
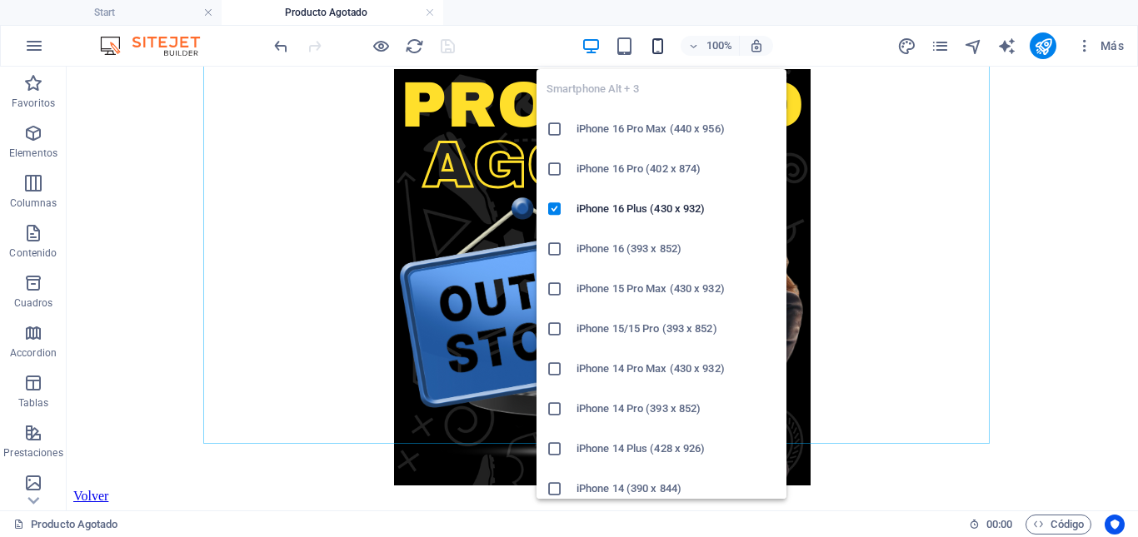
click at [658, 48] on icon "button" at bounding box center [657, 46] width 19 height 19
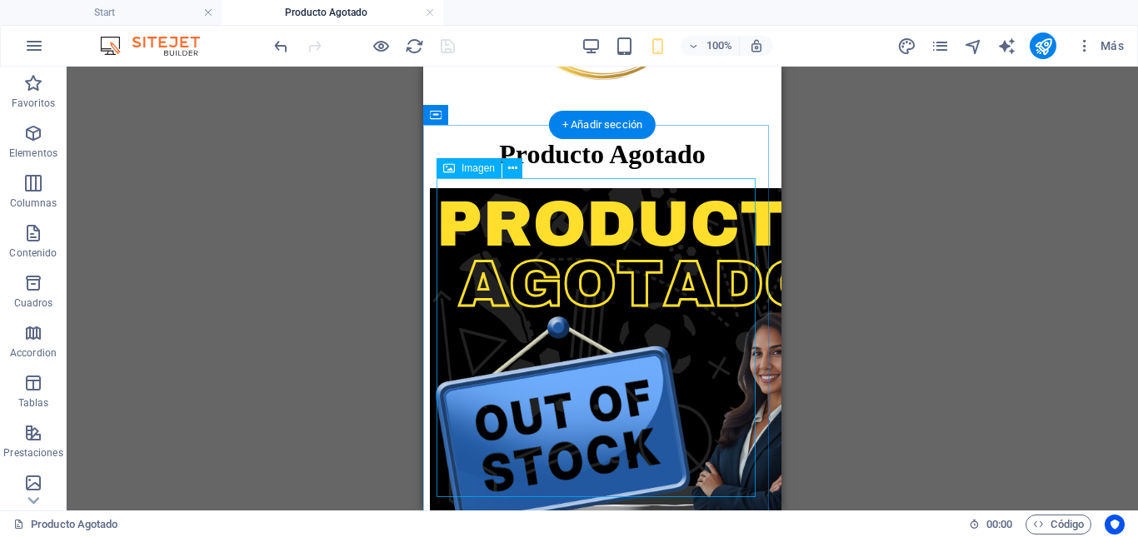
scroll to position [333, 0]
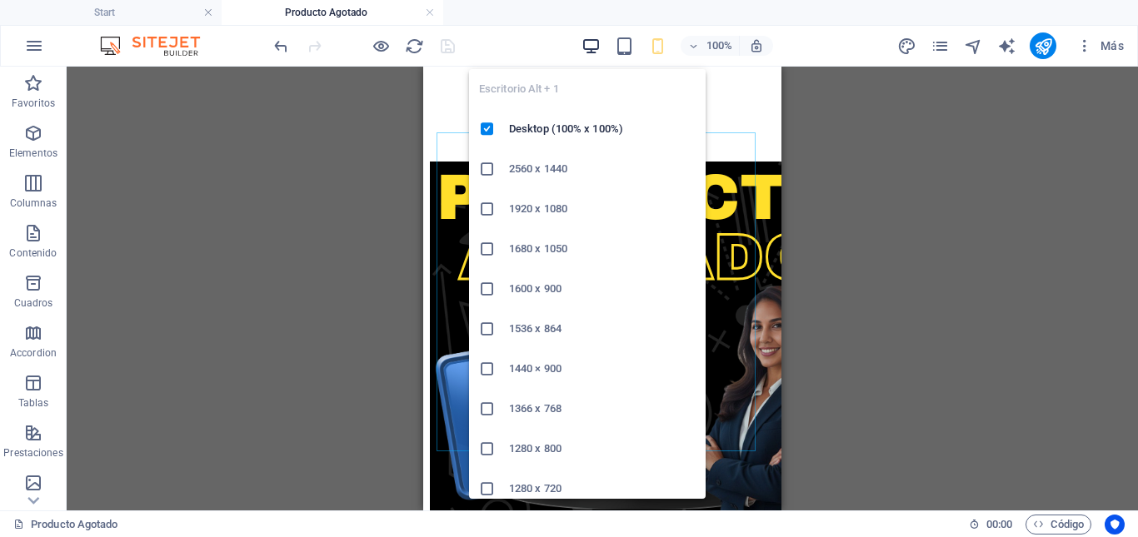
click at [590, 45] on icon "button" at bounding box center [590, 46] width 19 height 19
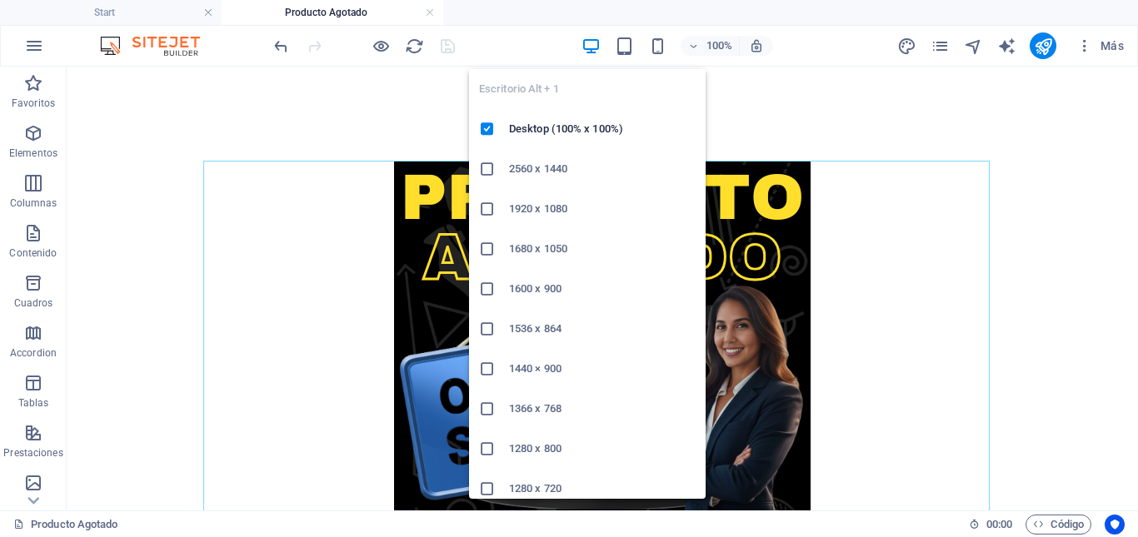
scroll to position [360, 0]
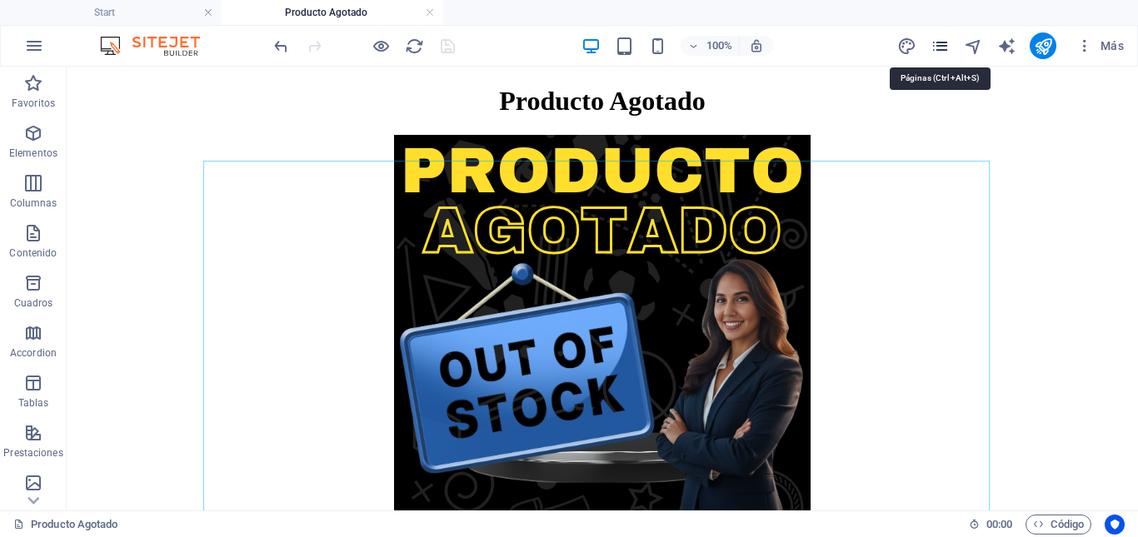
click at [941, 48] on icon "pages" at bounding box center [939, 46] width 19 height 19
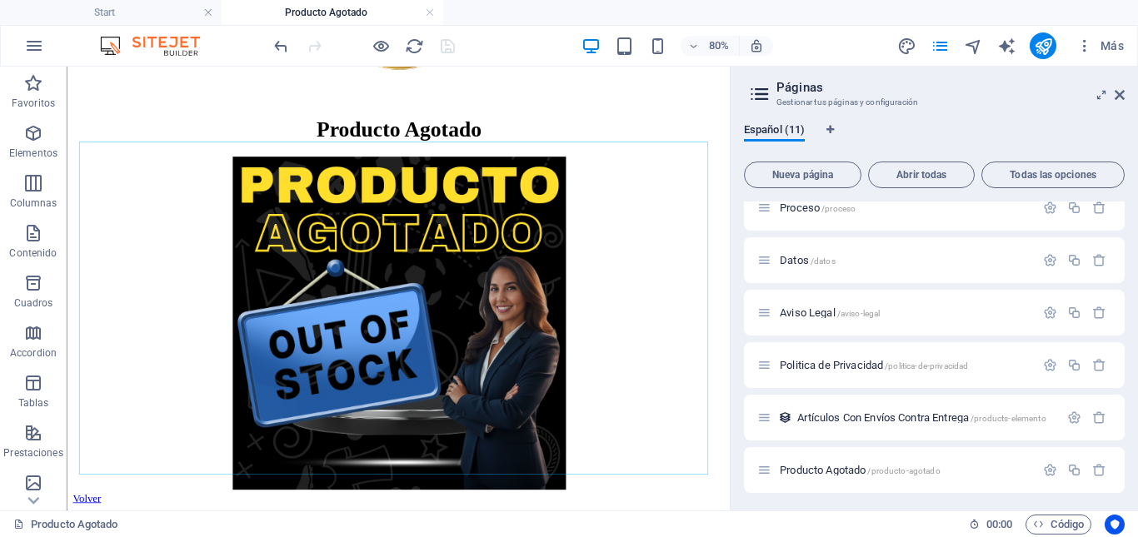
scroll to position [281, 0]
click at [1050, 469] on icon "button" at bounding box center [1050, 468] width 14 height 14
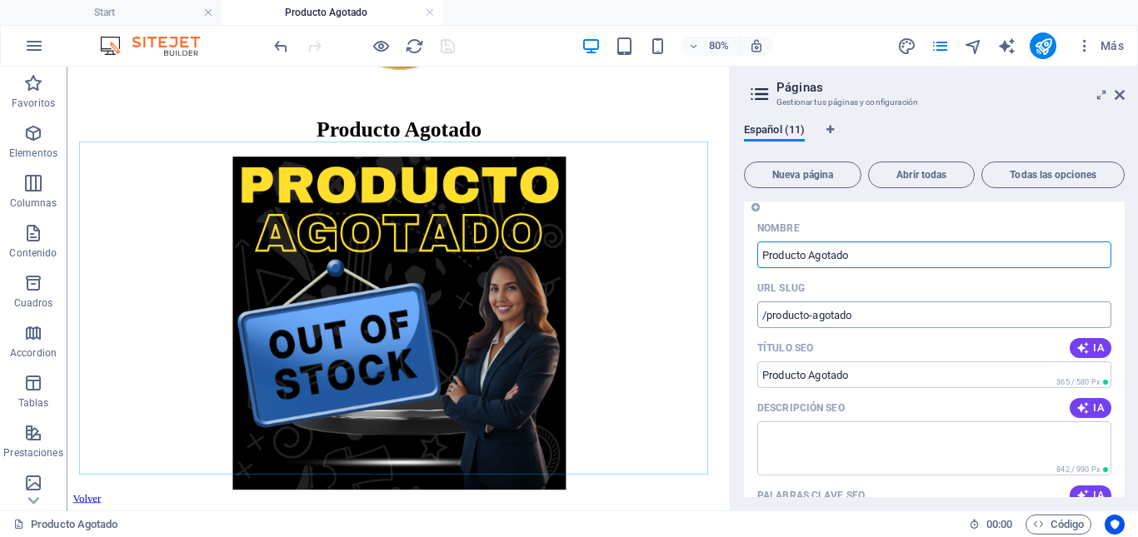
scroll to position [630, 0]
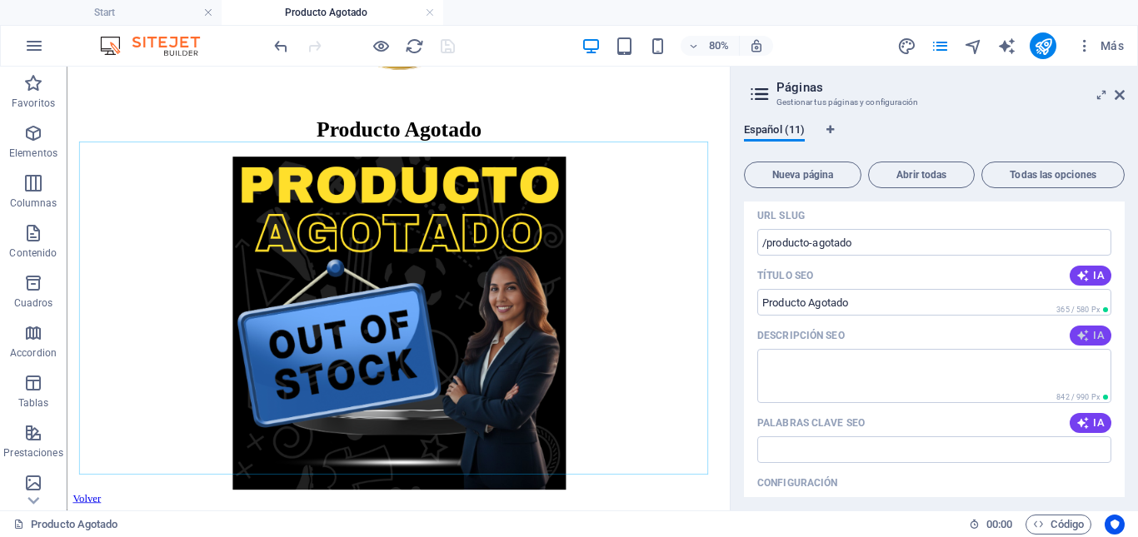
click at [1076, 338] on icon "button" at bounding box center [1082, 335] width 13 height 13
type textarea "Descubre nuestras ofertas y productos disponibles. ¡Revisa más adelante para en…"
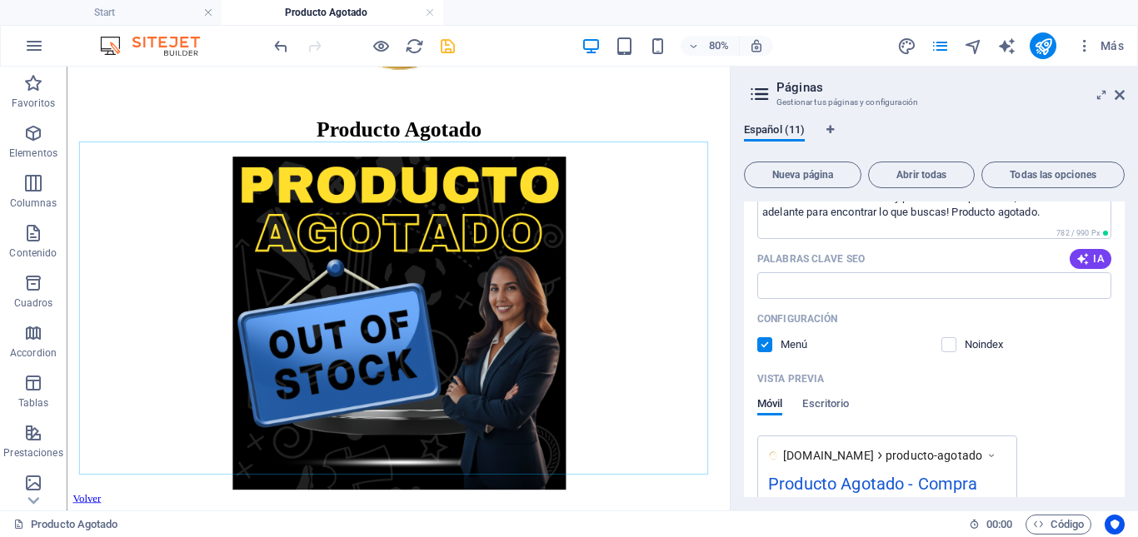
scroll to position [796, 0]
click at [1088, 256] on span "IA" at bounding box center [1090, 256] width 28 height 13
type input "producto agotado, disponibilidad de productos, reabastecimiento, alertas de pro…"
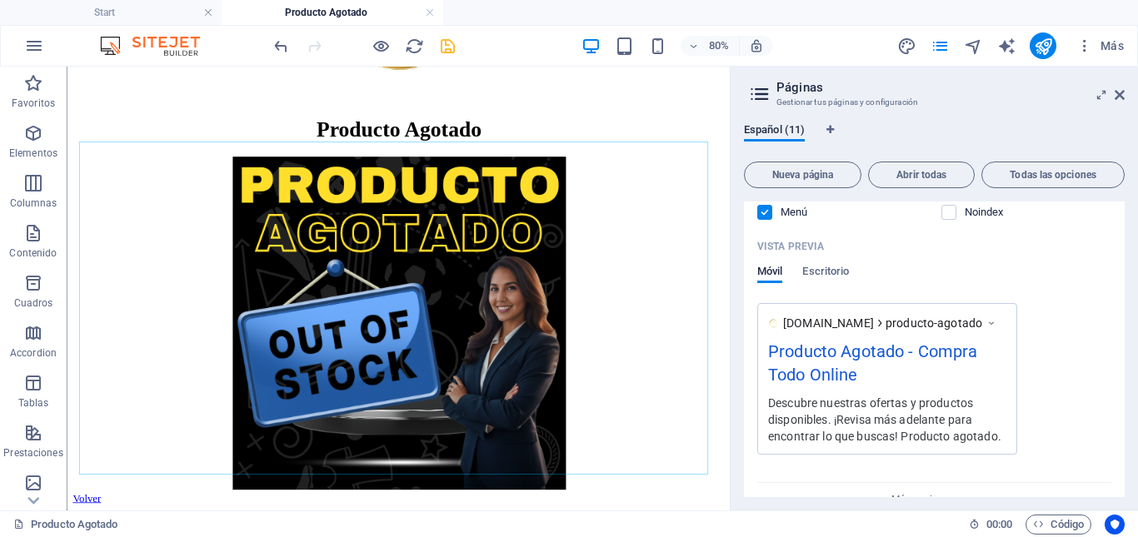
scroll to position [959, 0]
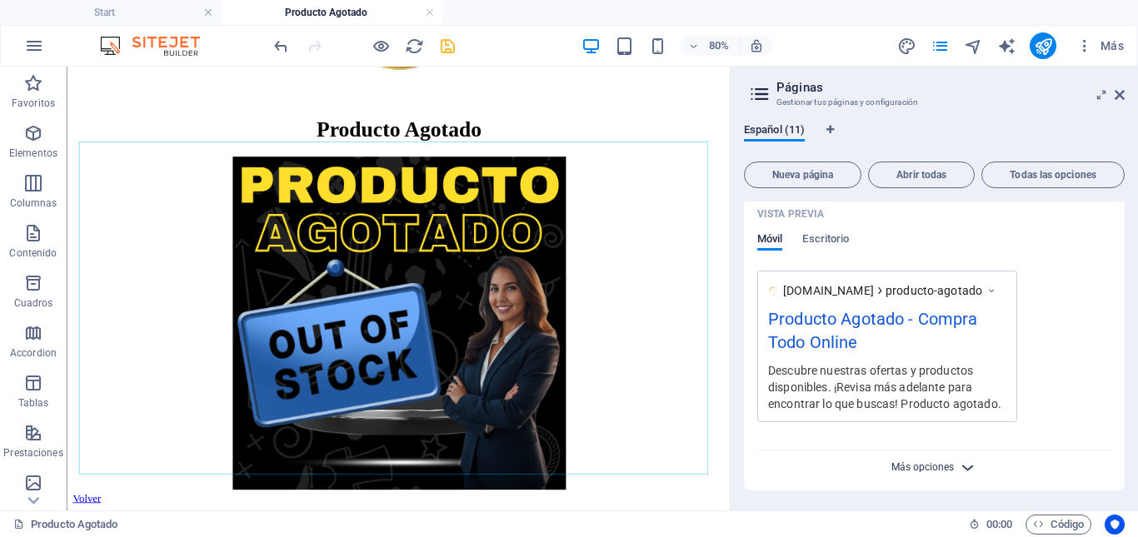
click at [938, 466] on span "Más opciones" at bounding box center [922, 467] width 62 height 12
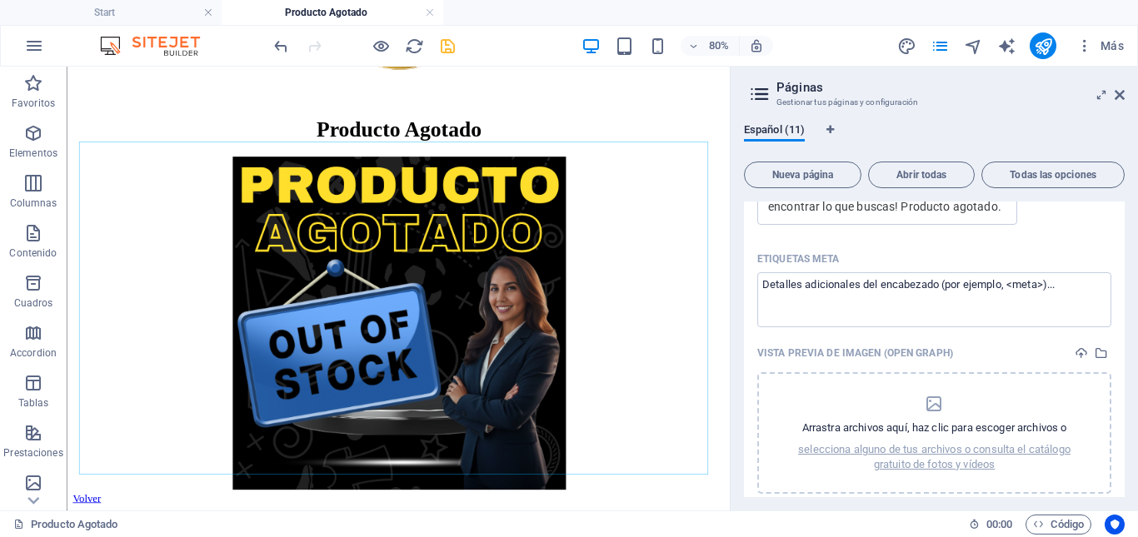
scroll to position [1208, 0]
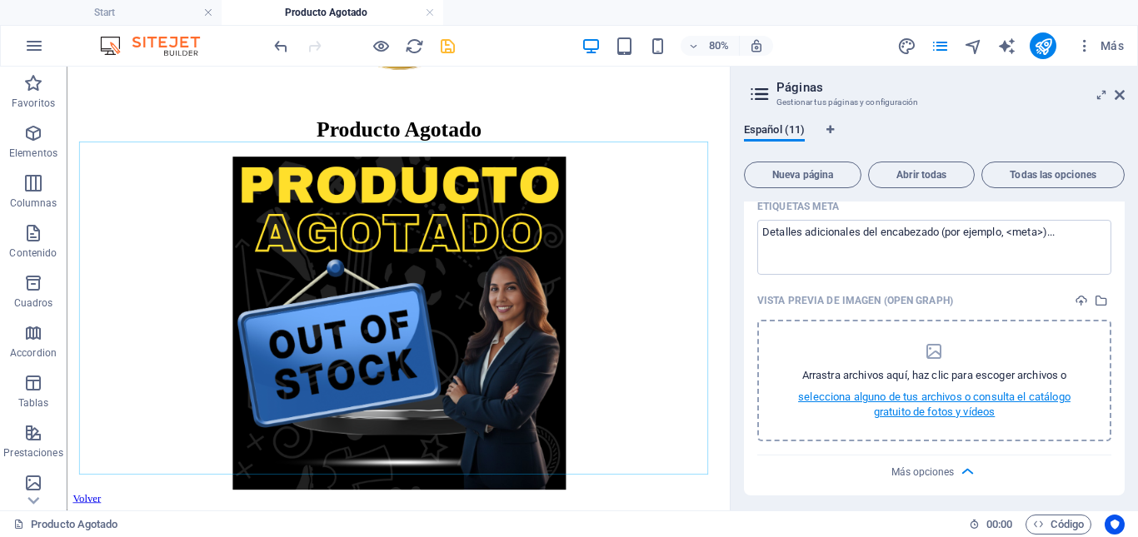
click at [928, 405] on p "selecciona alguno de tus archivos o consulta el catálogo gratuito de fotos y ví…" at bounding box center [934, 405] width 311 height 30
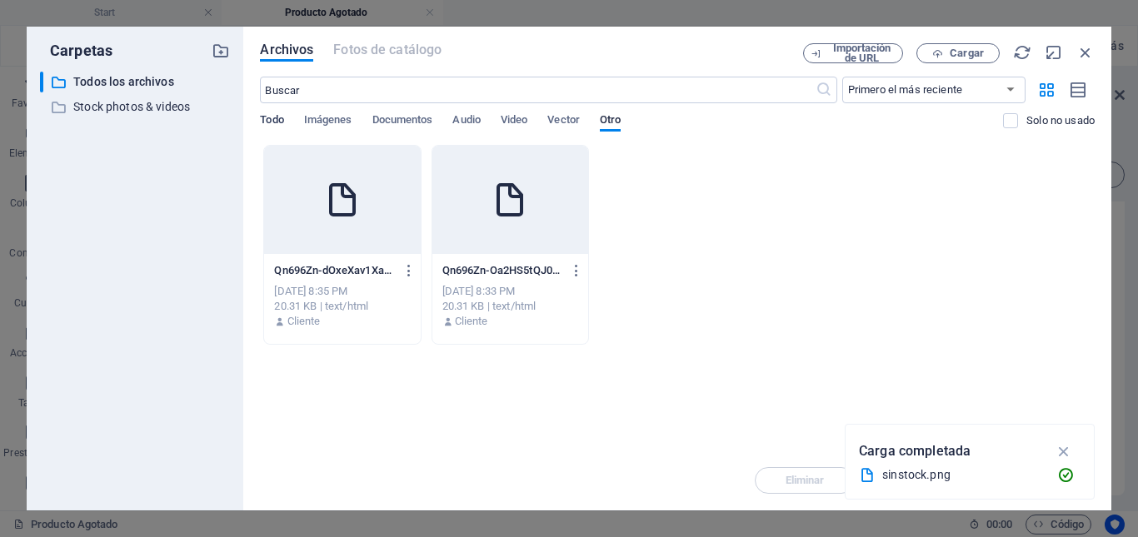
click at [273, 119] on span "Todo" at bounding box center [271, 121] width 23 height 23
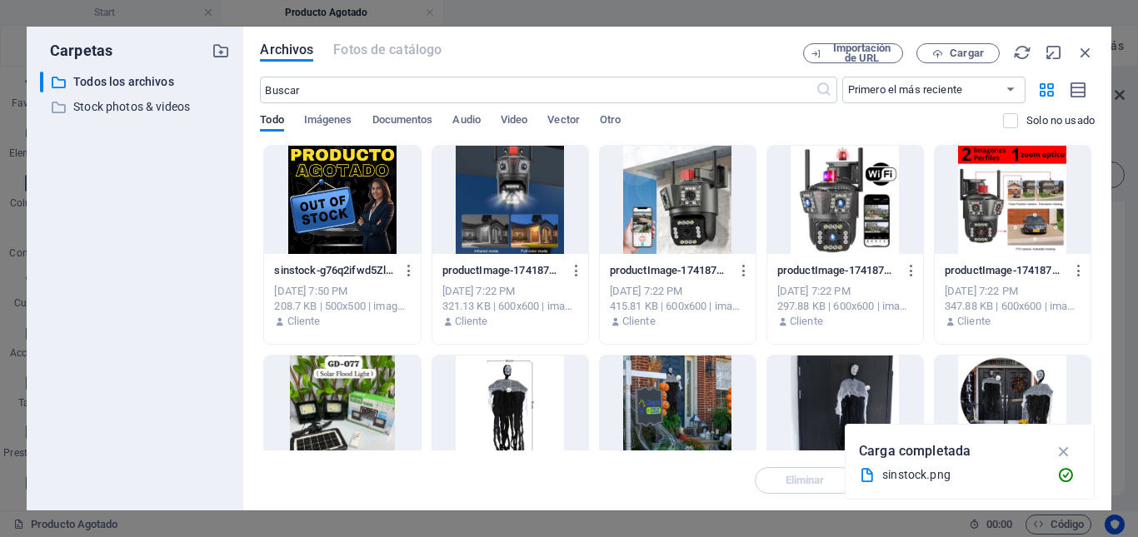
click at [353, 202] on div at bounding box center [342, 200] width 156 height 108
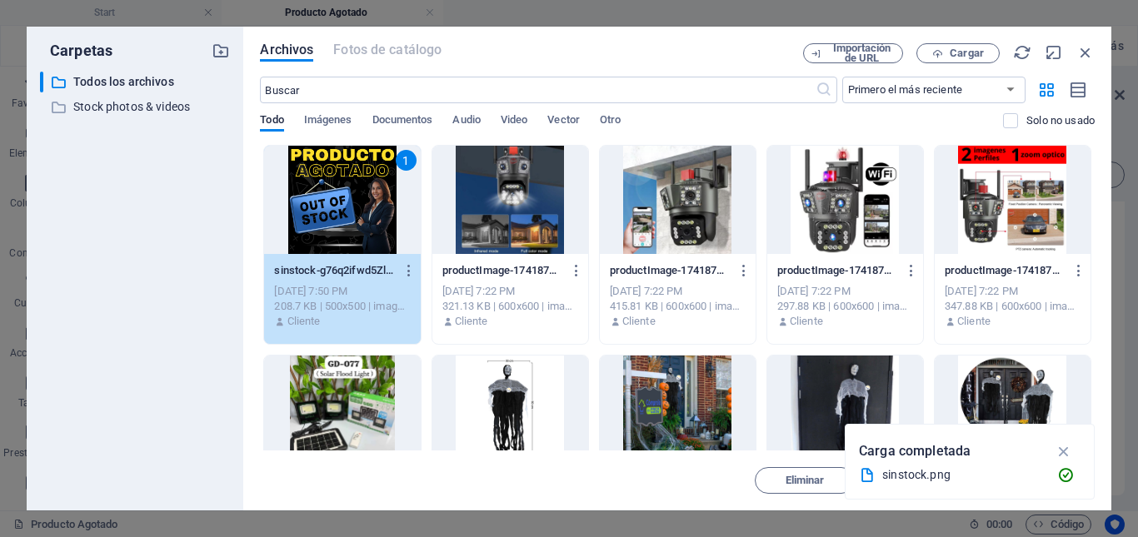
click at [353, 202] on div "1" at bounding box center [342, 200] width 156 height 108
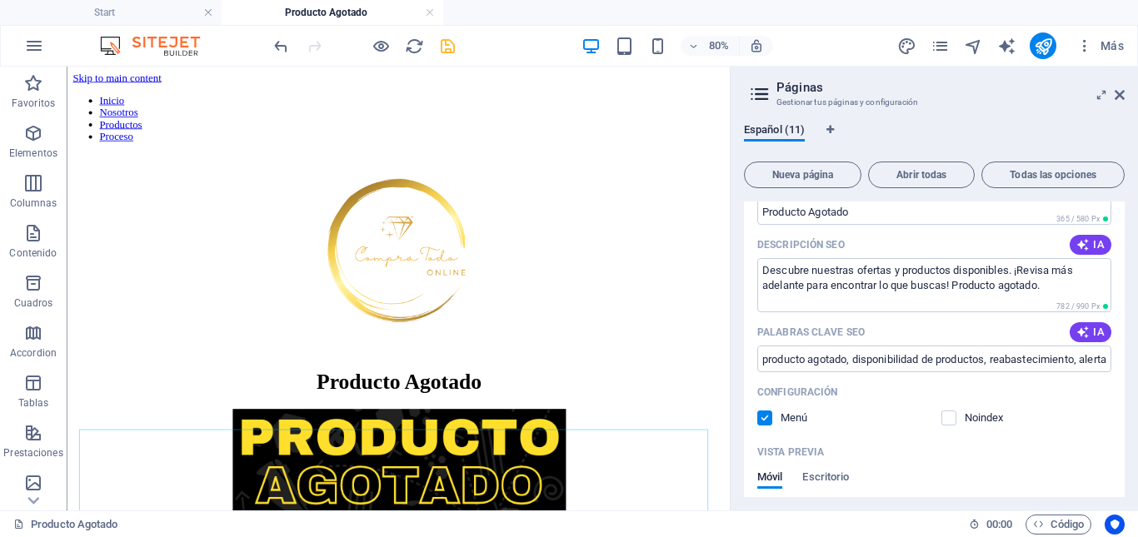
scroll to position [526, 0]
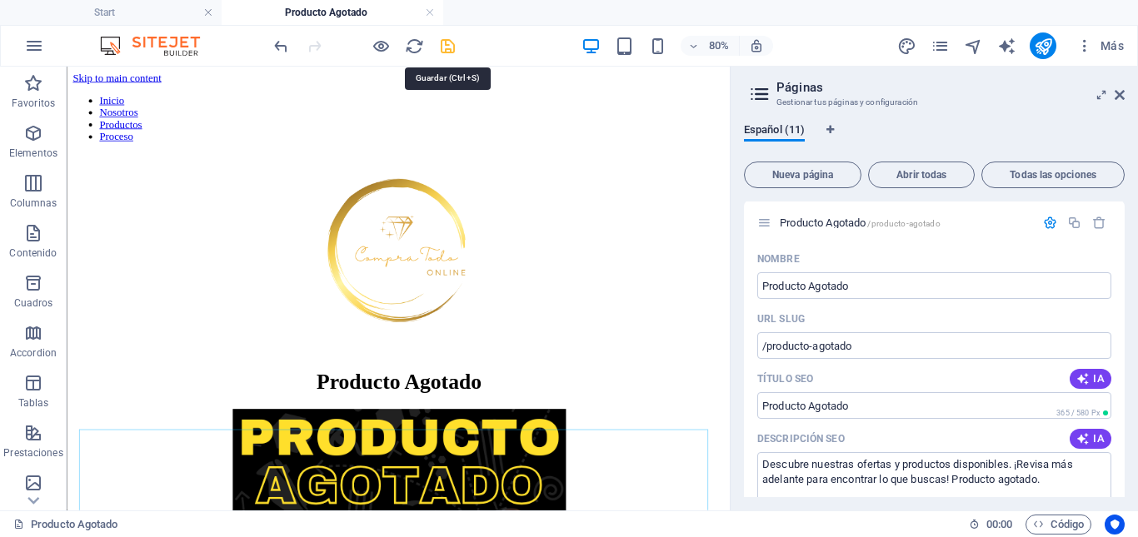
click at [451, 48] on icon "save" at bounding box center [447, 46] width 19 height 19
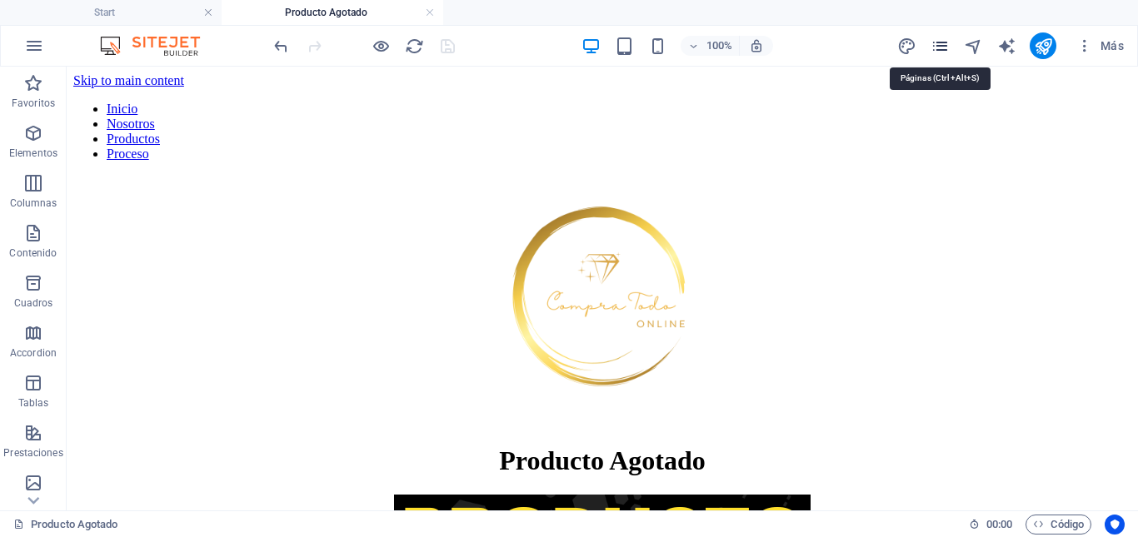
click at [936, 47] on icon "pages" at bounding box center [939, 46] width 19 height 19
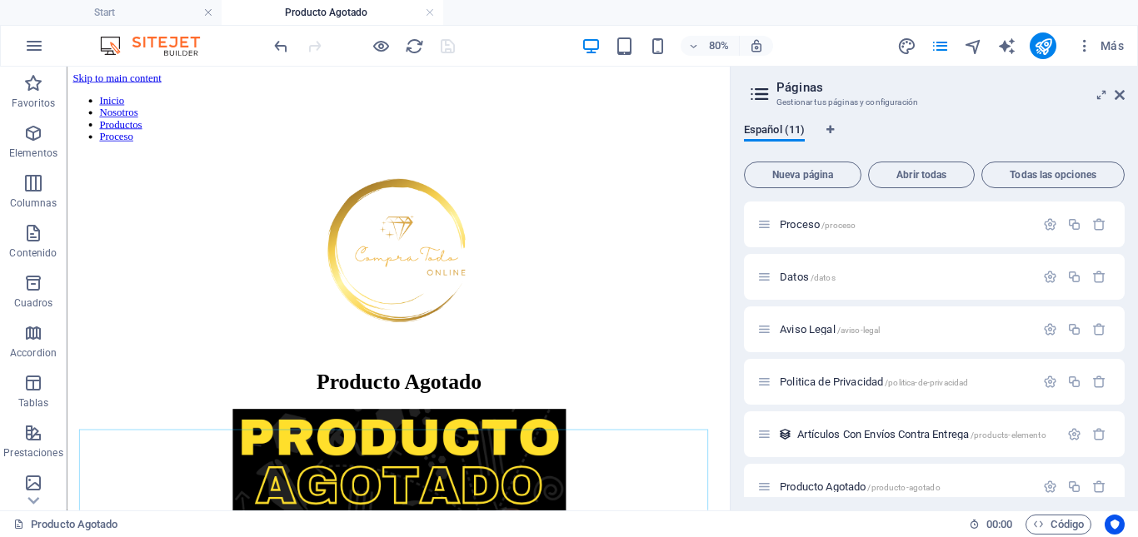
scroll to position [281, 0]
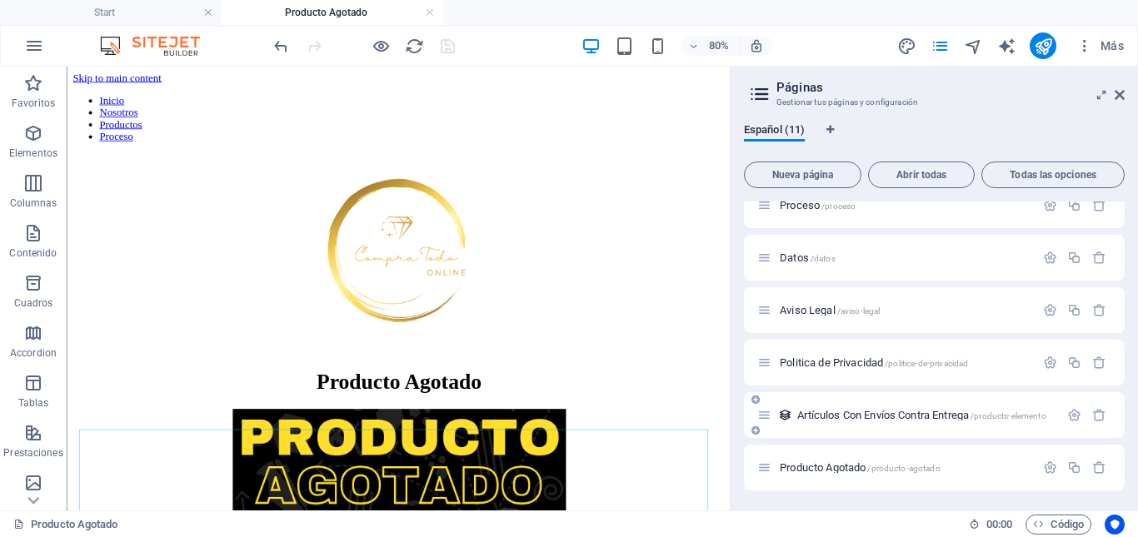
click at [849, 418] on span "Artículos Con Envíos Contra Entrega /products-elemento" at bounding box center [921, 415] width 248 height 12
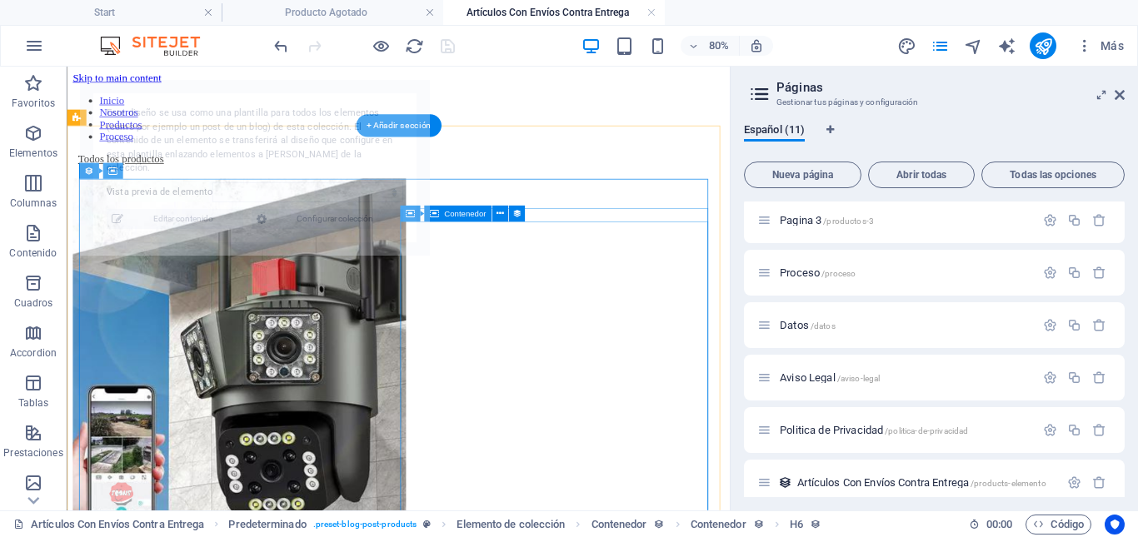
scroll to position [0, 0]
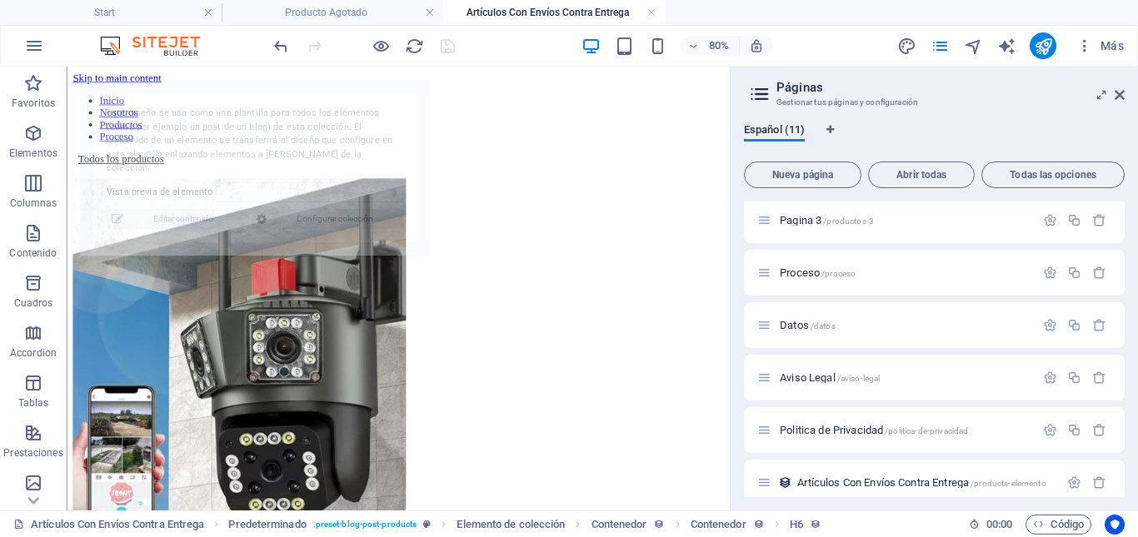
select select "68dc113d9de179a4040fff94"
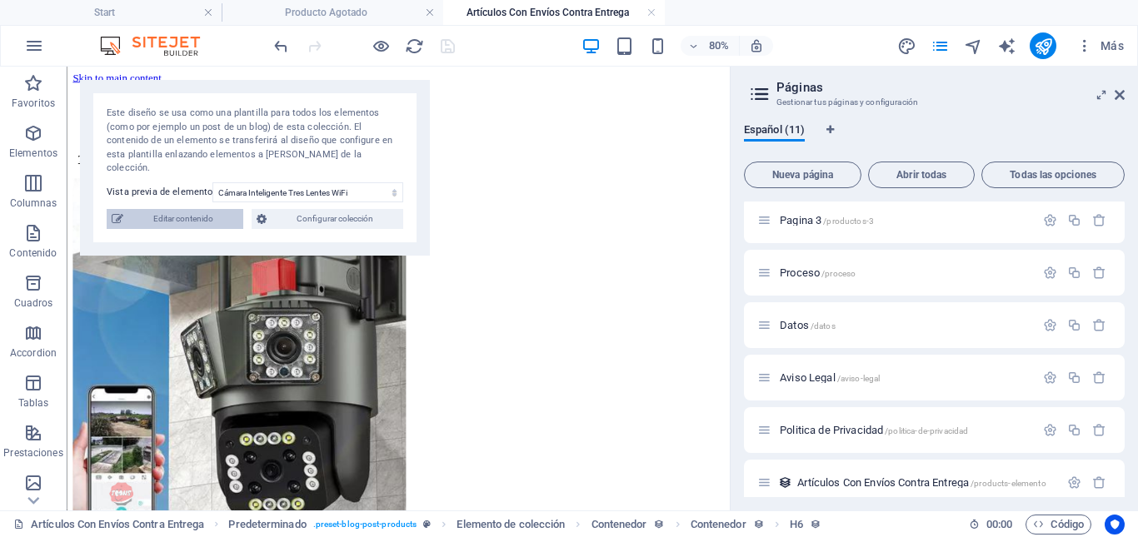
click at [192, 209] on span "Editar contenido" at bounding box center [183, 219] width 110 height 20
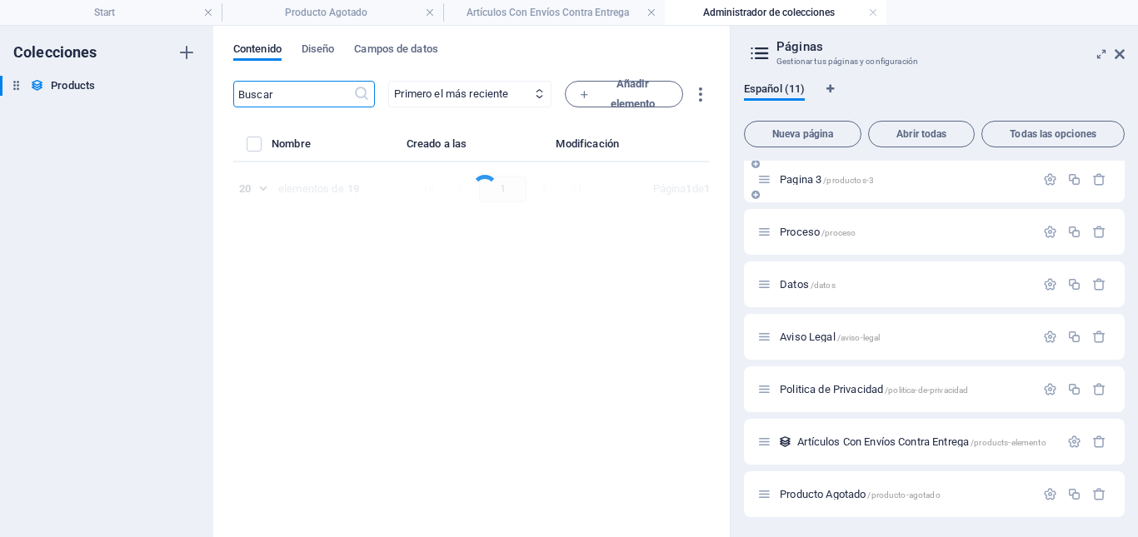
select select "Disponible"
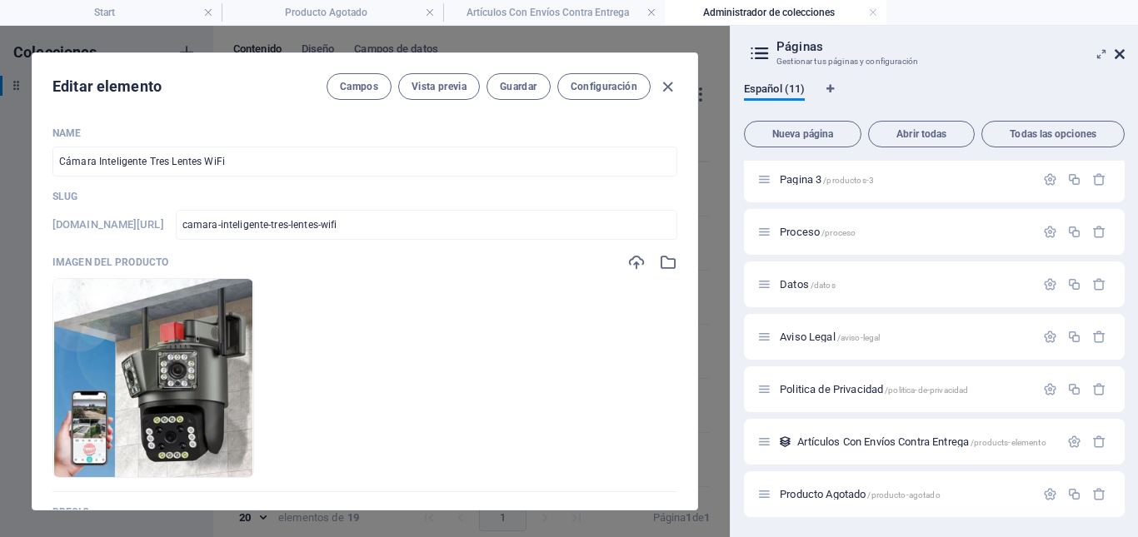
click at [1118, 57] on icon at bounding box center [1119, 53] width 10 height 13
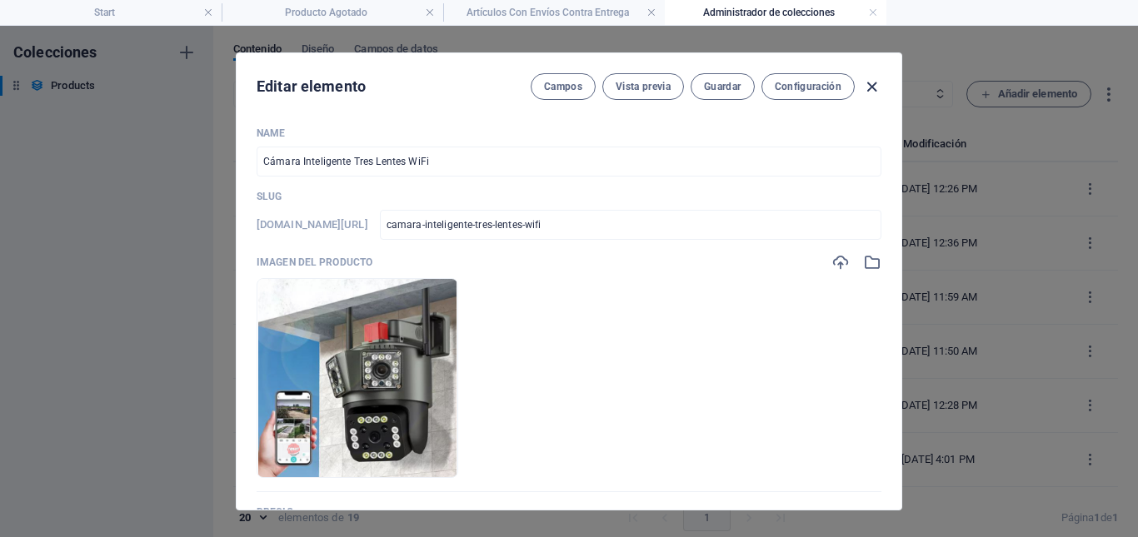
click at [874, 84] on icon "button" at bounding box center [871, 86] width 19 height 19
type input "camara-inteligente-tres-lentes-wifi"
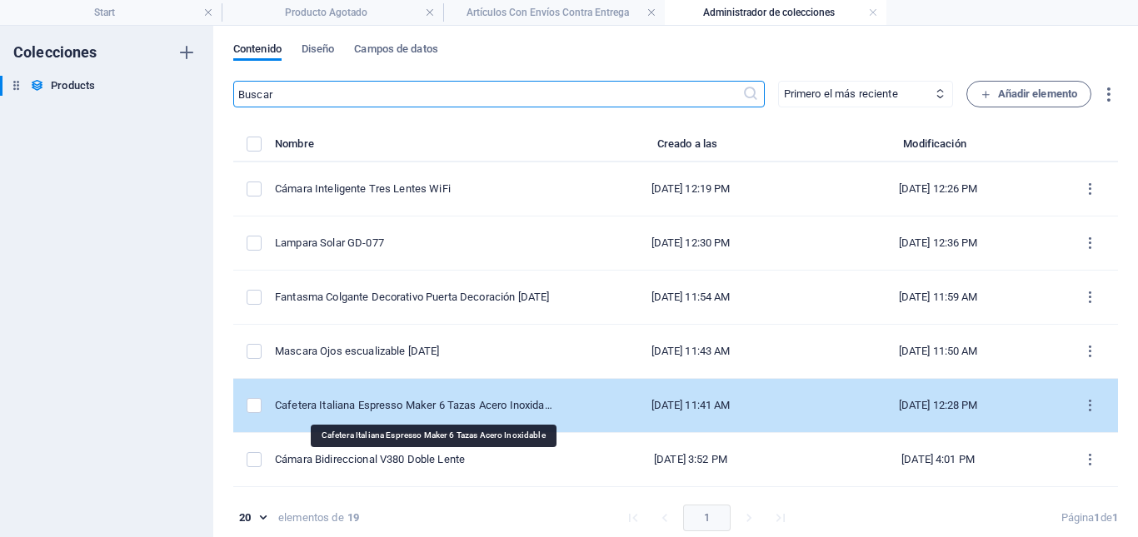
click at [461, 409] on div "Cafetera Italiana Espresso Maker 6 Tazas Acero Inoxidable" at bounding box center [414, 405] width 279 height 15
select select "Agotado"
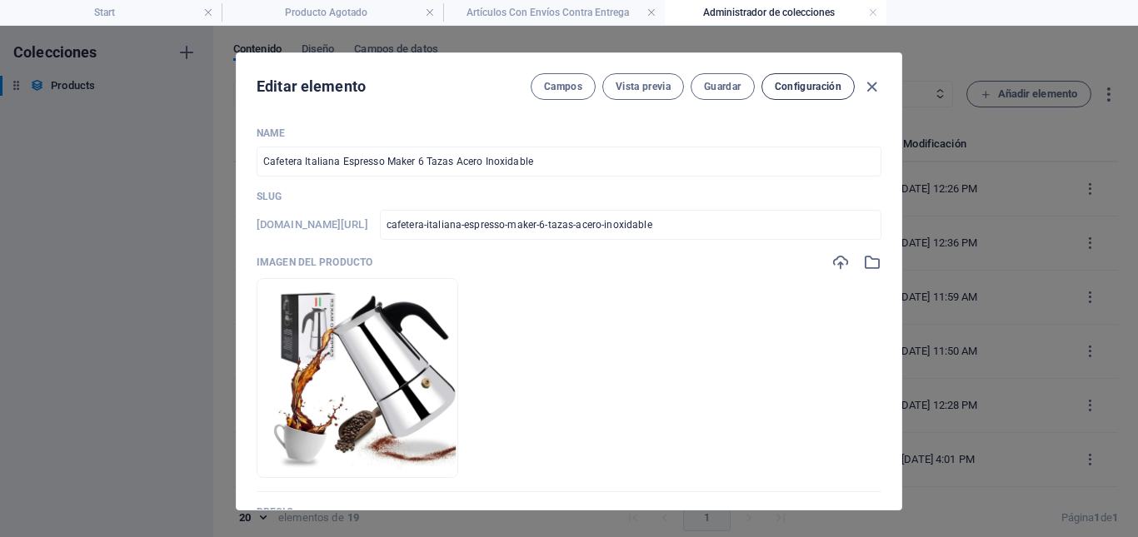
click at [792, 92] on span "Configuración" at bounding box center [807, 86] width 67 height 13
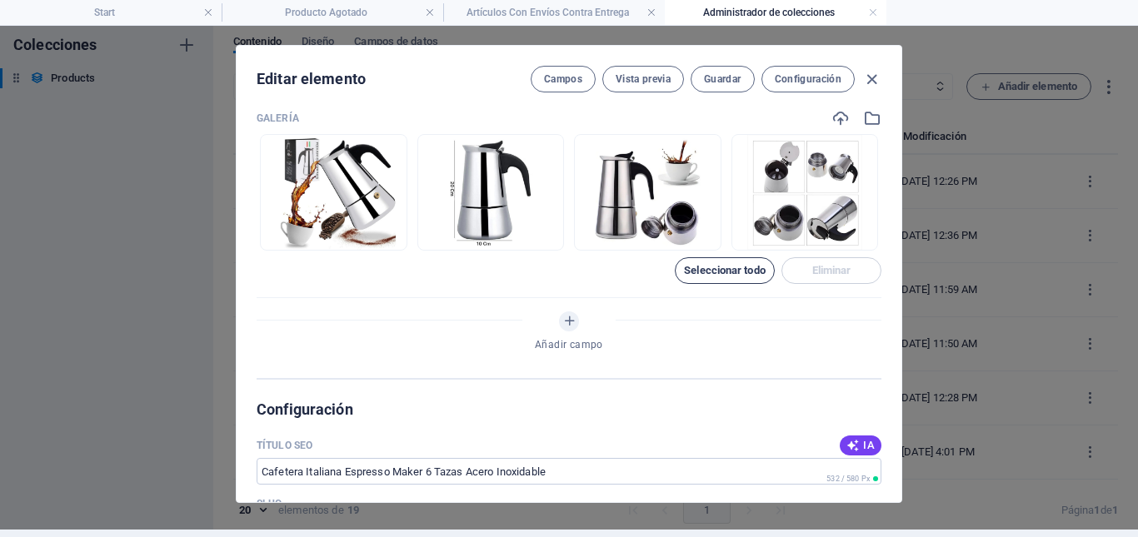
scroll to position [754, 0]
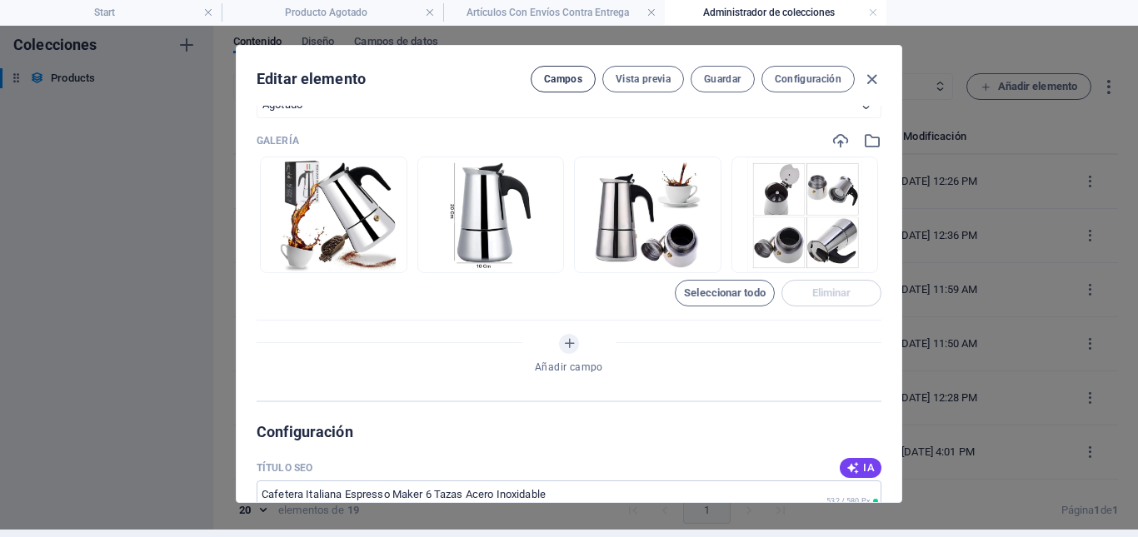
click at [566, 82] on span "Campos" at bounding box center [563, 78] width 38 height 13
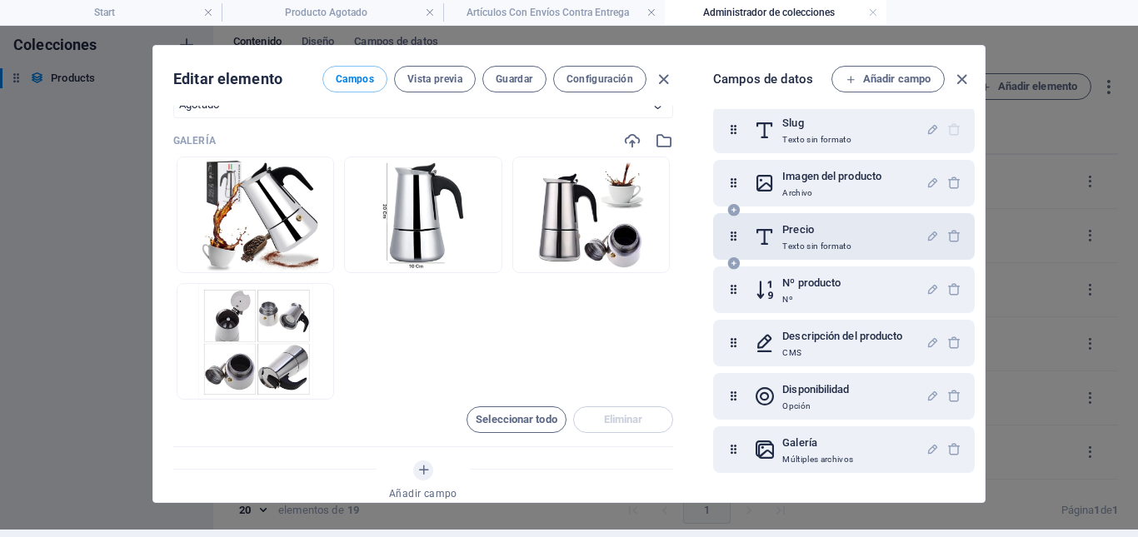
scroll to position [0, 0]
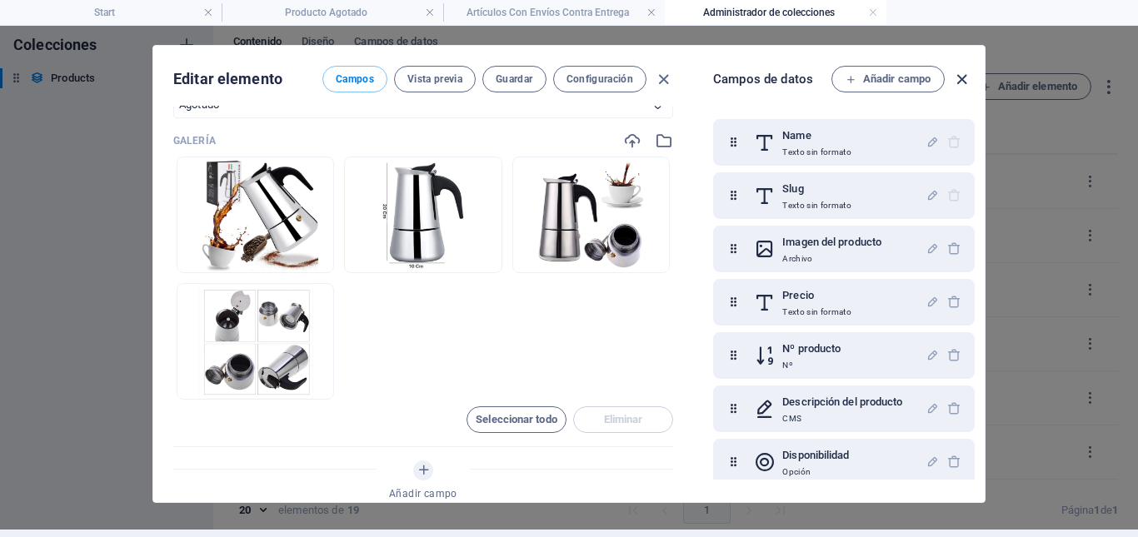
click at [960, 83] on icon "button" at bounding box center [961, 79] width 19 height 19
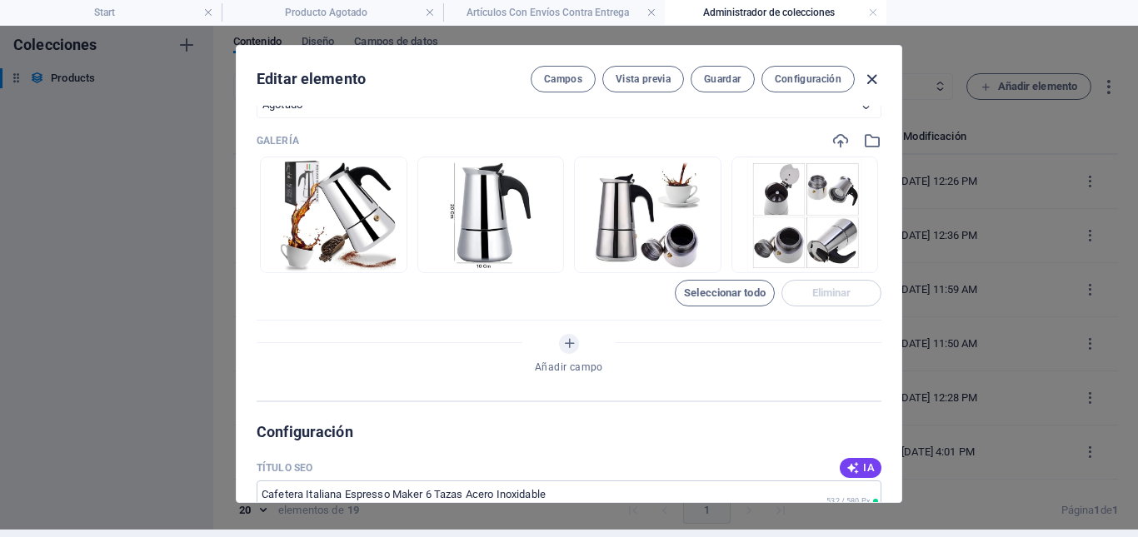
click at [872, 79] on icon "button" at bounding box center [871, 79] width 19 height 19
type input "cafetera-italiana-espresso-maker-6-tazas-acero-inoxidable"
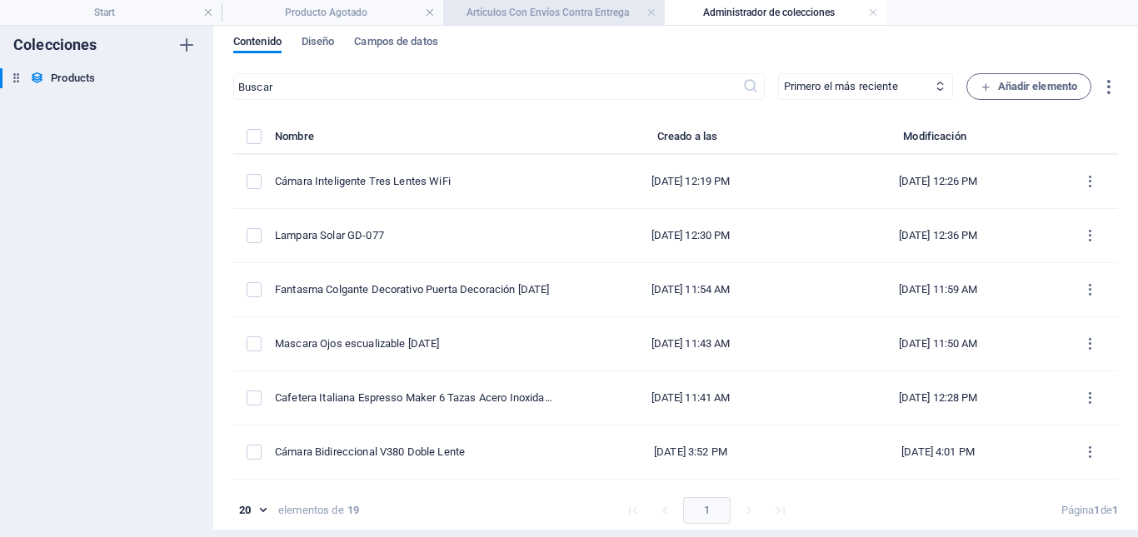
click at [568, 7] on h4 "Artículos Con Envíos Contra Entrega" at bounding box center [554, 12] width 222 height 18
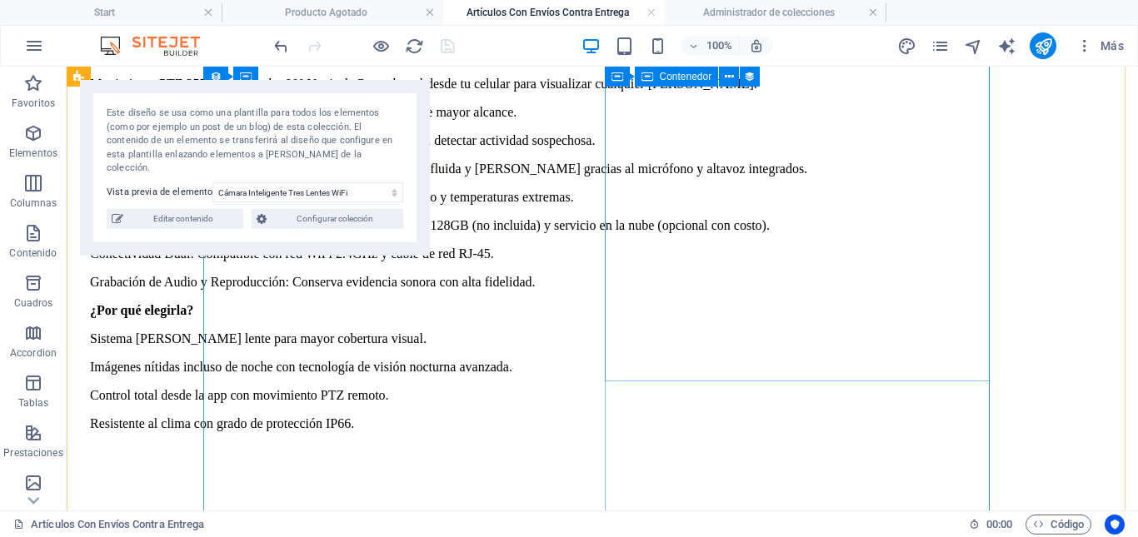
scroll to position [754, 0]
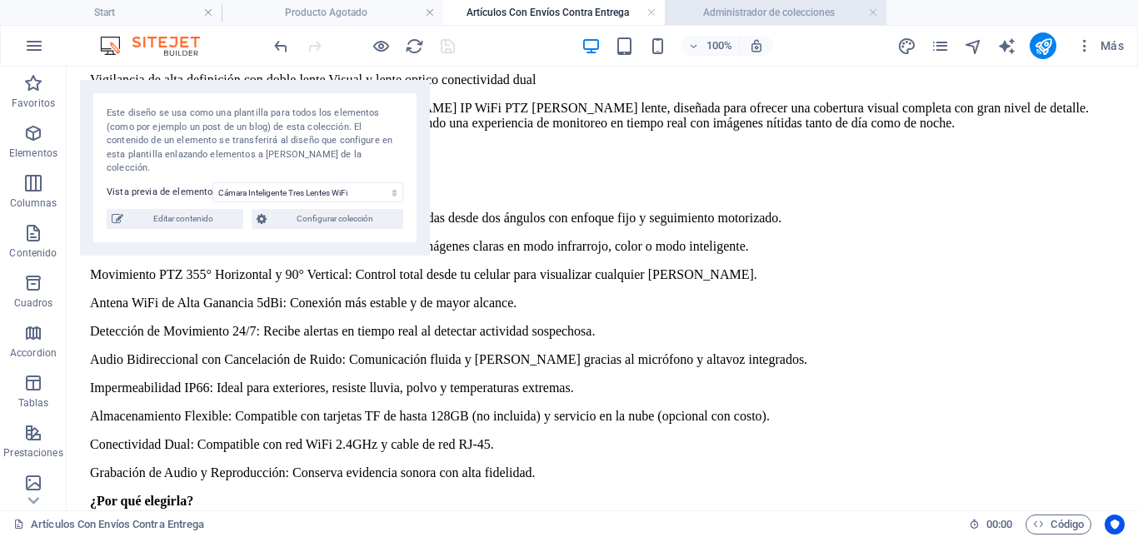
click at [737, 10] on h4 "Administrador de colecciones" at bounding box center [776, 12] width 222 height 18
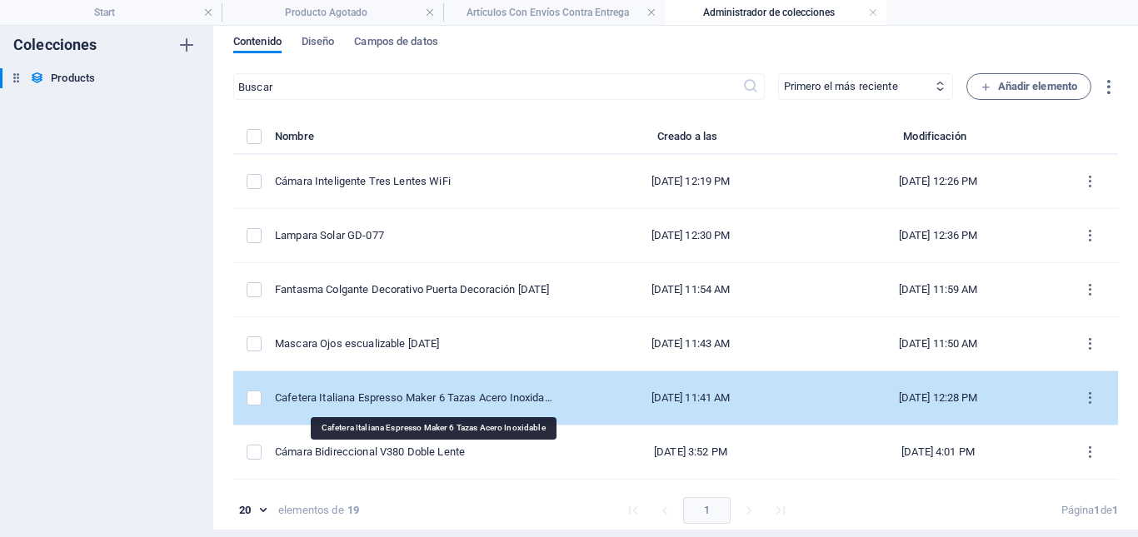
click at [457, 396] on div "Cafetera Italiana Espresso Maker 6 Tazas Acero Inoxidable" at bounding box center [414, 398] width 279 height 15
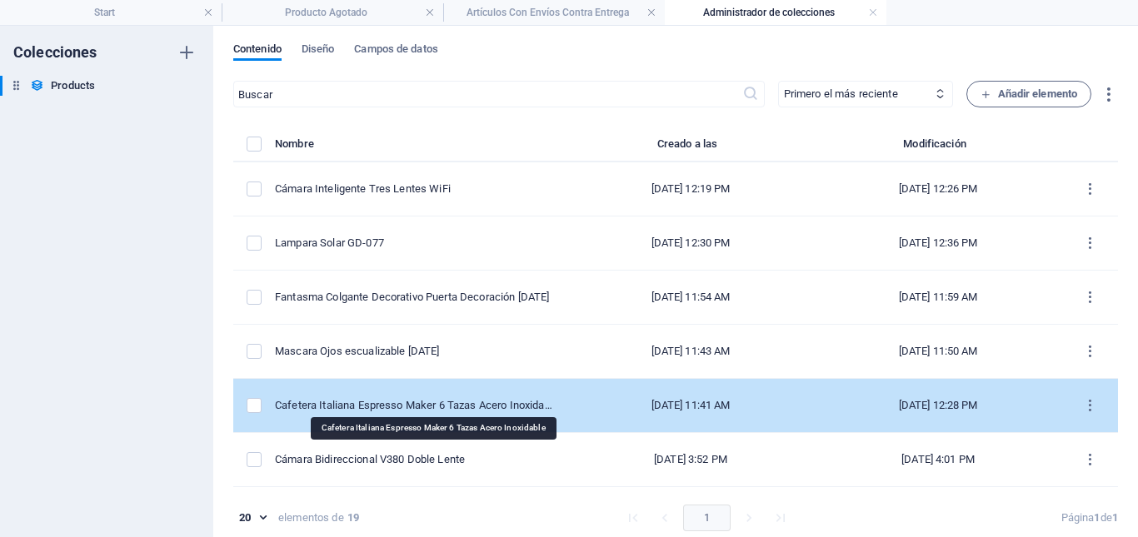
select select "Agotado"
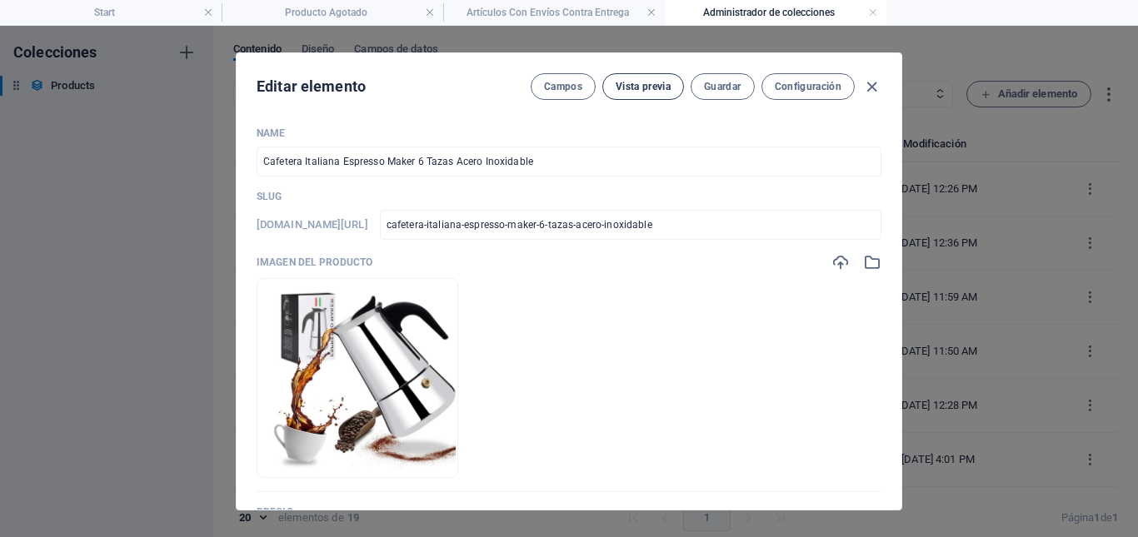
click at [642, 87] on span "Vista previa" at bounding box center [642, 86] width 55 height 13
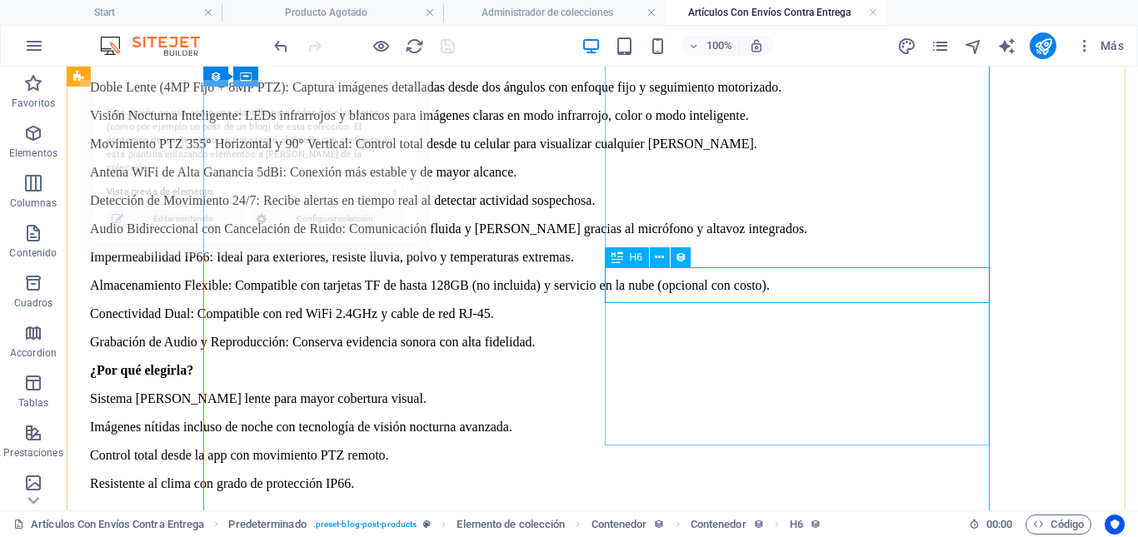
scroll to position [884, 0]
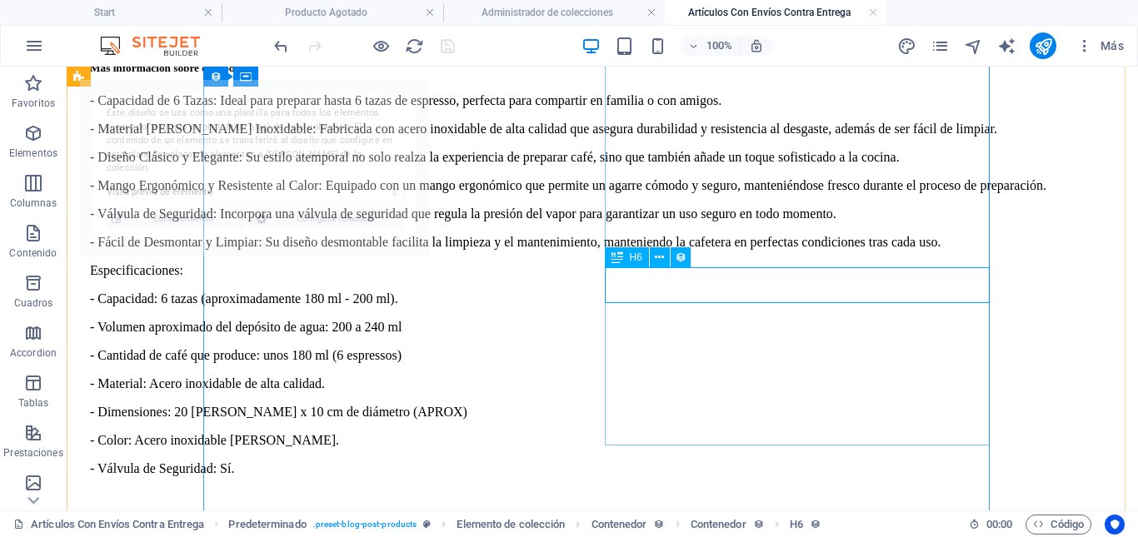
select select "68d17c3ccbb2583681078278"
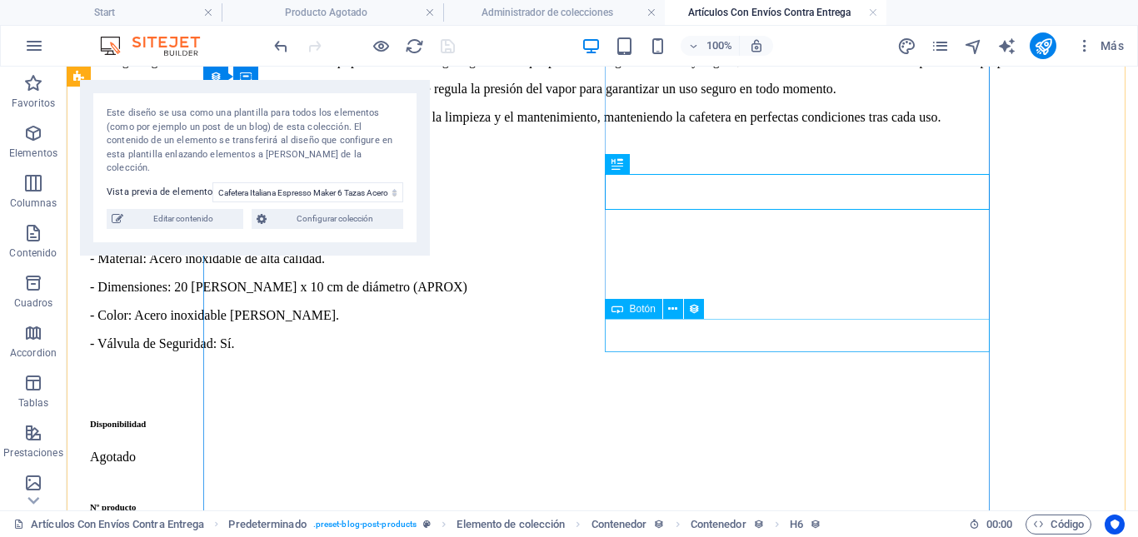
scroll to position [1051, 0]
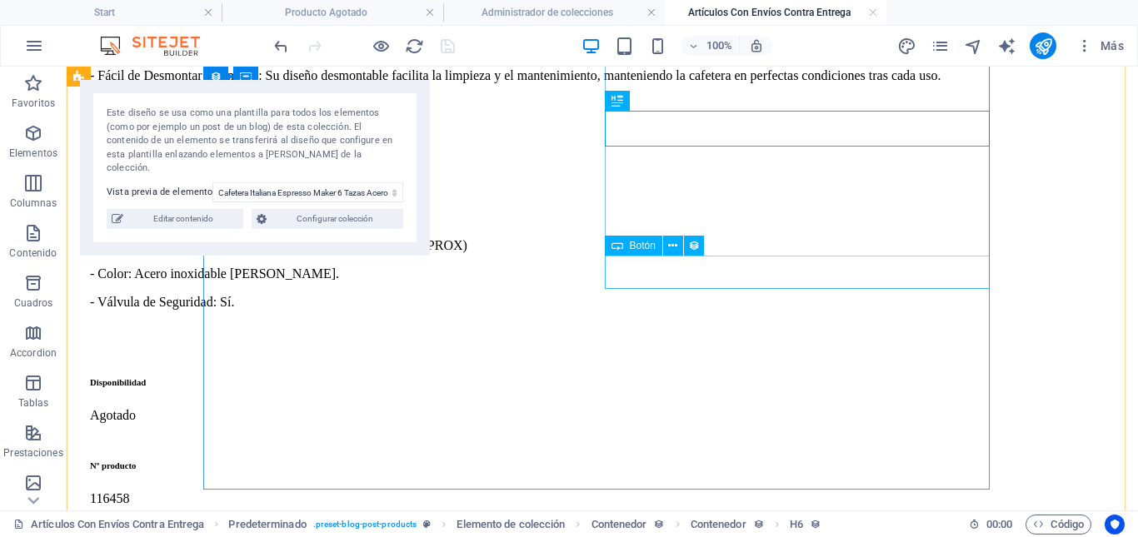
click at [680, 523] on div "Solicitar ahora" at bounding box center [610, 530] width 1041 height 15
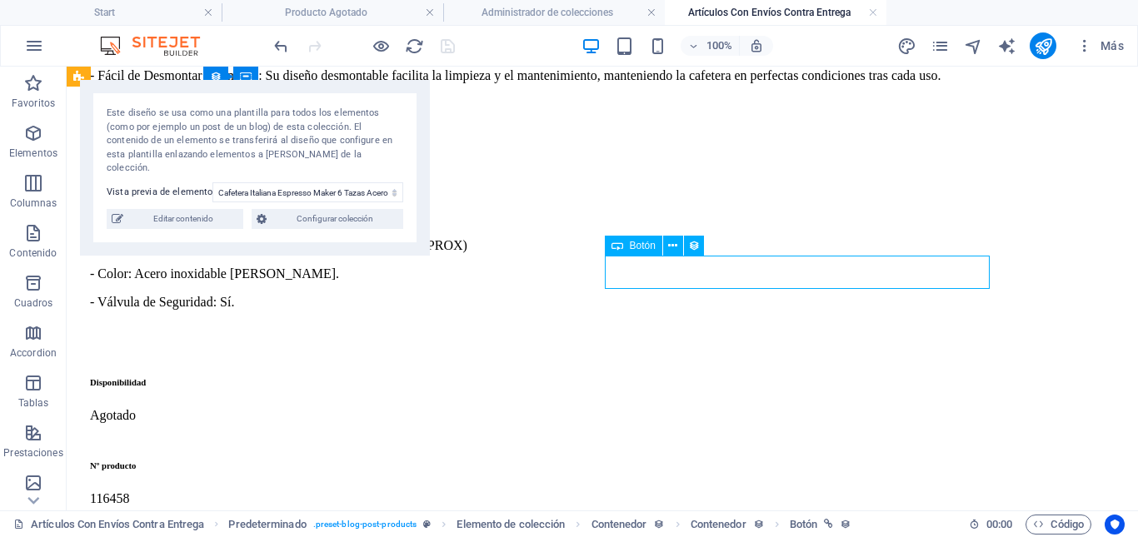
click at [680, 523] on div "Solicitar ahora" at bounding box center [610, 530] width 1041 height 15
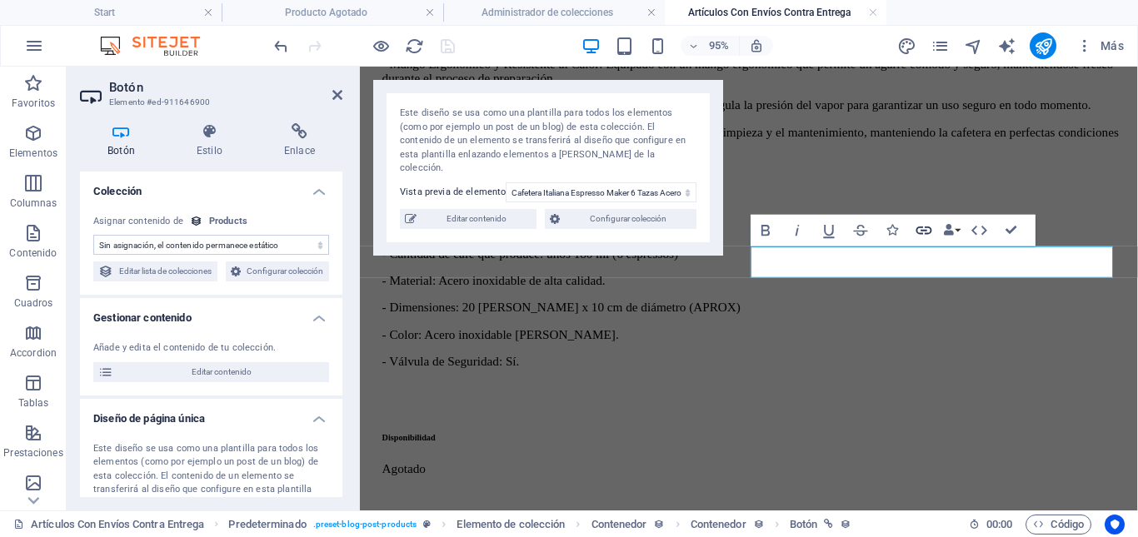
click at [920, 232] on icon "button" at bounding box center [923, 230] width 19 height 19
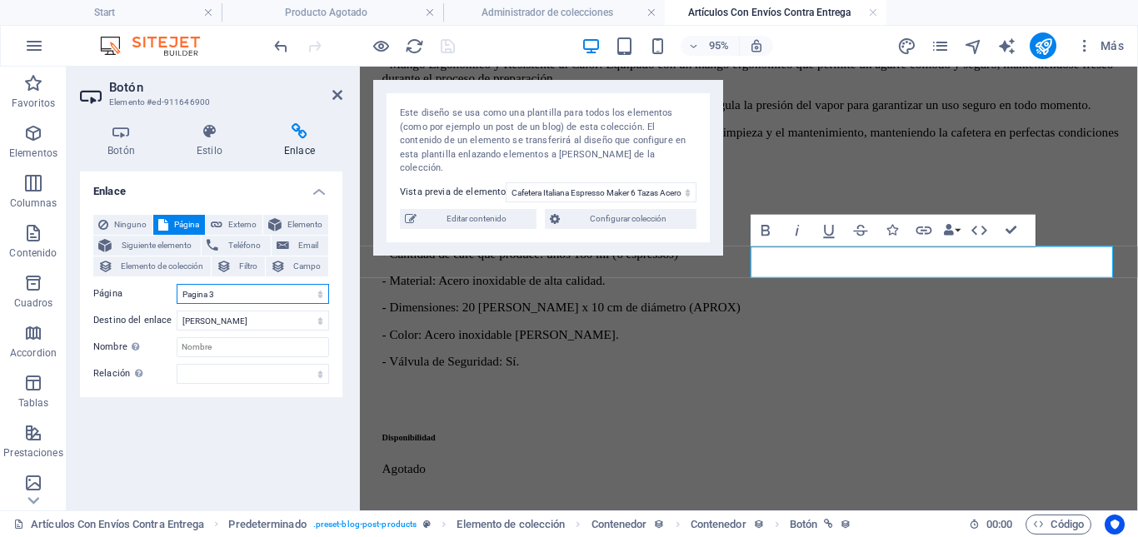
click at [321, 298] on select "Start Nosotros Productos Pagina 2 Pagina 3 Proceso Datos Aviso Legal Politica d…" at bounding box center [253, 294] width 152 height 20
select select "9"
click at [177, 284] on select "Start Nosotros Productos Pagina 2 Pagina 3 Proceso Datos Aviso Legal Politica d…" at bounding box center [253, 294] width 152 height 20
click at [447, 49] on icon "save" at bounding box center [447, 46] width 19 height 19
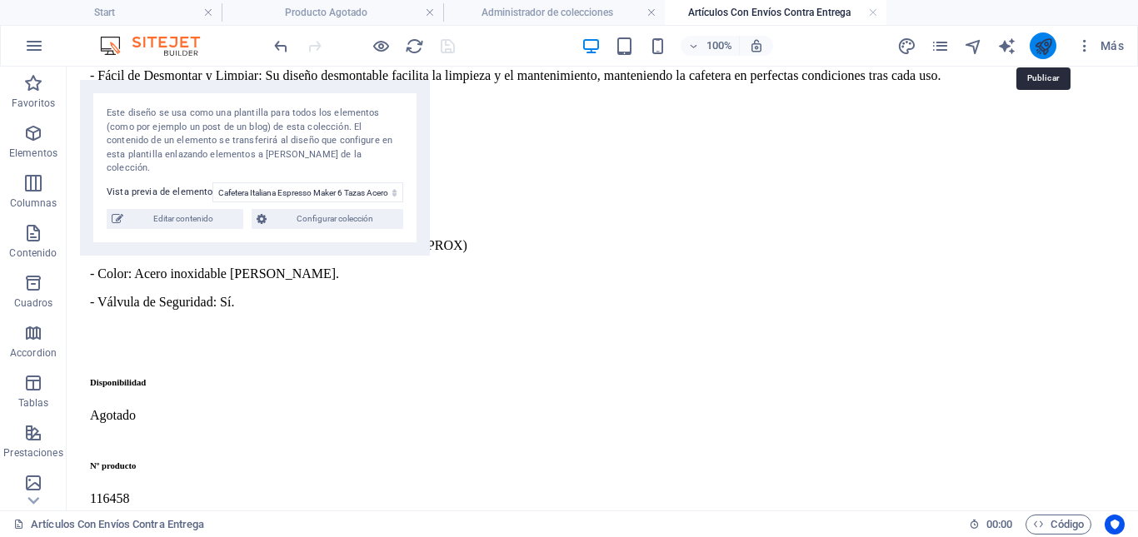
click at [1038, 48] on icon "publish" at bounding box center [1042, 46] width 19 height 19
